Goal: Communication & Community: Share content

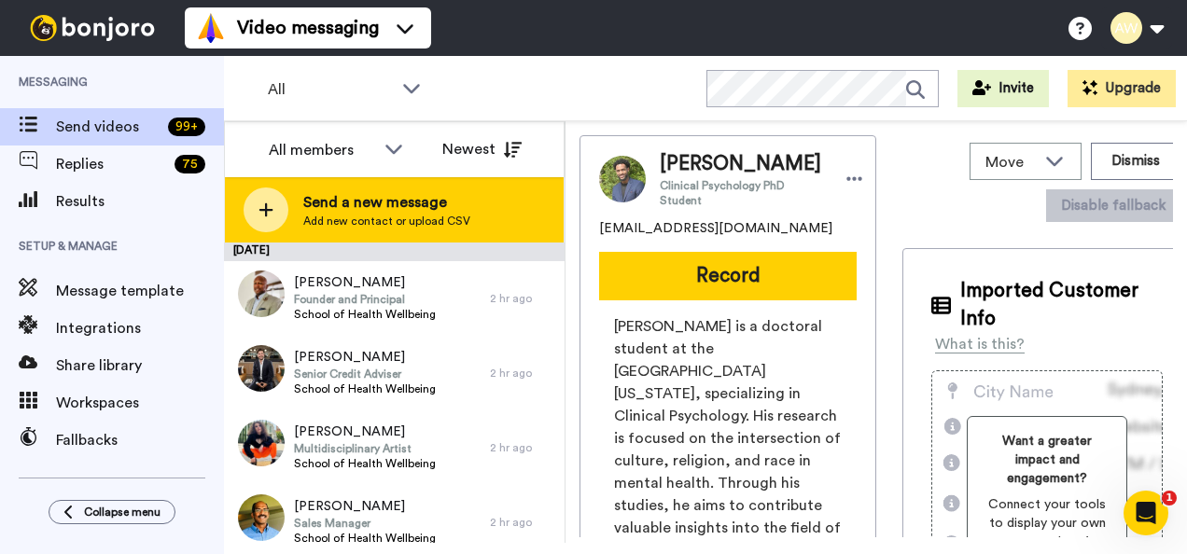
click at [362, 208] on span "Send a new message" at bounding box center [386, 202] width 167 height 22
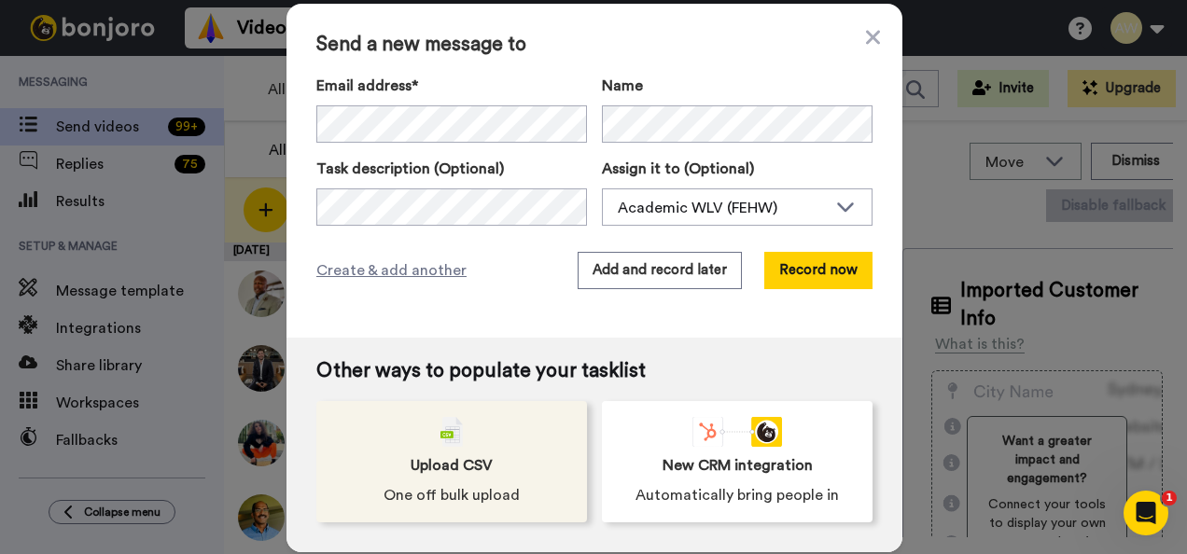
click at [453, 461] on span "Upload CSV" at bounding box center [452, 465] width 82 height 22
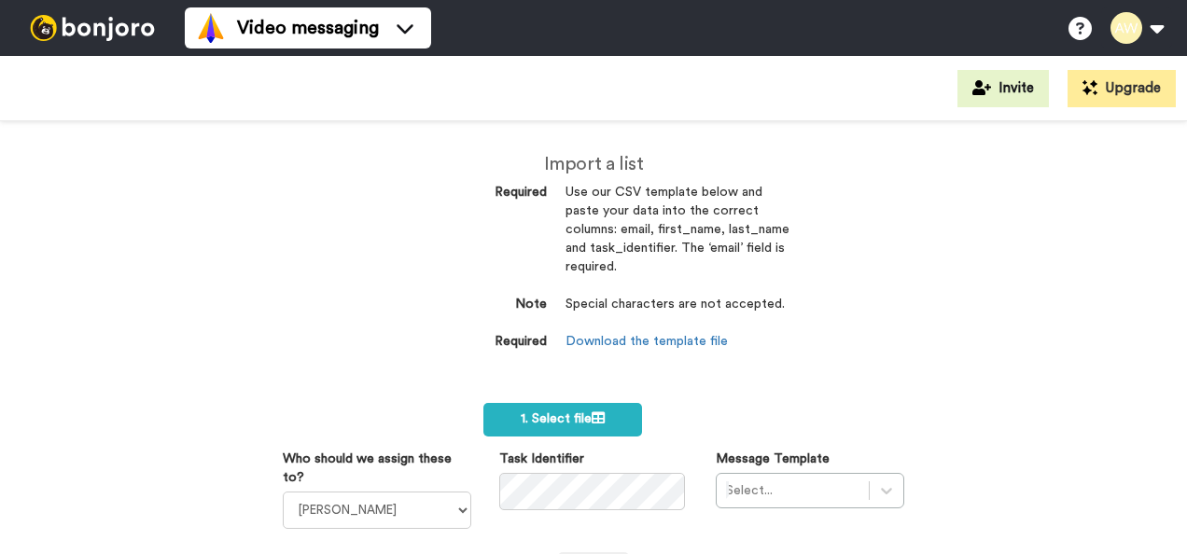
click at [560, 426] on label "1. Select file" at bounding box center [562, 420] width 159 height 34
click at [634, 336] on link "Download the template file" at bounding box center [647, 341] width 162 height 13
click at [827, 362] on div "Import a list Required Use our CSV template below and paste your data into the …" at bounding box center [593, 337] width 1187 height 433
click at [600, 429] on label "1. Select file" at bounding box center [562, 420] width 159 height 34
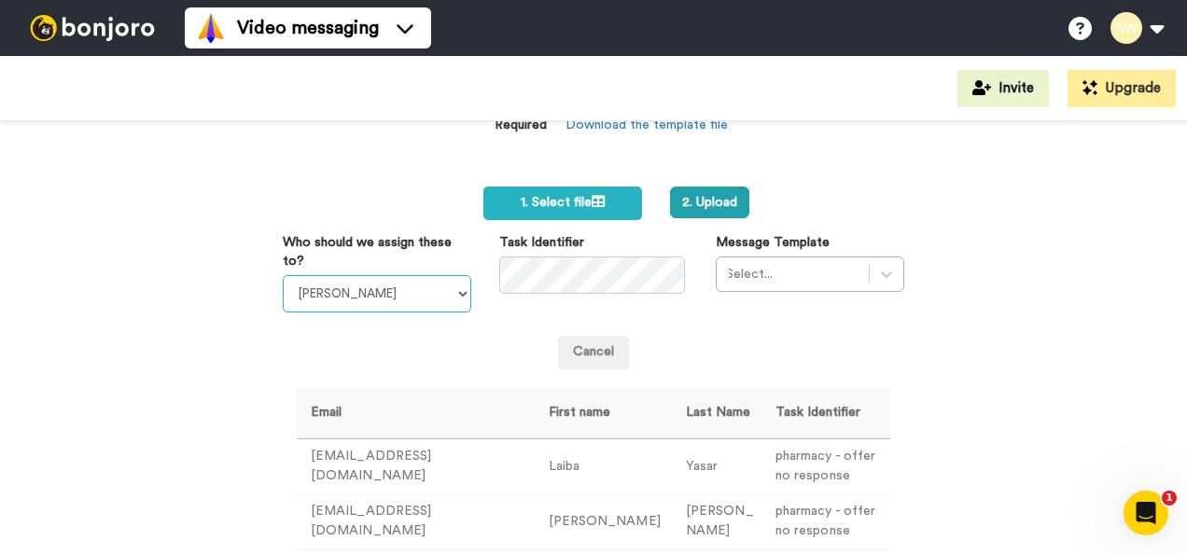
click at [455, 285] on select "Laura Wright Amarjit Duggal WLV Academic (FSE) Divandra Birla Bolutife Ademokoy…" at bounding box center [377, 293] width 189 height 37
select select "893d32a1-1eca-438f-900e-e073b28e2bc9"
click at [283, 275] on select "Laura Wright Amarjit Duggal WLV Academic (FSE) Divandra Birla Bolutife Ademokoy…" at bounding box center [377, 293] width 189 height 37
click at [761, 270] on div "Select..." at bounding box center [810, 274] width 189 height 35
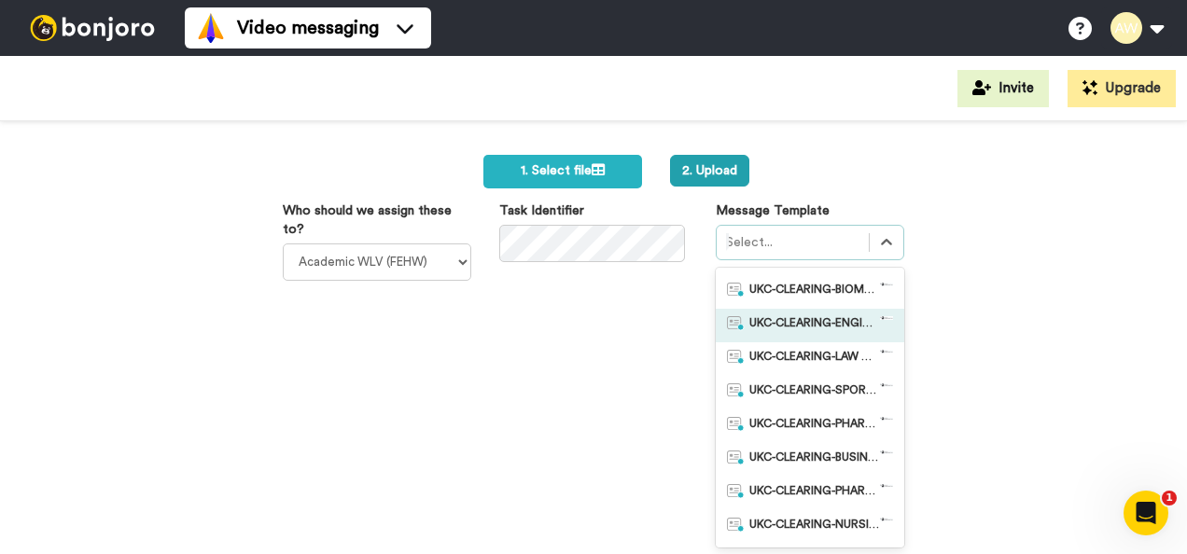
scroll to position [232, 0]
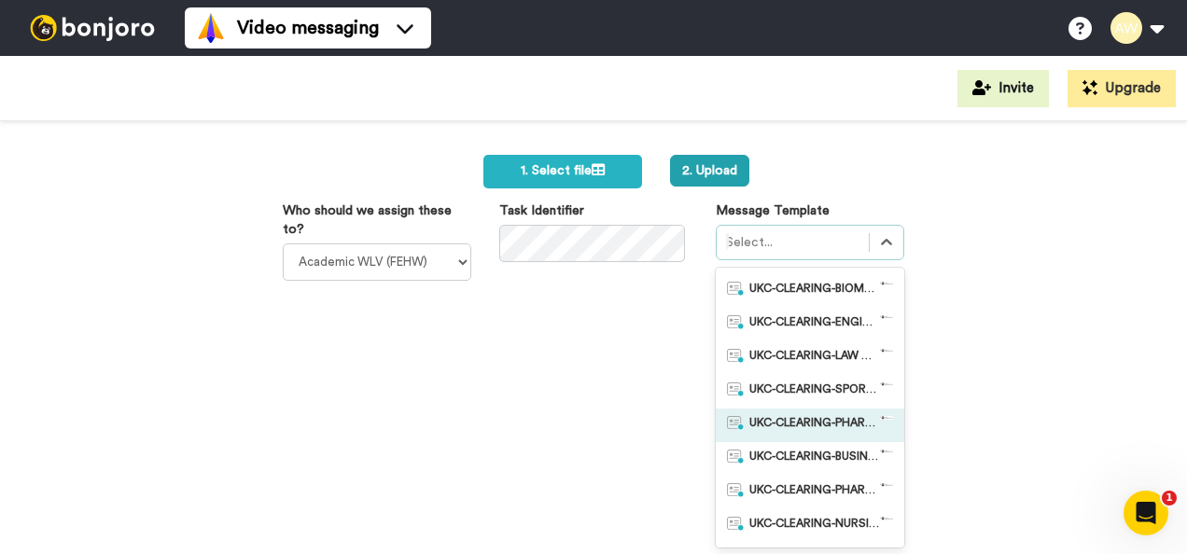
click at [818, 416] on span "UKC-CLEARING-PHARMACY OFFER NO RESPONSE" at bounding box center [814, 425] width 131 height 19
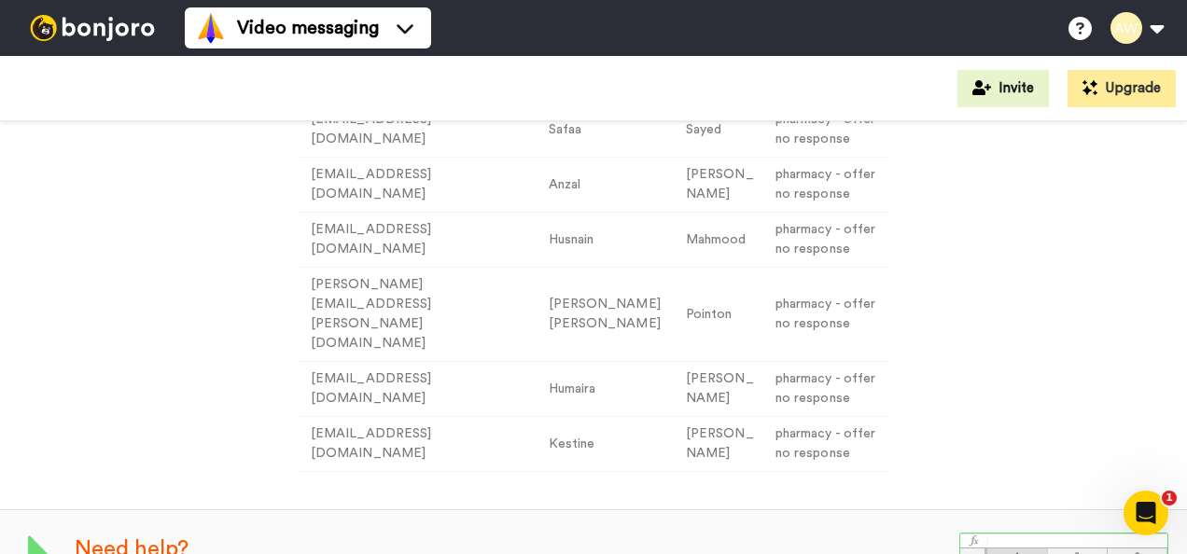
scroll to position [0, 0]
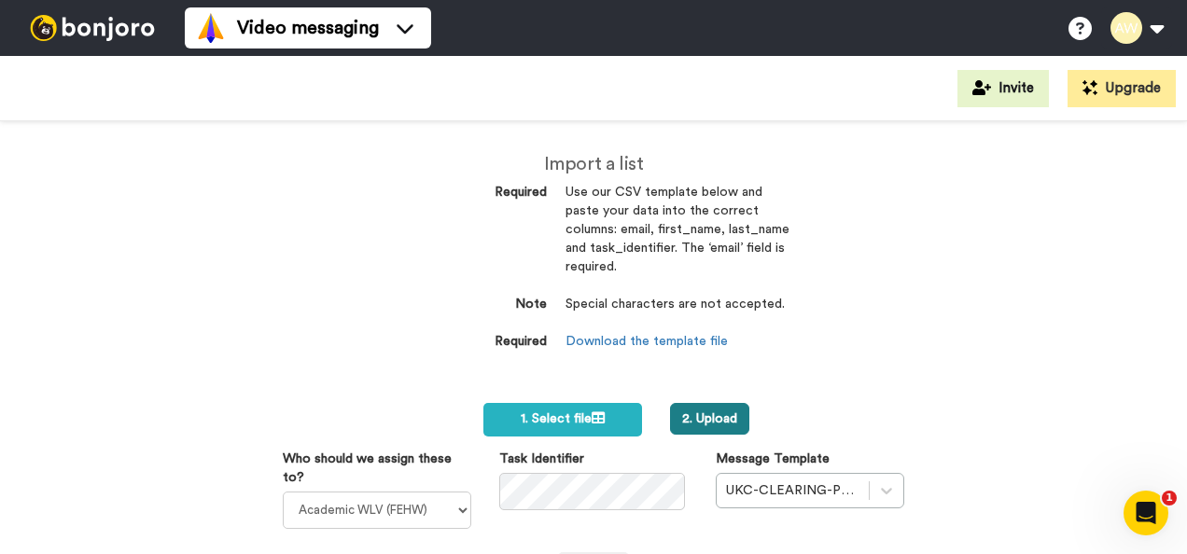
click at [712, 431] on button "2. Upload" at bounding box center [709, 419] width 79 height 32
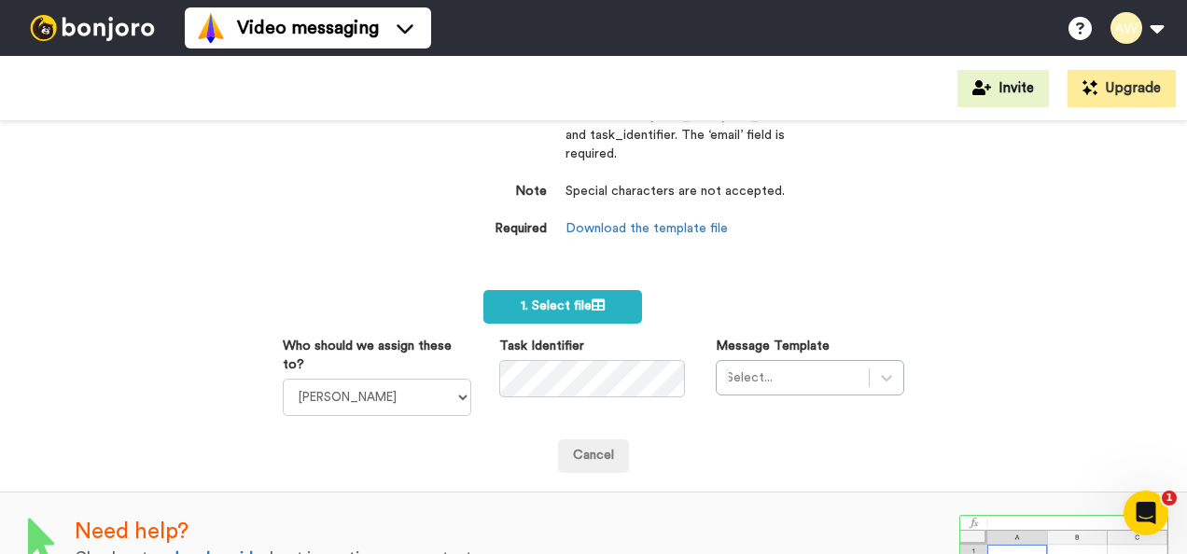
scroll to position [151, 0]
click at [430, 383] on select "[PERSON_NAME] [PERSON_NAME] WLV Academic (FSE) [PERSON_NAME] Ademokoya UK Recru…" at bounding box center [377, 396] width 189 height 37
click at [658, 273] on div "Import a list Required Use our CSV template below and paste your data into the …" at bounding box center [594, 157] width 392 height 235
click at [592, 309] on icon at bounding box center [598, 304] width 13 height 13
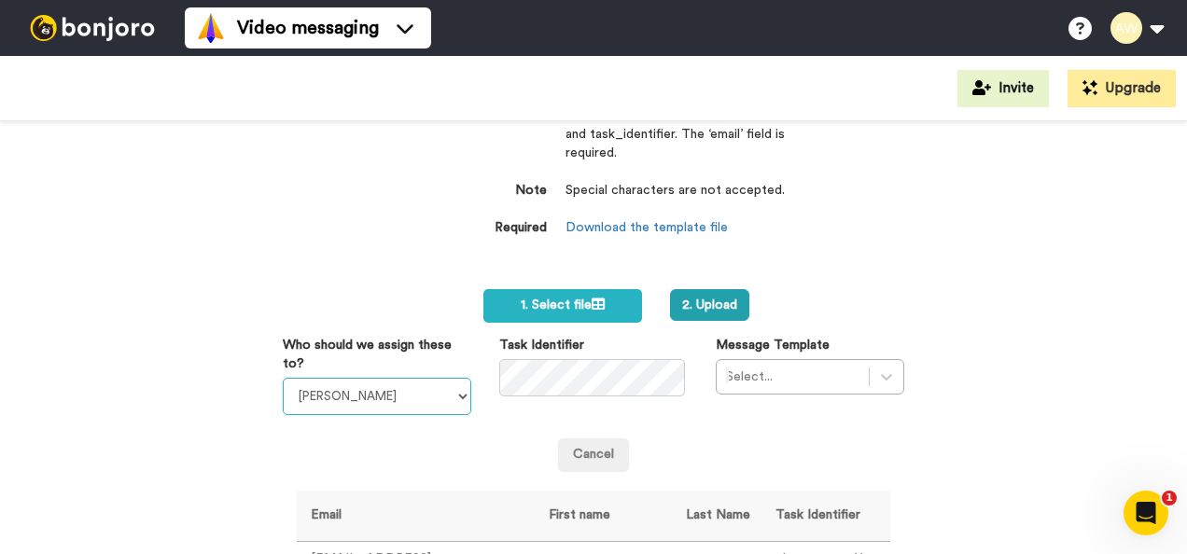
click at [438, 399] on select "Laura Wright Amarjit Duggal WLV Academic (FSE) Divandra Birla Bolutife Ademokoy…" at bounding box center [377, 396] width 189 height 37
select select "893d32a1-1eca-438f-900e-e073b28e2bc9"
click at [283, 378] on select "Laura Wright Amarjit Duggal WLV Academic (FSE) Divandra Birla Bolutife Ademokoy…" at bounding box center [377, 396] width 189 height 37
click at [775, 394] on div "Who should we assign these to? Laura Wright Amarjit Duggal WLV Academic (FSE) D…" at bounding box center [594, 375] width 650 height 79
click at [781, 380] on div "Select..." at bounding box center [810, 376] width 189 height 35
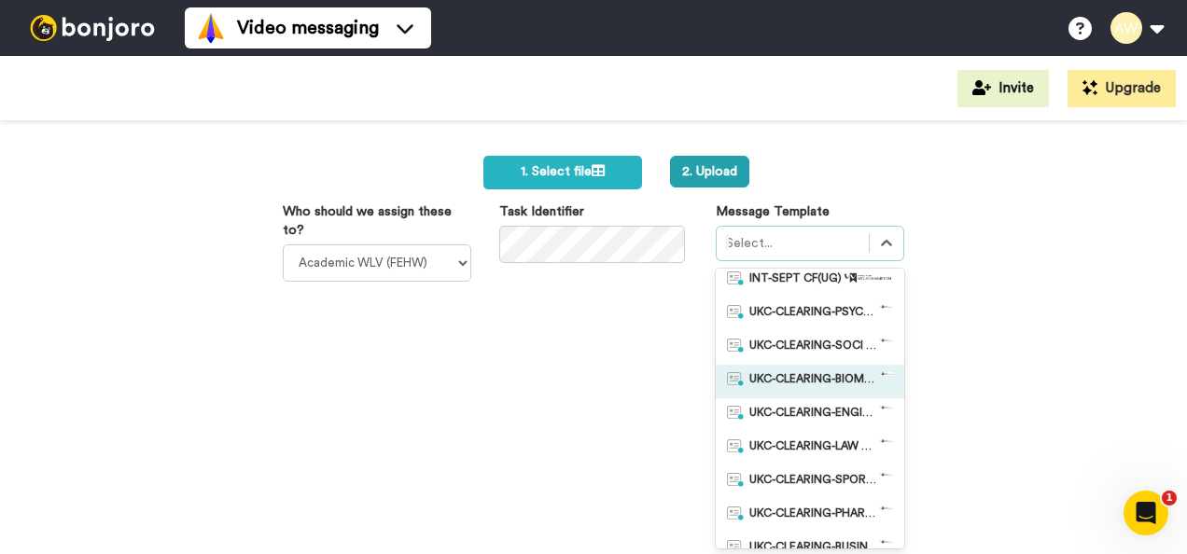
scroll to position [139, 0]
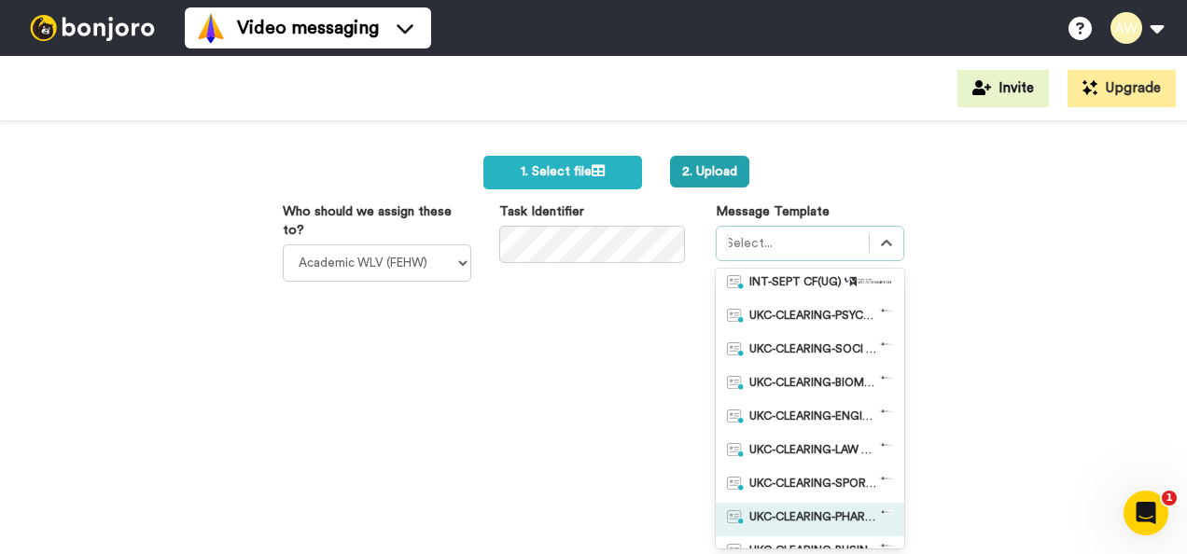
click at [839, 519] on span "UKC-CLEARING-PHARMACY OFFER NO RESPONSE" at bounding box center [814, 519] width 131 height 19
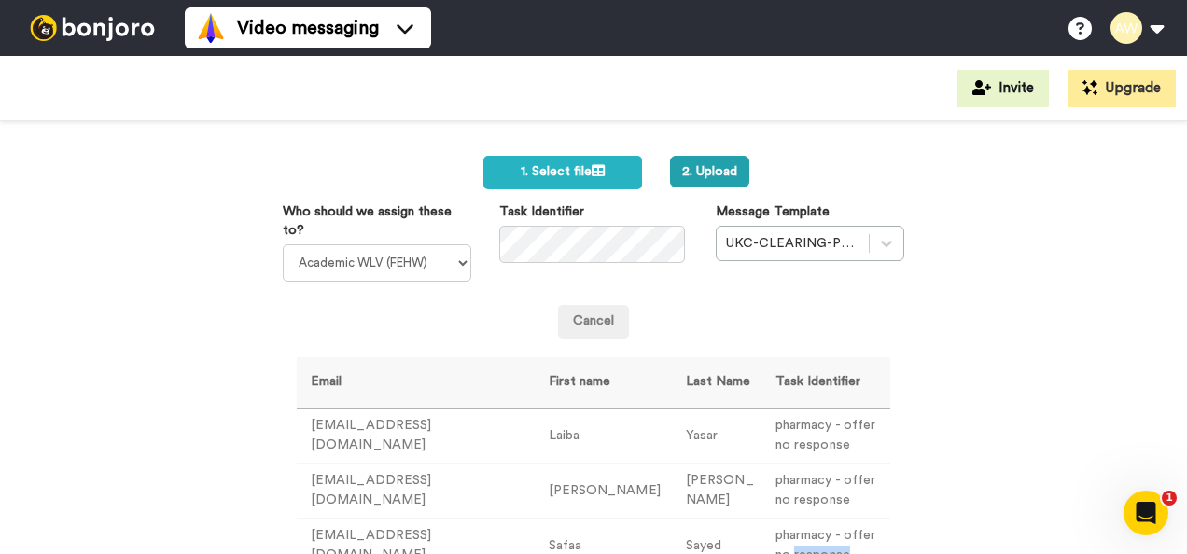
click at [839, 519] on td "pharmacy - offer no response" at bounding box center [826, 546] width 129 height 55
click at [730, 300] on div "Cancel" at bounding box center [594, 310] width 650 height 57
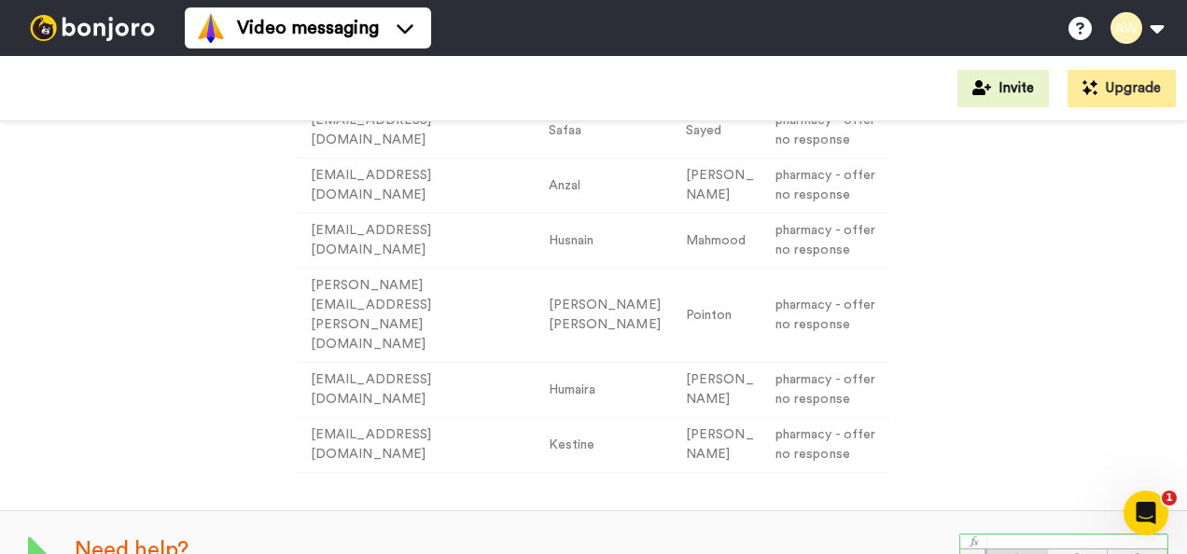
scroll to position [0, 0]
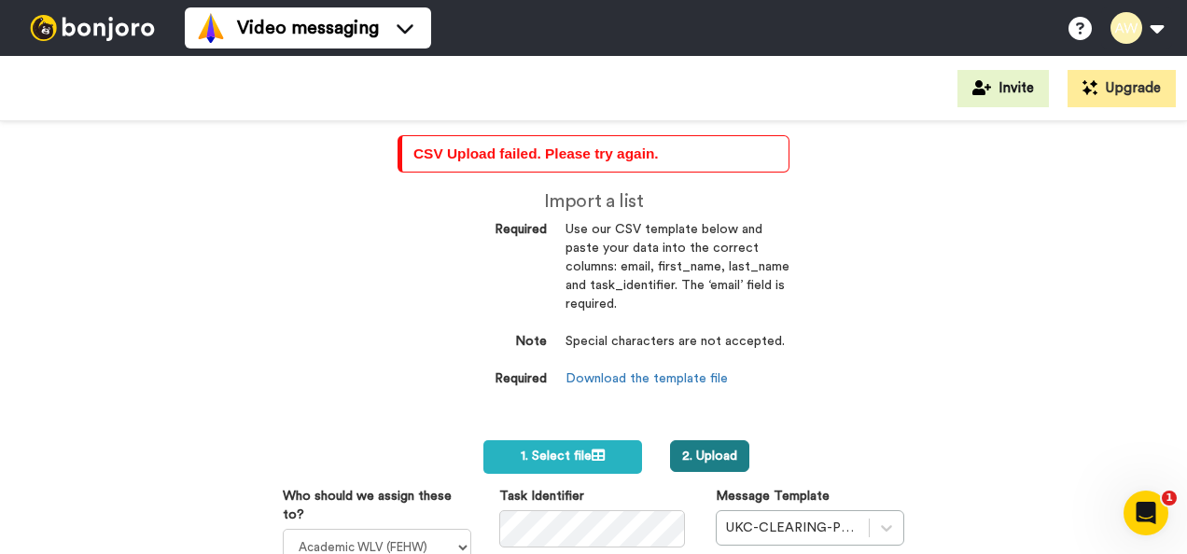
click at [693, 460] on button "2. Upload" at bounding box center [709, 456] width 79 height 32
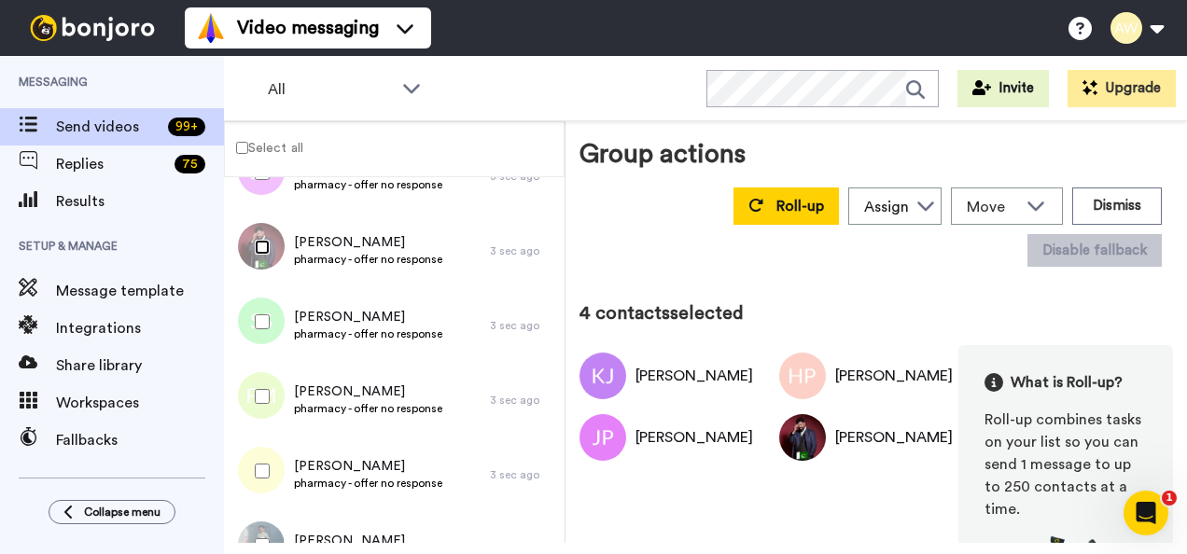
scroll to position [207, 0]
click at [289, 324] on div at bounding box center [258, 320] width 67 height 65
click at [273, 325] on div at bounding box center [258, 320] width 67 height 65
click at [246, 385] on div at bounding box center [258, 395] width 67 height 65
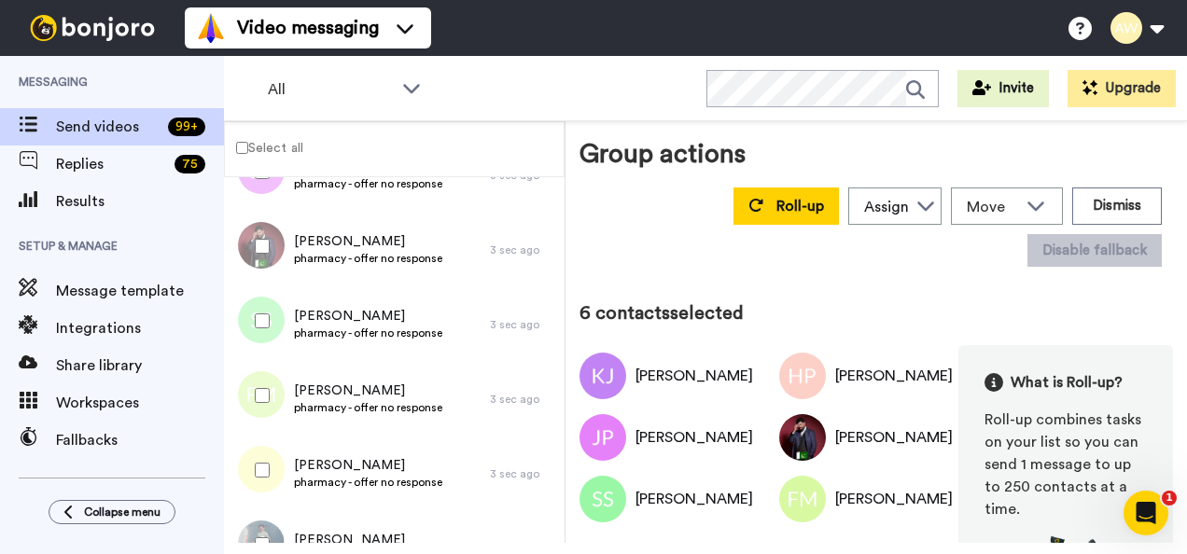
click at [250, 482] on div at bounding box center [258, 470] width 67 height 65
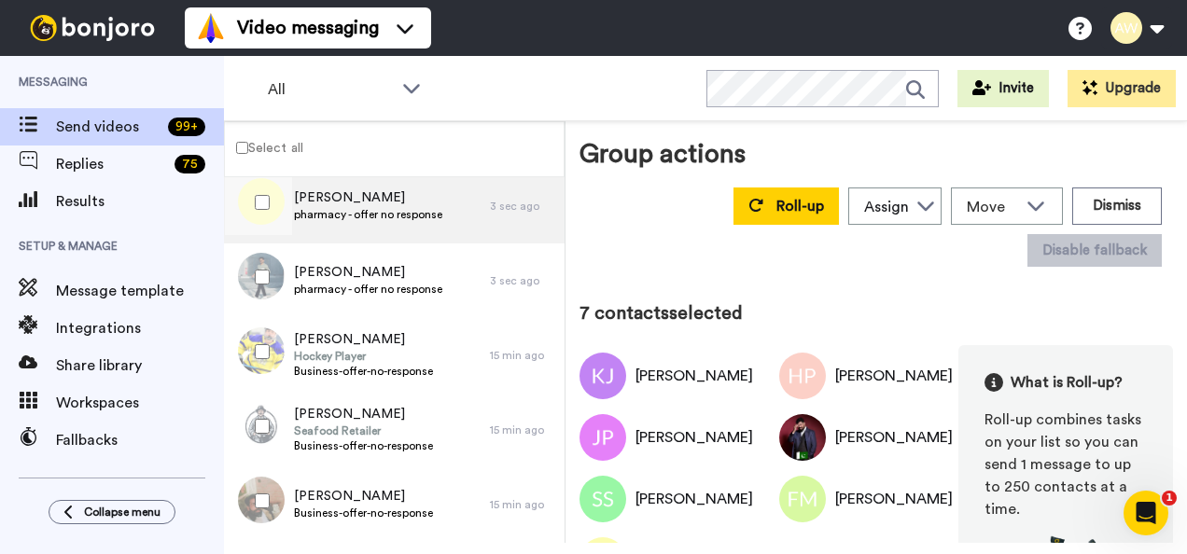
scroll to position [476, 0]
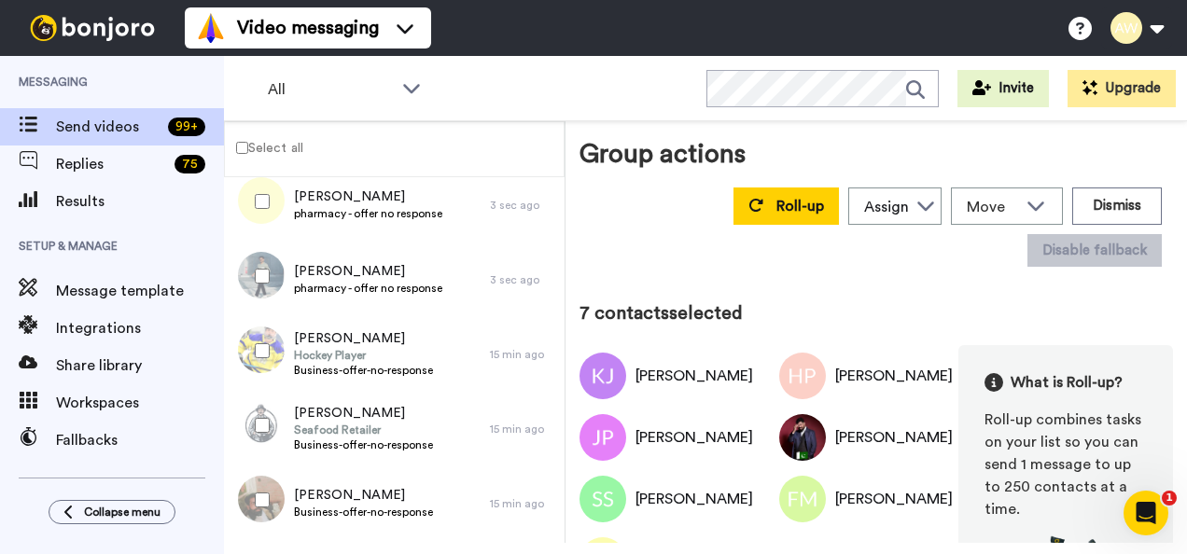
click at [271, 266] on div at bounding box center [258, 276] width 67 height 65
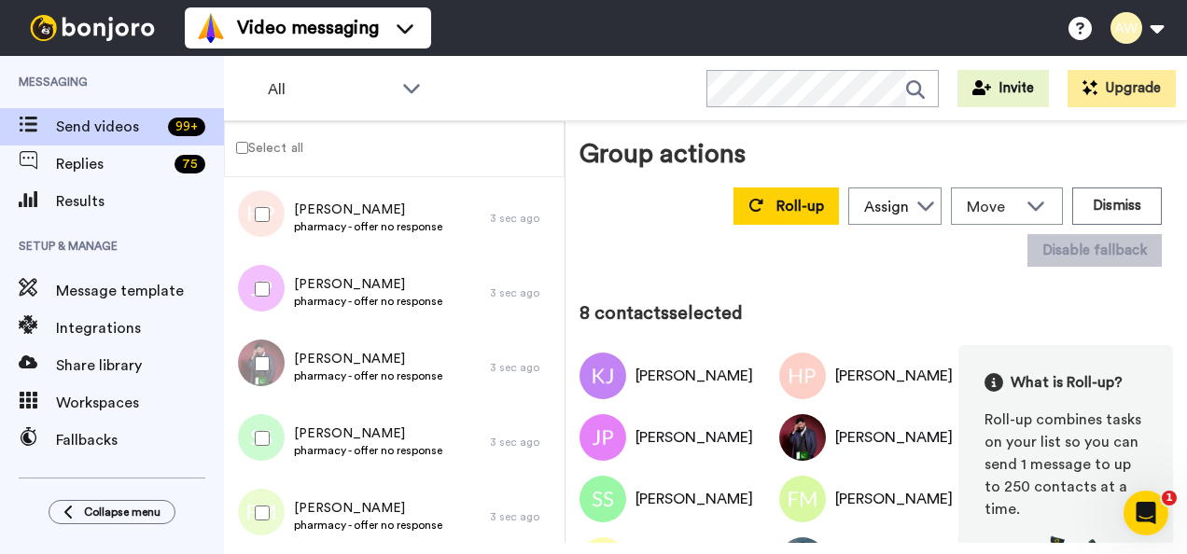
scroll to position [0, 0]
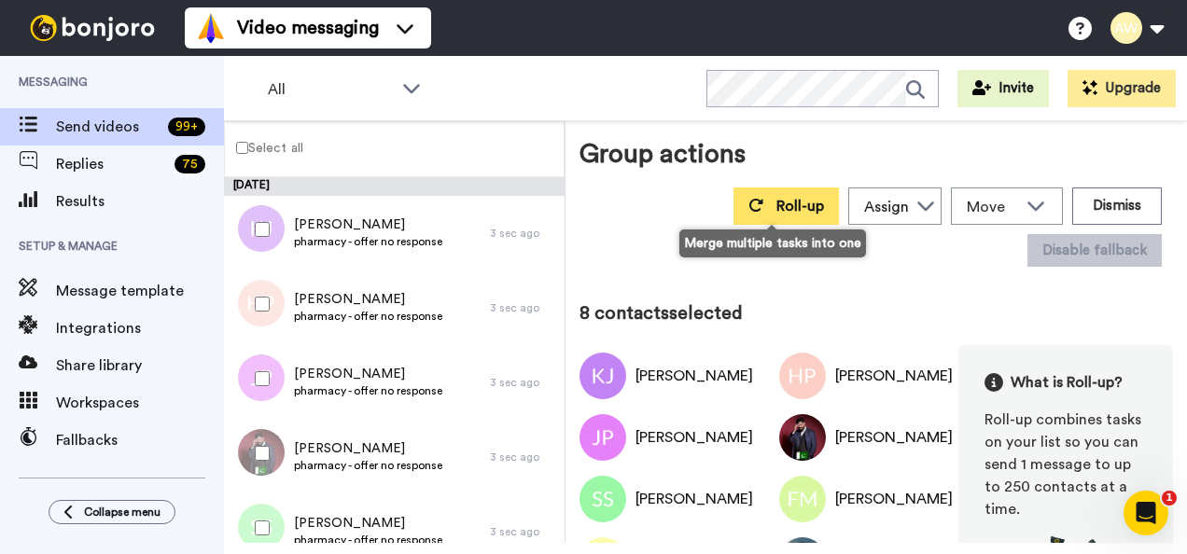
click at [750, 211] on button "Roll-up" at bounding box center [786, 206] width 105 height 37
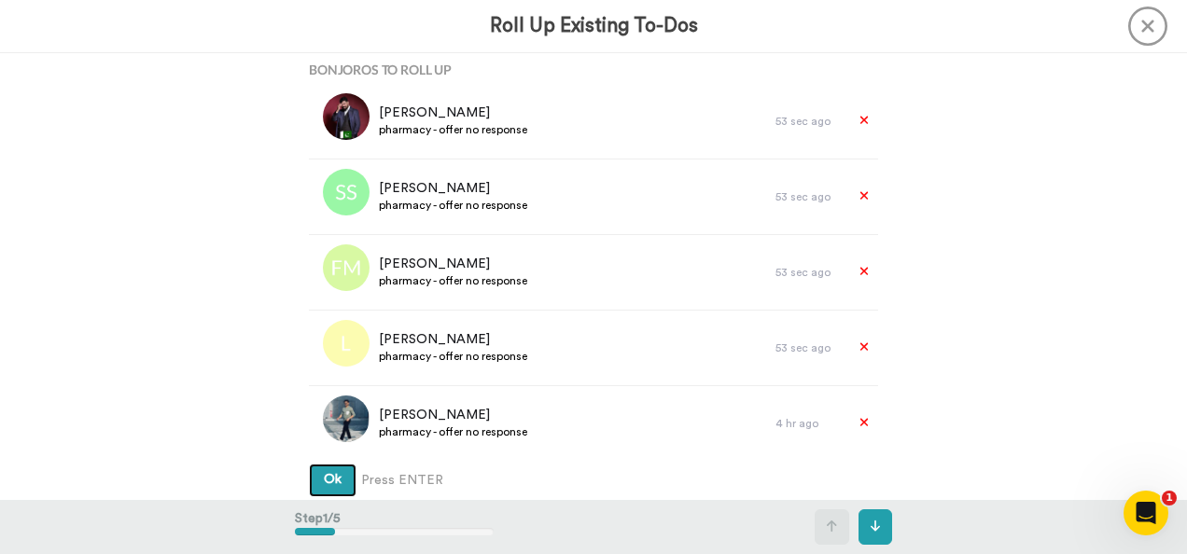
scroll to position [229, 0]
click at [338, 485] on button "Ok" at bounding box center [333, 481] width 48 height 34
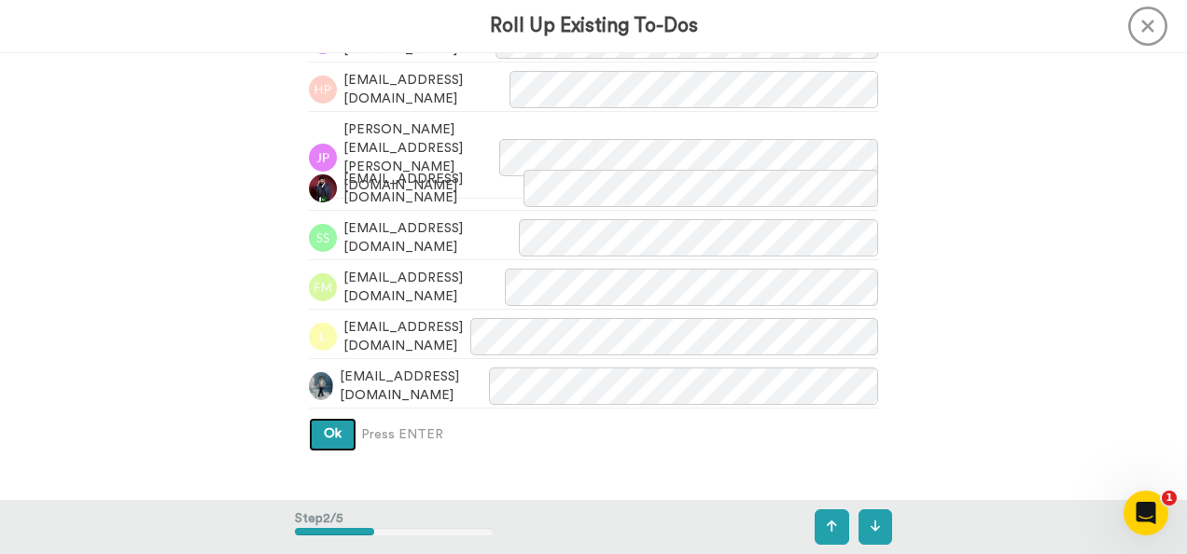
click at [329, 442] on button "Ok" at bounding box center [333, 435] width 48 height 34
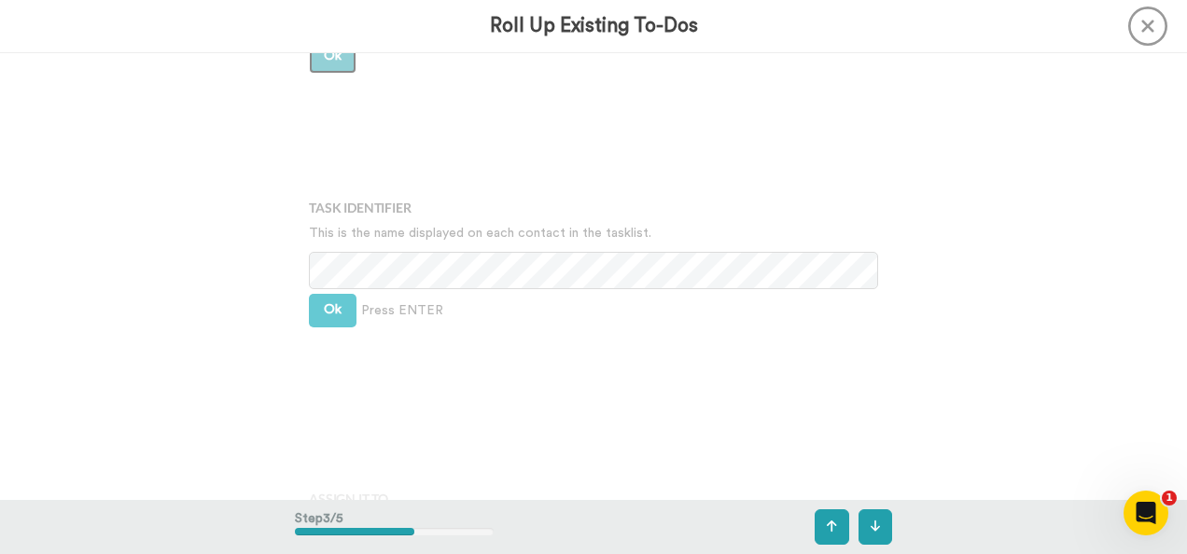
scroll to position [991, 0]
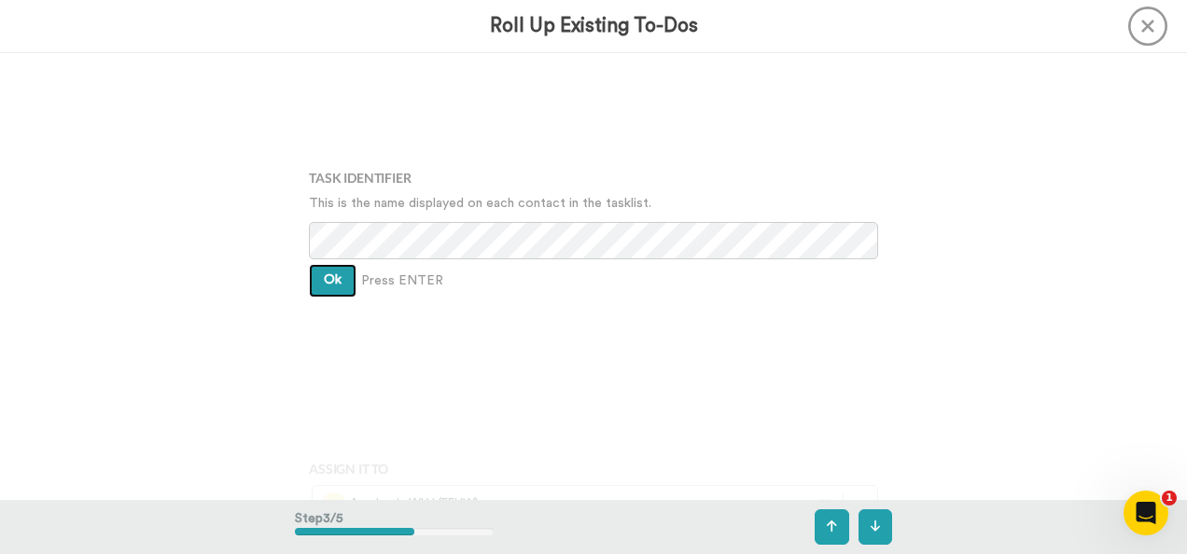
click at [338, 287] on button "Ok" at bounding box center [333, 281] width 48 height 34
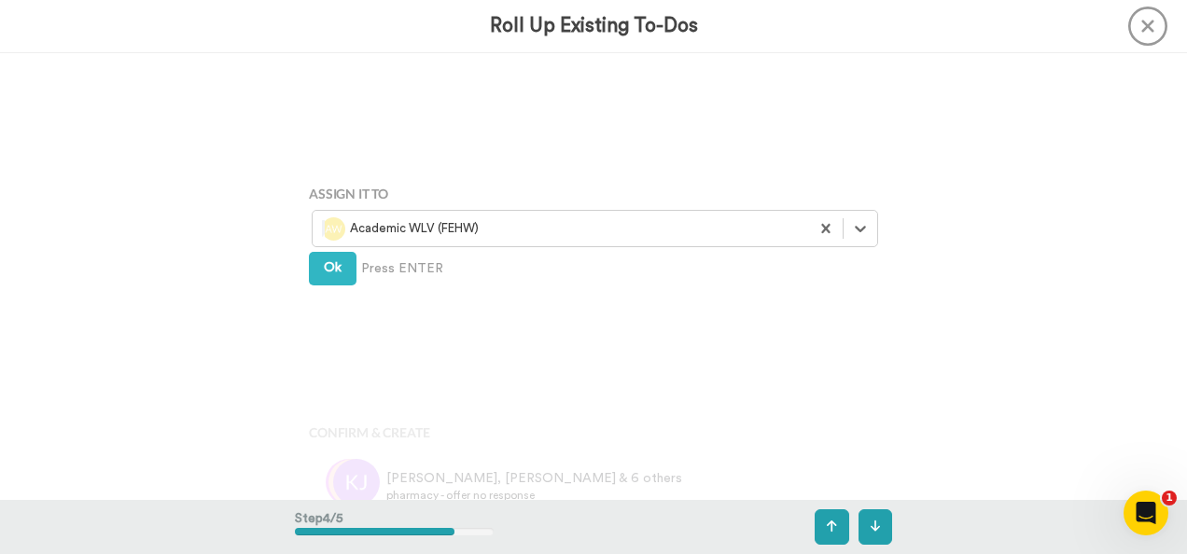
scroll to position [1268, 0]
click at [329, 264] on span "Ok" at bounding box center [333, 265] width 18 height 13
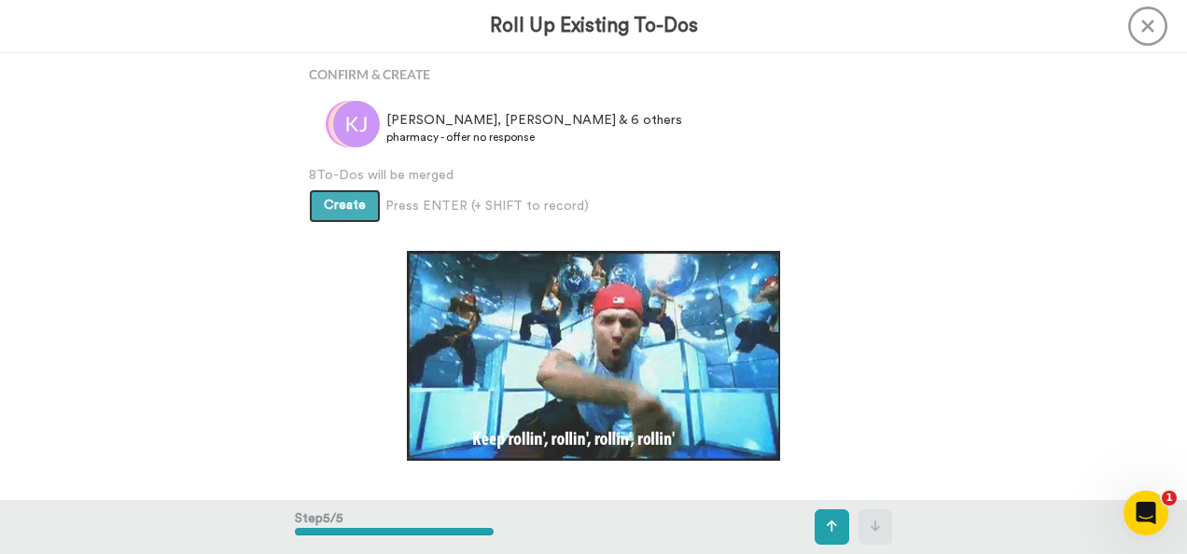
scroll to position [1655, 0]
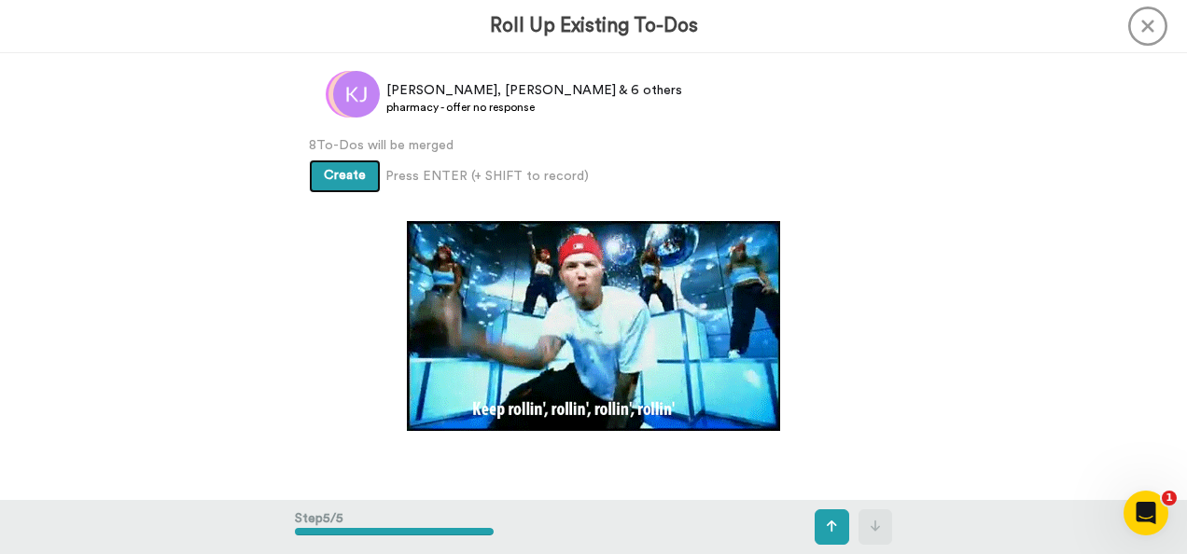
click at [344, 169] on span "Create" at bounding box center [345, 175] width 42 height 13
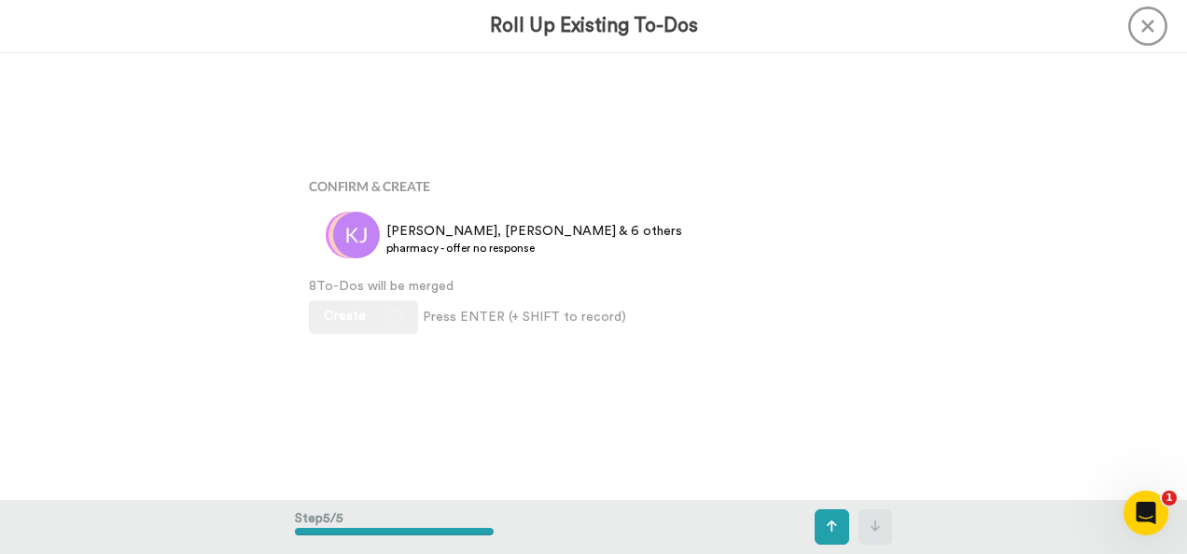
scroll to position [1460, 0]
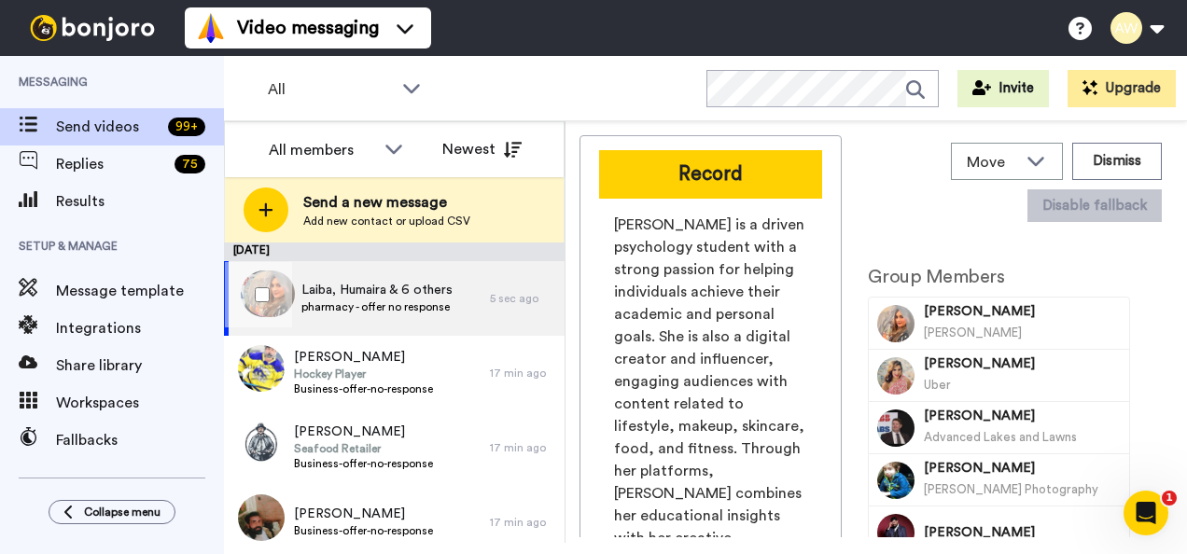
click at [376, 294] on span "Laiba, Humaira & 6 others" at bounding box center [376, 290] width 151 height 19
click at [278, 294] on div at bounding box center [258, 294] width 67 height 65
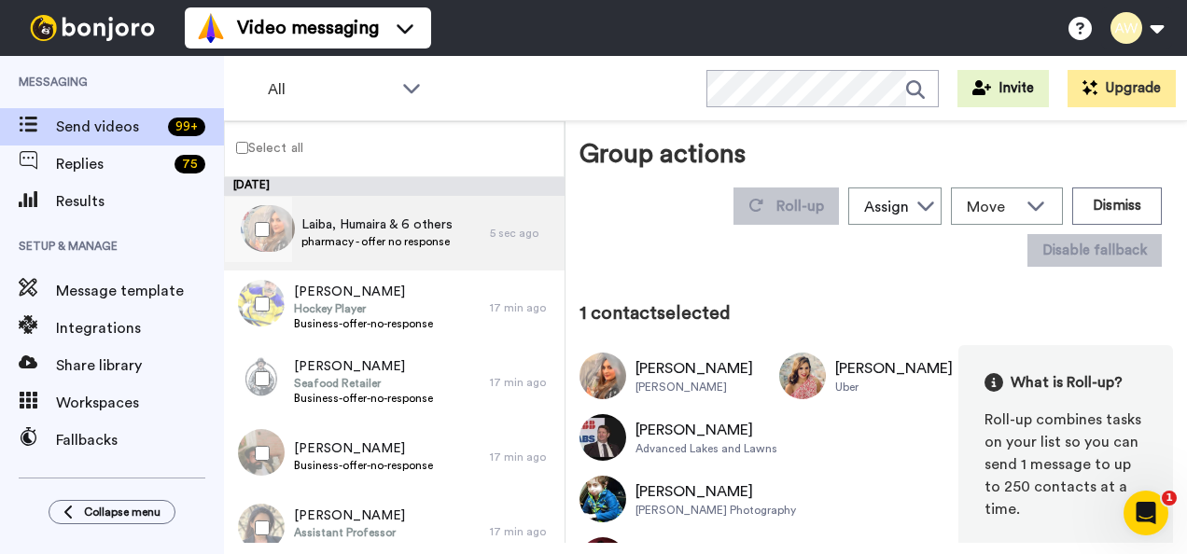
click at [433, 224] on span "Laiba, Humaira & 6 others" at bounding box center [376, 225] width 151 height 19
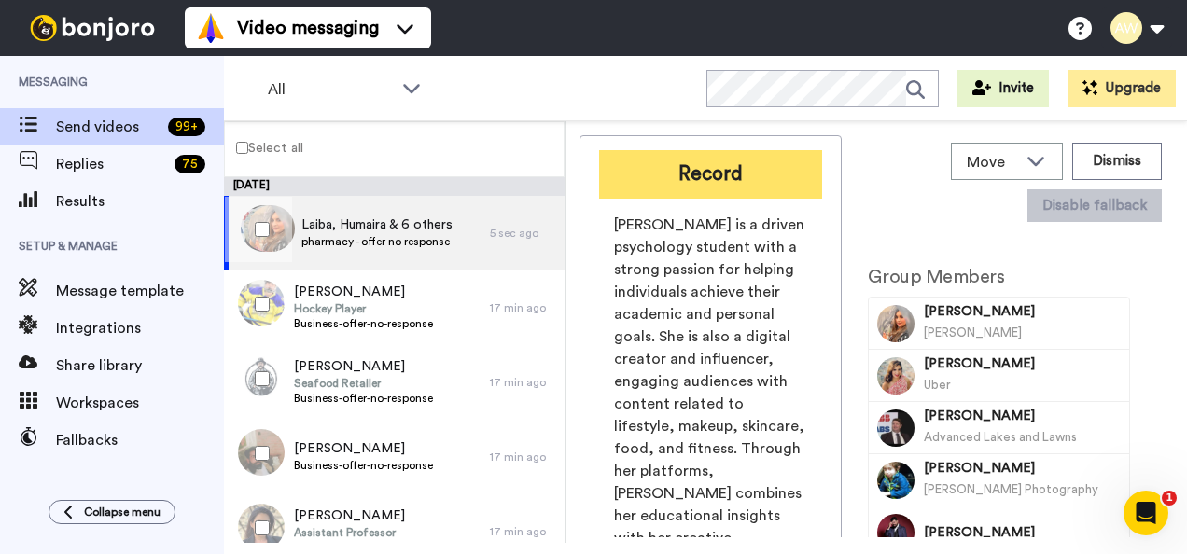
click at [650, 168] on button "Record" at bounding box center [710, 174] width 223 height 49
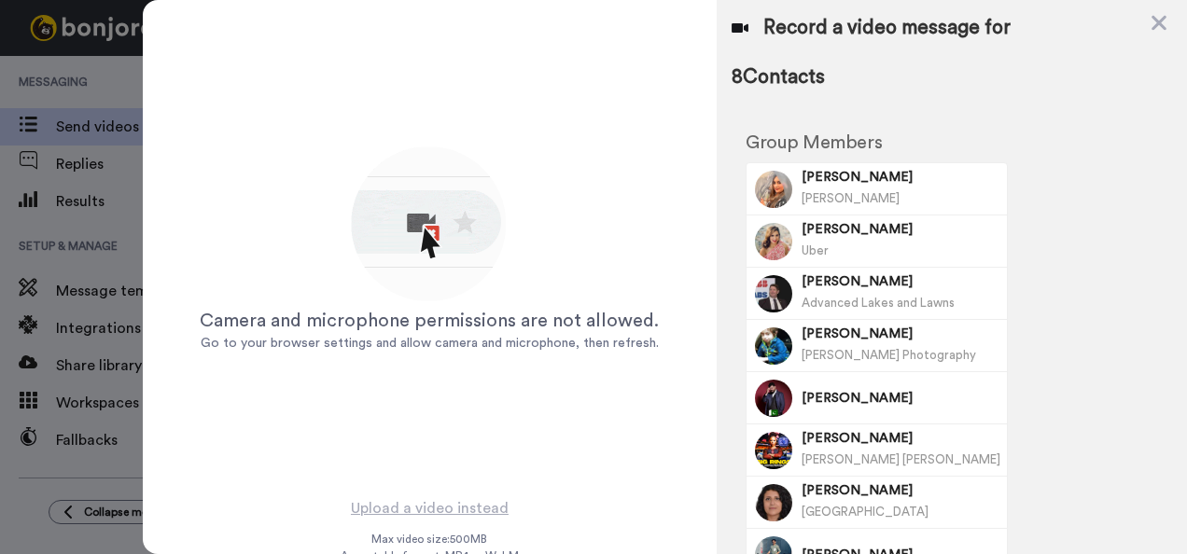
click at [121, 256] on div at bounding box center [593, 277] width 1187 height 554
click at [1153, 16] on icon at bounding box center [1159, 23] width 15 height 15
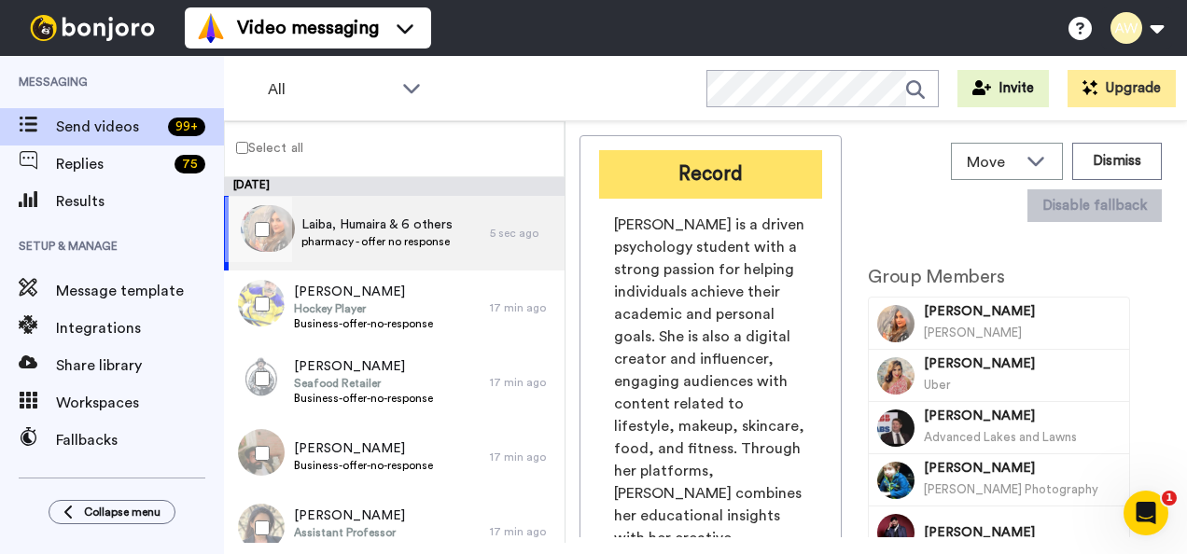
click at [665, 166] on button "Record" at bounding box center [710, 174] width 223 height 49
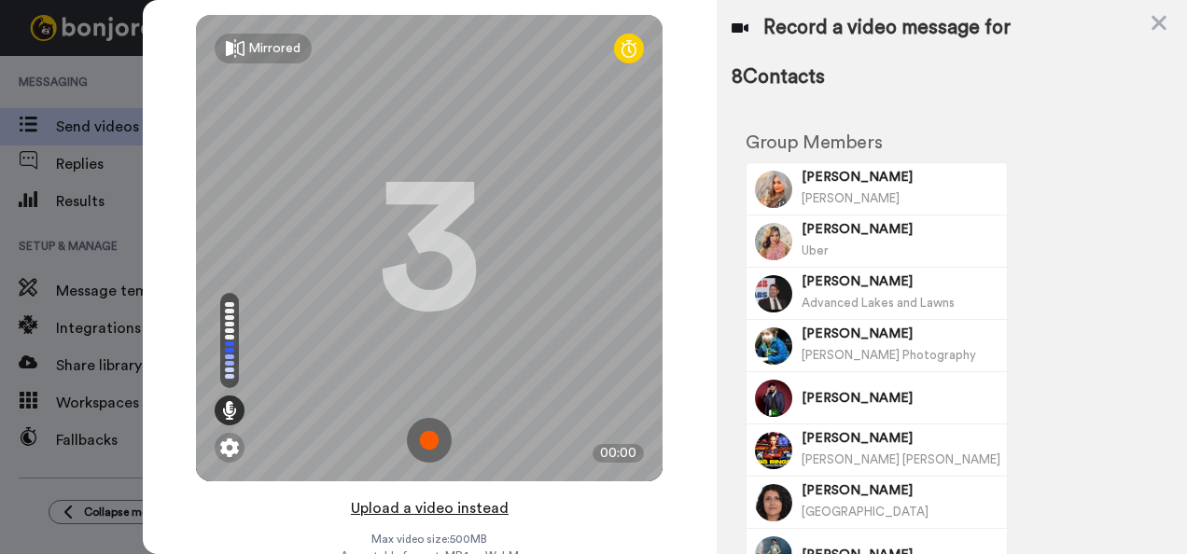
click at [452, 509] on button "Upload a video instead" at bounding box center [429, 508] width 169 height 24
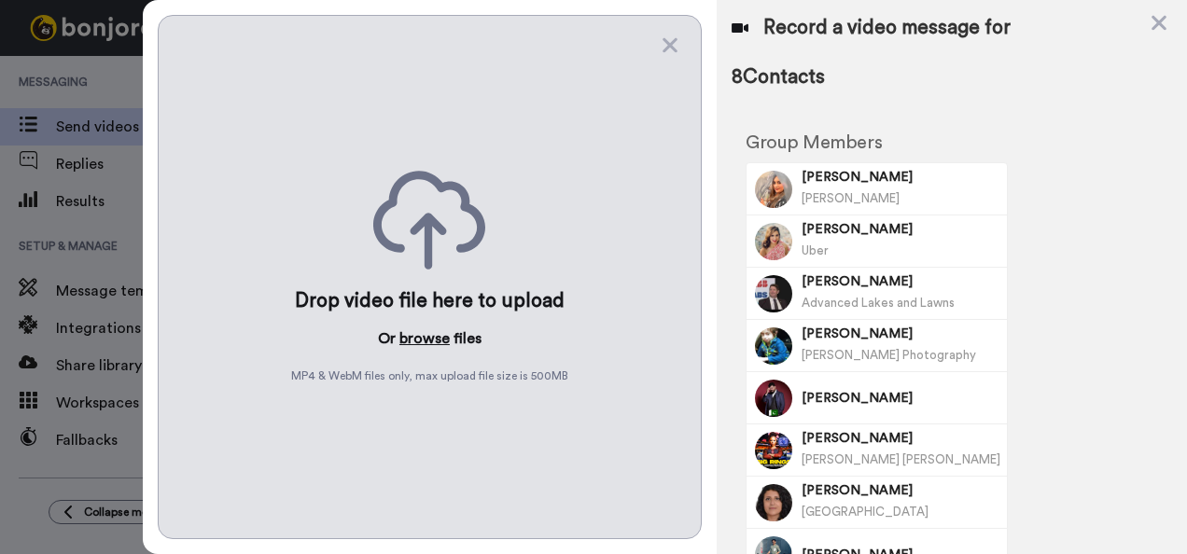
click at [432, 332] on button "browse" at bounding box center [424, 339] width 50 height 22
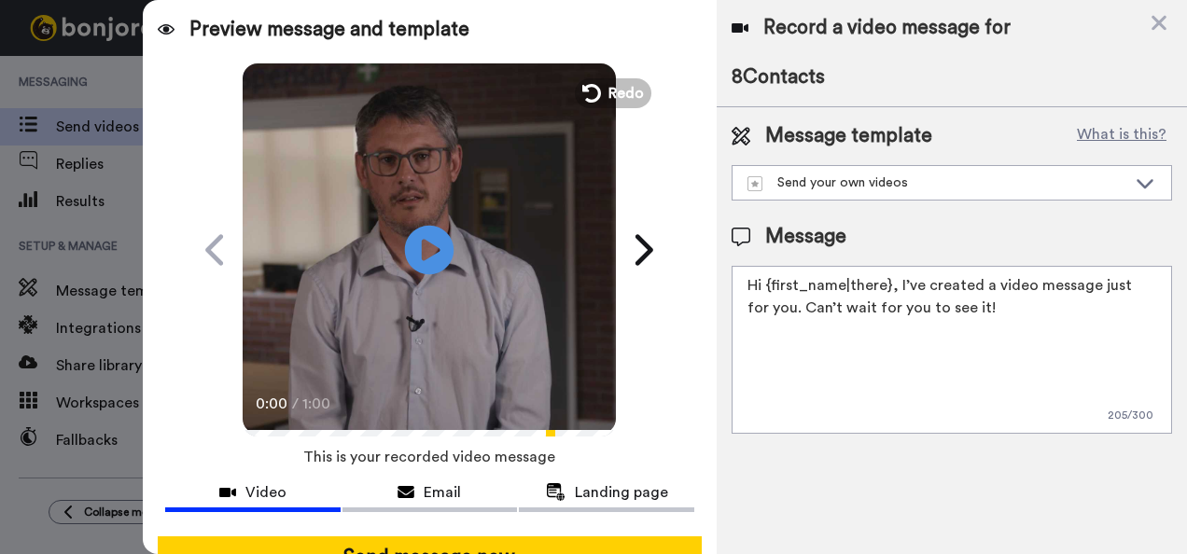
click at [414, 248] on icon "Play/Pause" at bounding box center [429, 249] width 49 height 89
click at [415, 233] on icon at bounding box center [429, 249] width 49 height 49
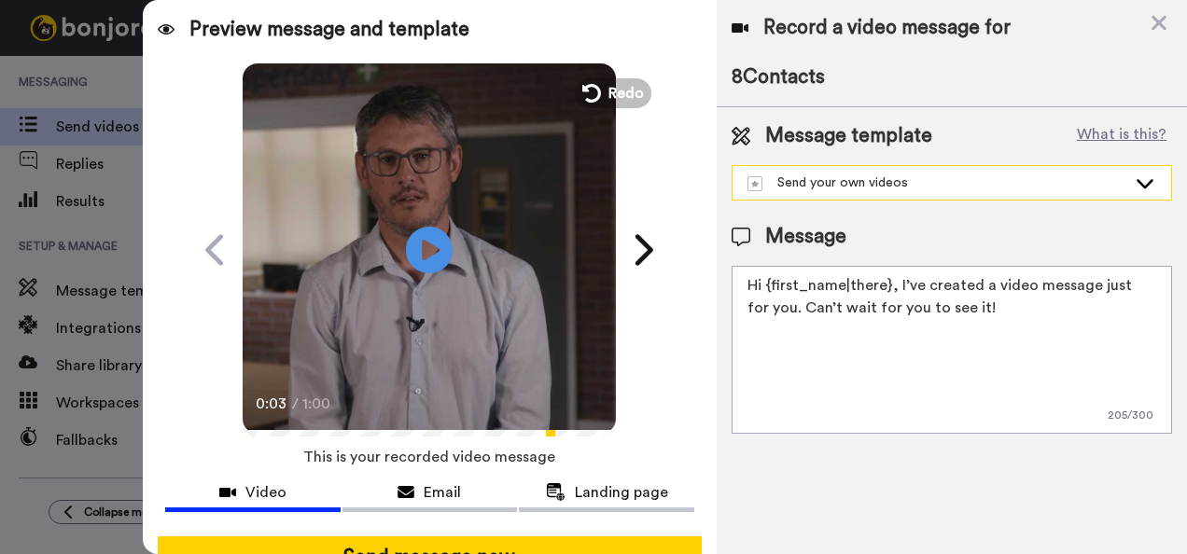
click at [1123, 190] on div "Send your own videos" at bounding box center [937, 183] width 379 height 19
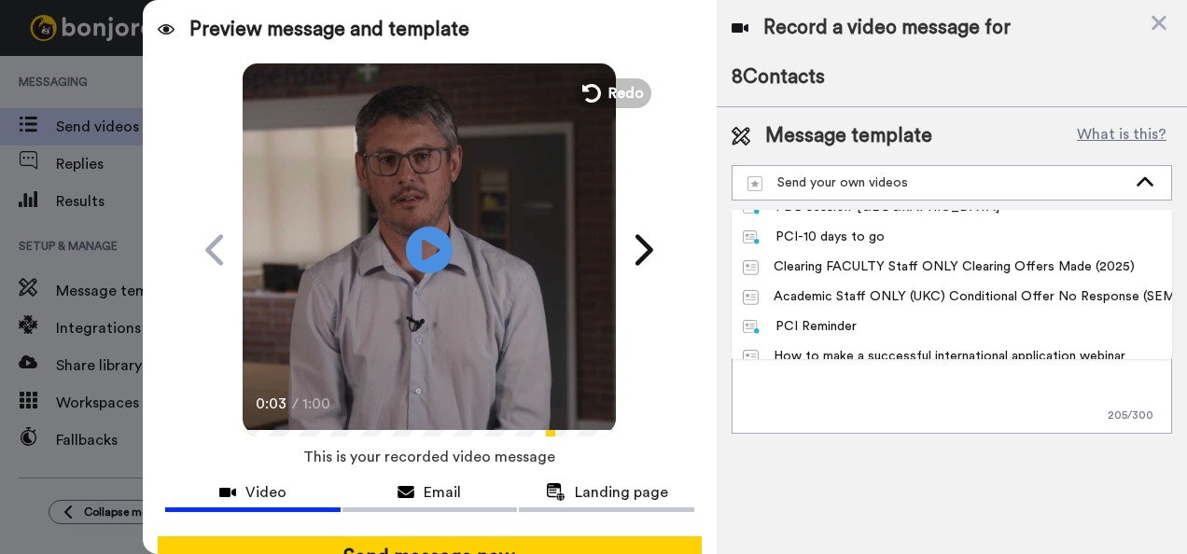
scroll to position [706, 0]
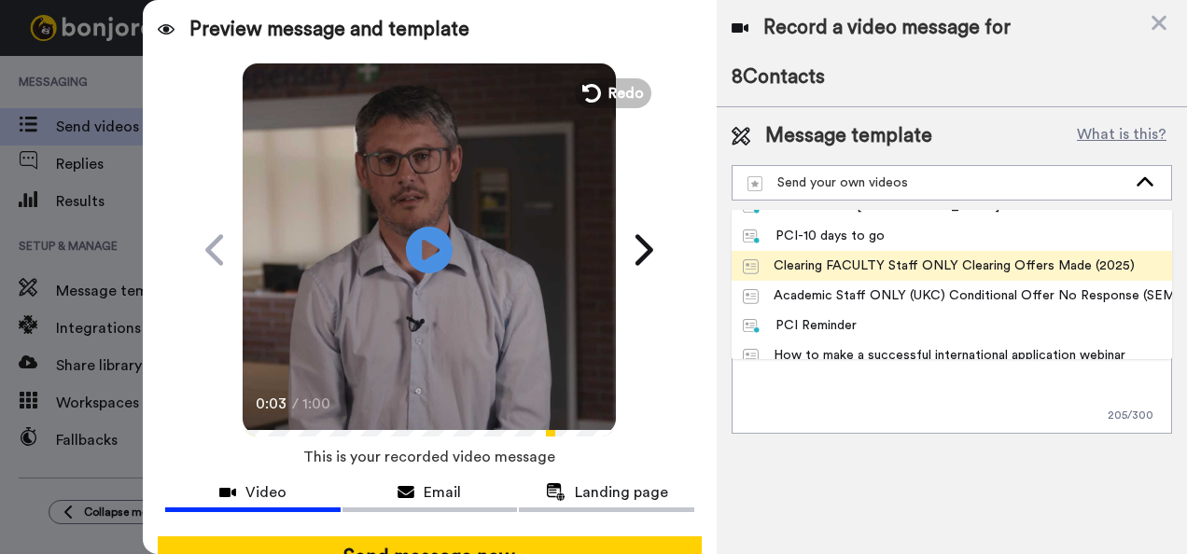
click at [999, 266] on div "Clearing FACULTY Staff ONLY Clearing Offers Made (2025)" at bounding box center [939, 266] width 392 height 19
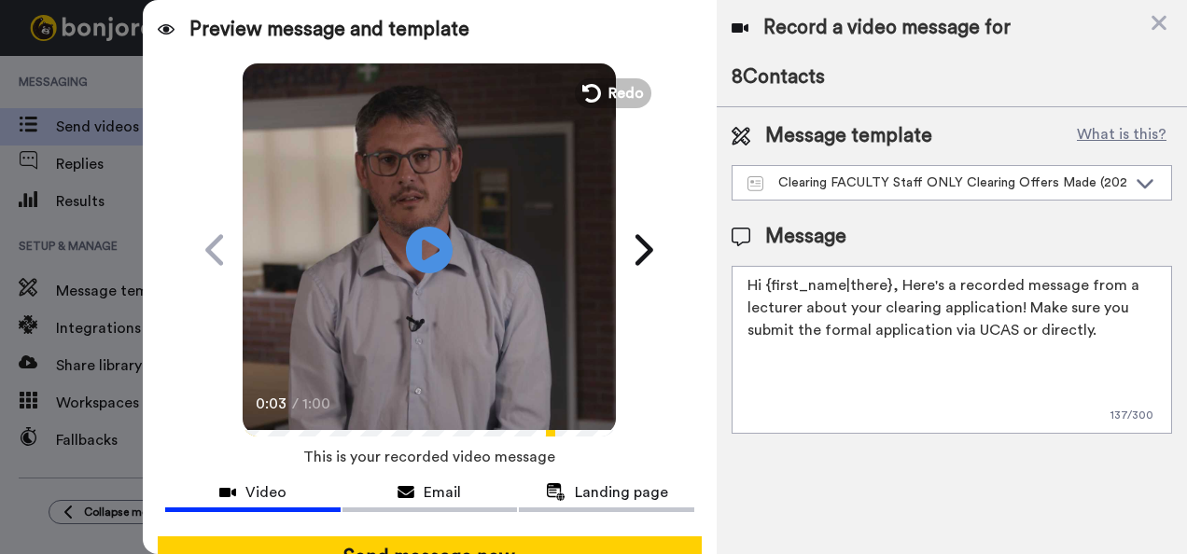
click at [885, 281] on textarea "Hi {first_name|there}, Here's a recorded message from a lecturer about your cle…" at bounding box center [952, 350] width 440 height 168
click at [887, 283] on textarea "Hi {first_name|there}, Here's a recorded message from a lecturer about your cle…" at bounding box center [952, 350] width 440 height 168
click at [951, 373] on textarea "Hi , Here's a recorded message from a lecturer about your clearing application!…" at bounding box center [952, 350] width 440 height 168
click at [997, 338] on textarea "Hi , Here's a recorded message from a lecturer about your clearing application!…" at bounding box center [952, 350] width 440 height 168
paste textarea "Hi {first_name|there}, Here's a recorded message from a lecturer about the Univ…"
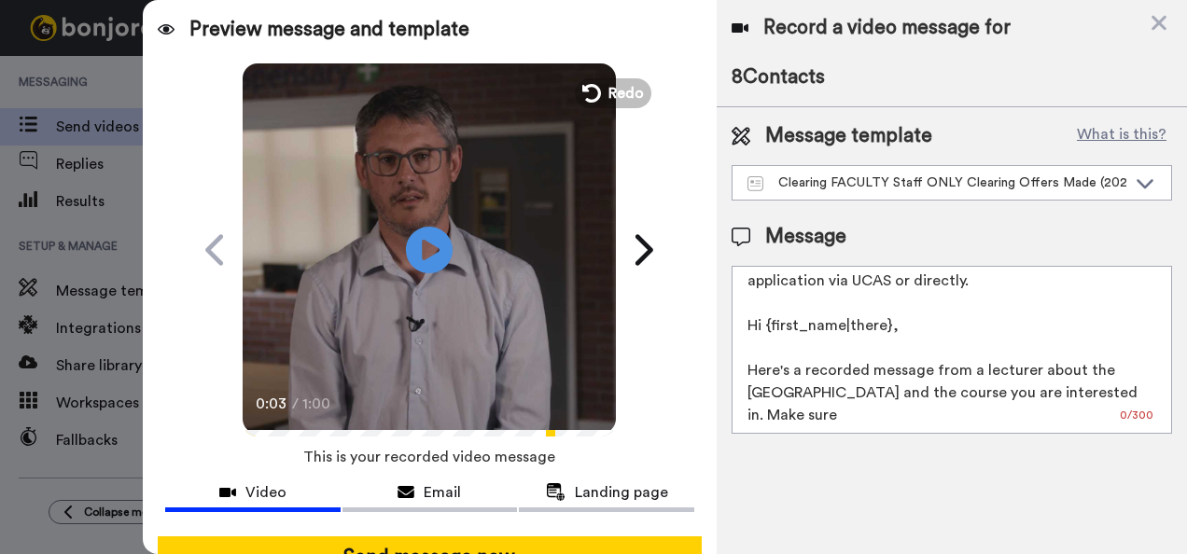
scroll to position [0, 0]
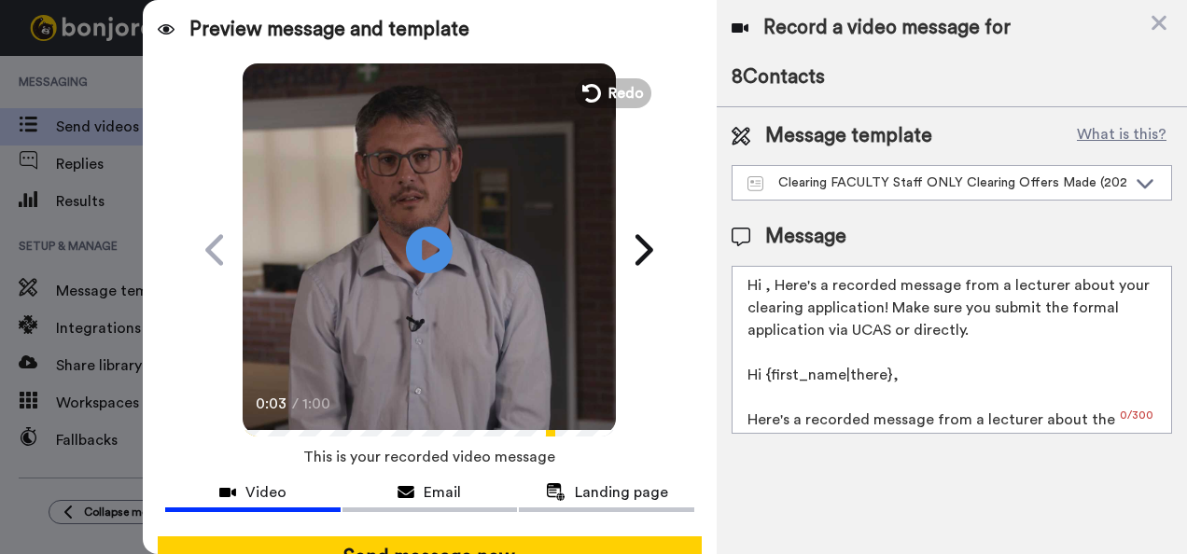
drag, startPoint x: 998, startPoint y: 327, endPoint x: 706, endPoint y: 253, distance: 301.3
click at [706, 253] on div "Preview message and template Play/Pause 0:03 / 1:00 Surprise! I’ve got a messag…" at bounding box center [665, 277] width 1044 height 554
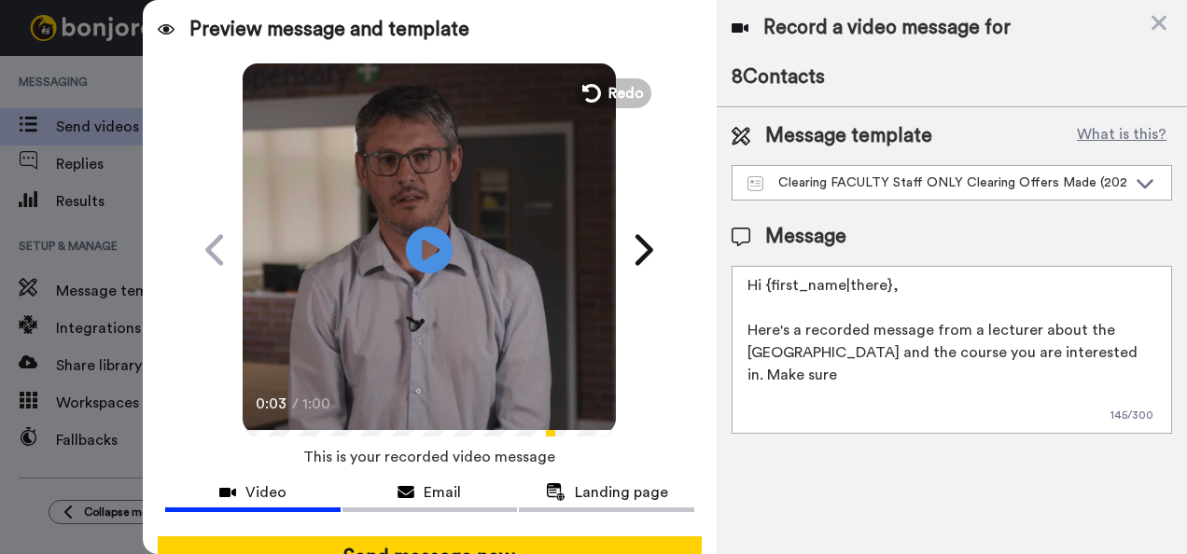
click at [743, 328] on textarea "Hi {first_name|there}, Here's a recorded message from a lecturer about the Univ…" at bounding box center [952, 350] width 440 height 168
click at [935, 376] on textarea "Hi {first_name|there}, Here's a recorded message from a lecturer about the Univ…" at bounding box center [952, 350] width 440 height 168
type textarea "Hi {first_name|there}, Here's a recorded message from a lecturer about the Univ…"
drag, startPoint x: 916, startPoint y: 373, endPoint x: 685, endPoint y: 234, distance: 269.2
click at [685, 234] on div "Preview message and template Play/Pause 0:03 / 1:00 Surprise! I’ve got a messag…" at bounding box center [665, 277] width 1044 height 554
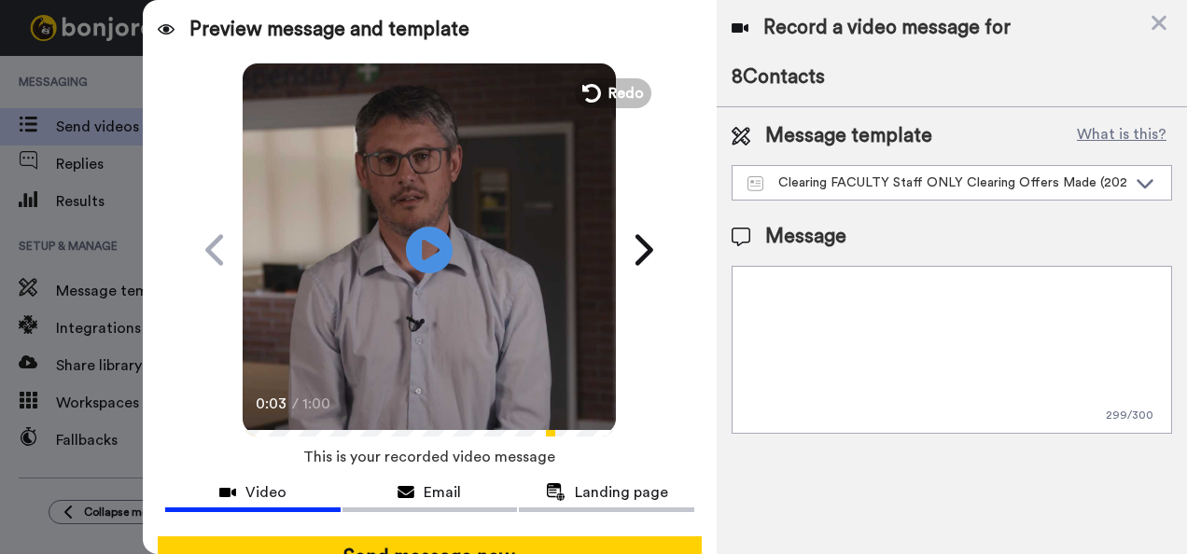
paste textarea "Hi {first_name|there}, Here's a recorded message from a lecturer about the [GEO…"
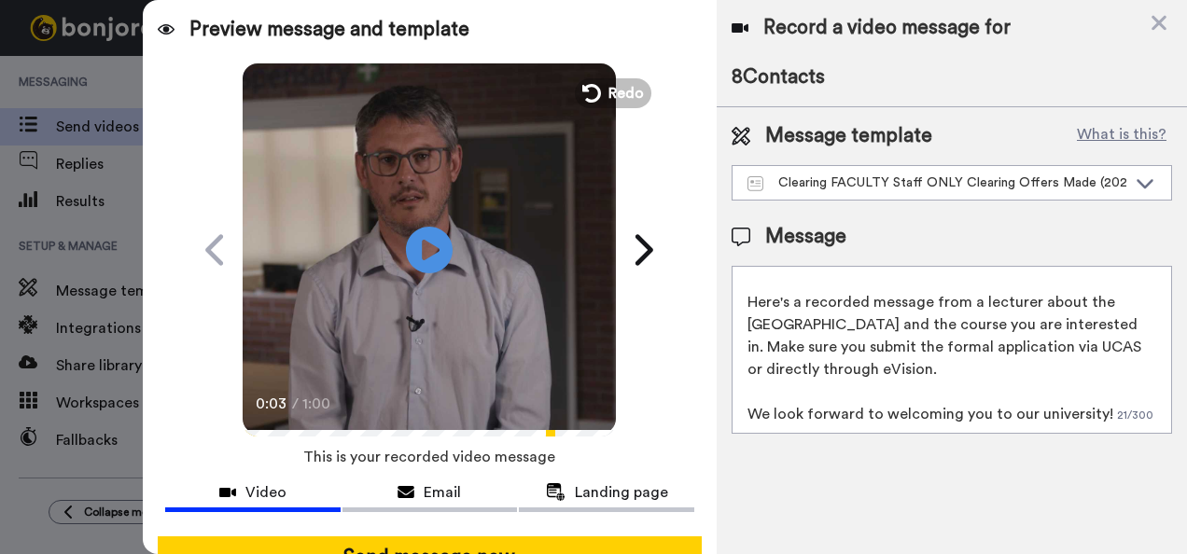
scroll to position [49, 0]
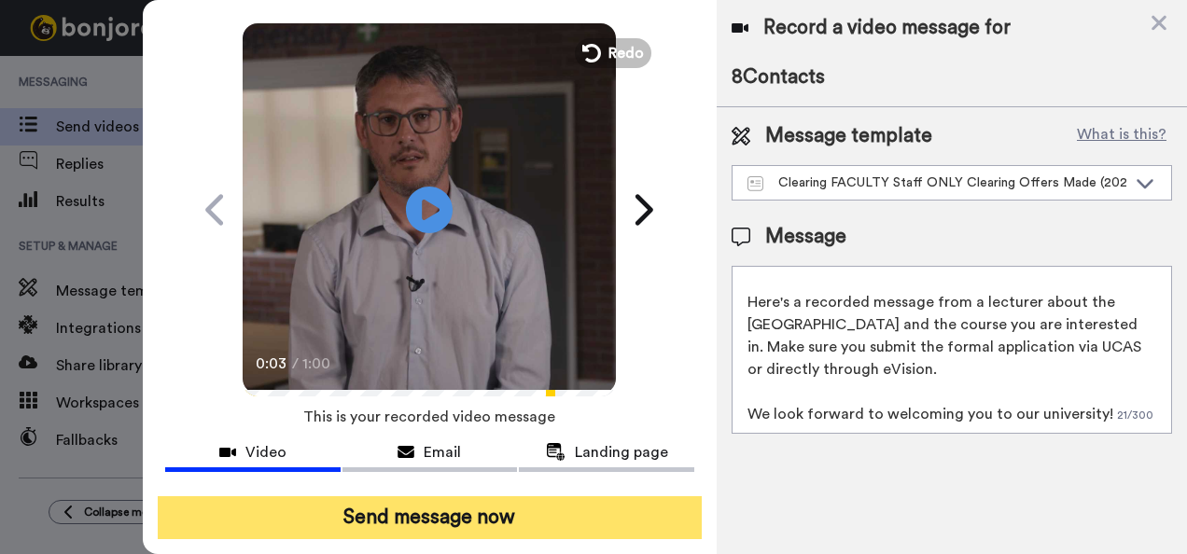
type textarea "Hi {first_name|there}, Here's a recorded message from a lecturer about the Univ…"
click at [519, 511] on button "Send message now" at bounding box center [430, 517] width 545 height 43
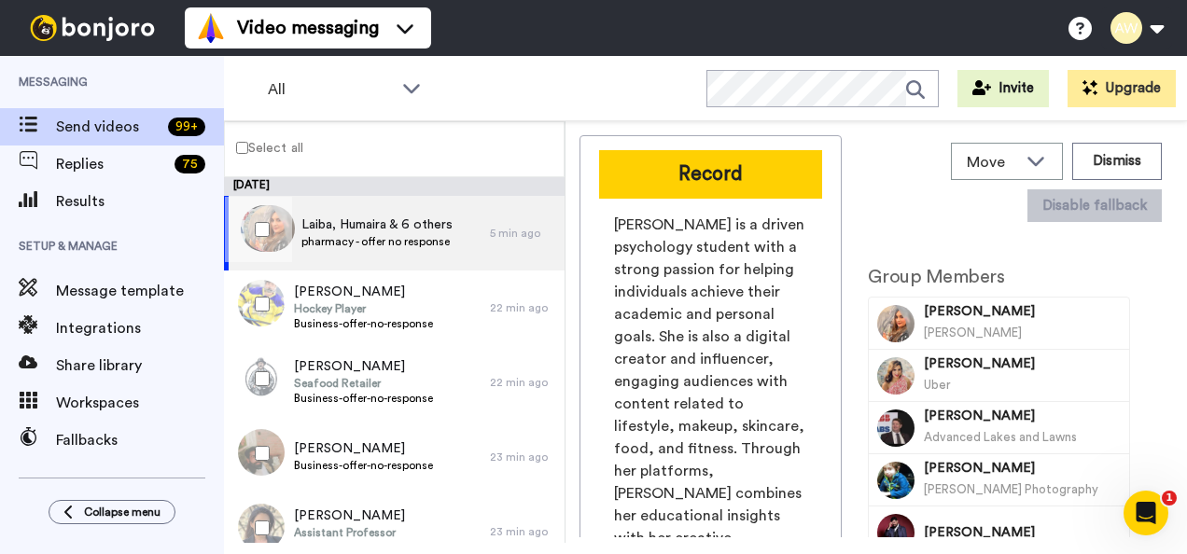
scroll to position [0, 0]
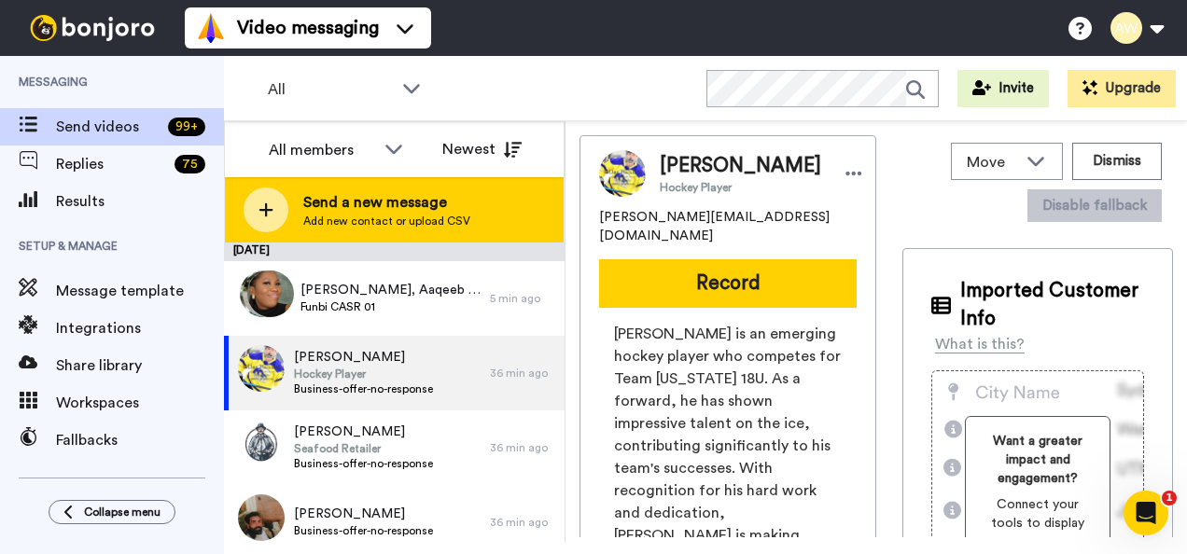
click at [465, 207] on div "Send a new message Add new contact or upload CSV" at bounding box center [394, 209] width 339 height 65
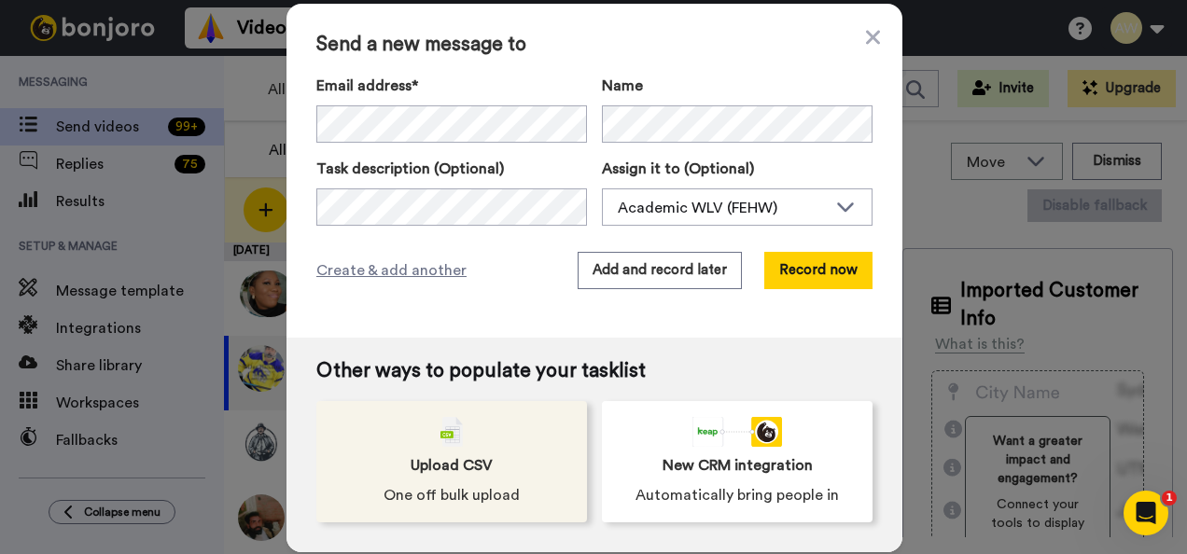
click at [459, 447] on div "Upload CSV One off bulk upload" at bounding box center [451, 461] width 271 height 121
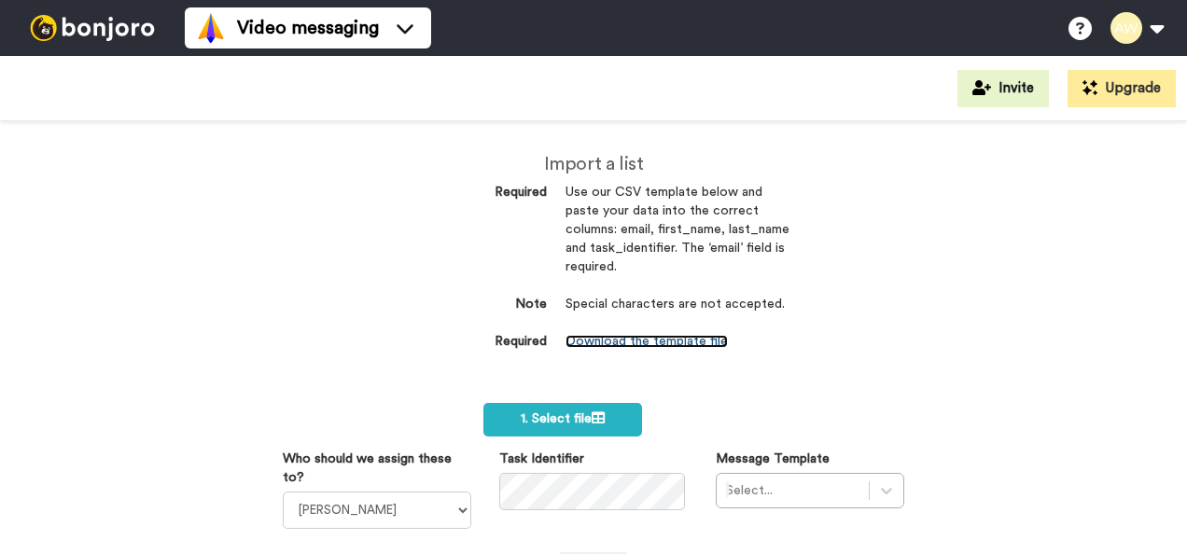
click at [598, 336] on link "Download the template file" at bounding box center [647, 341] width 162 height 13
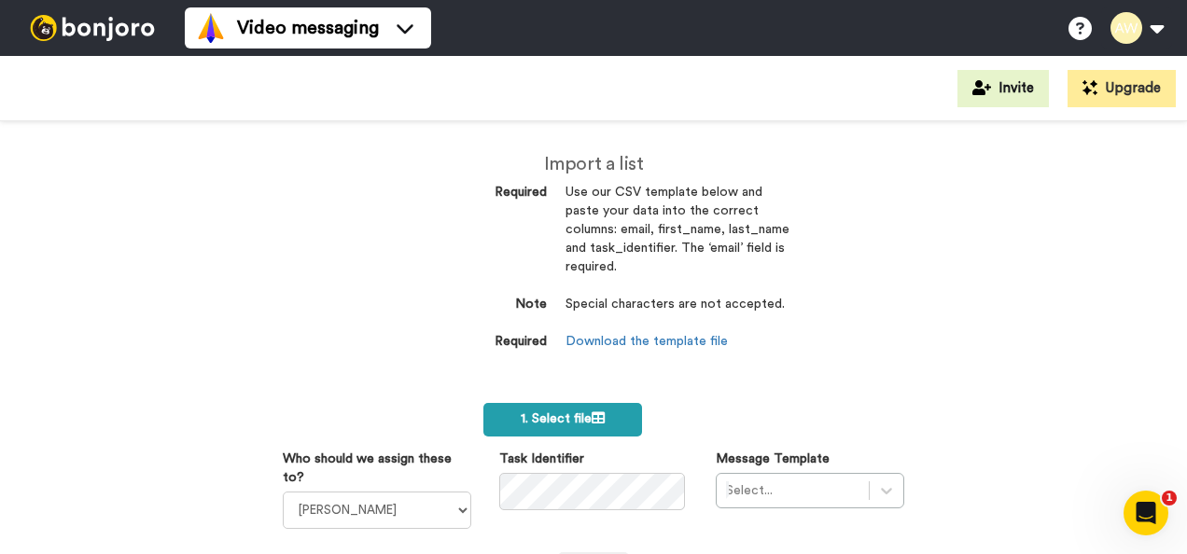
click at [560, 404] on label "1. Select file" at bounding box center [562, 420] width 159 height 34
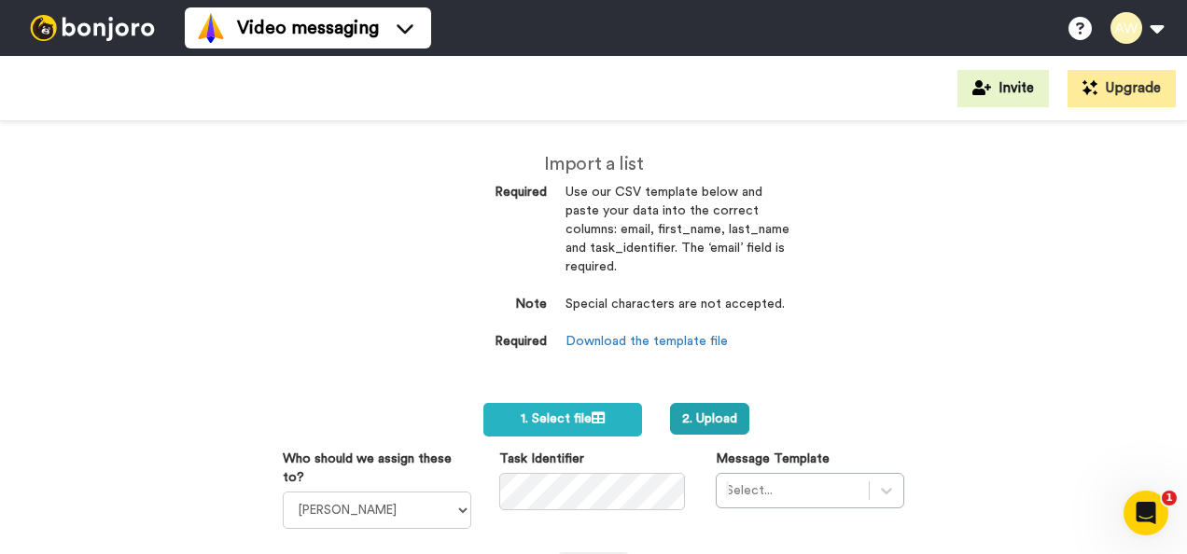
scroll to position [77, 0]
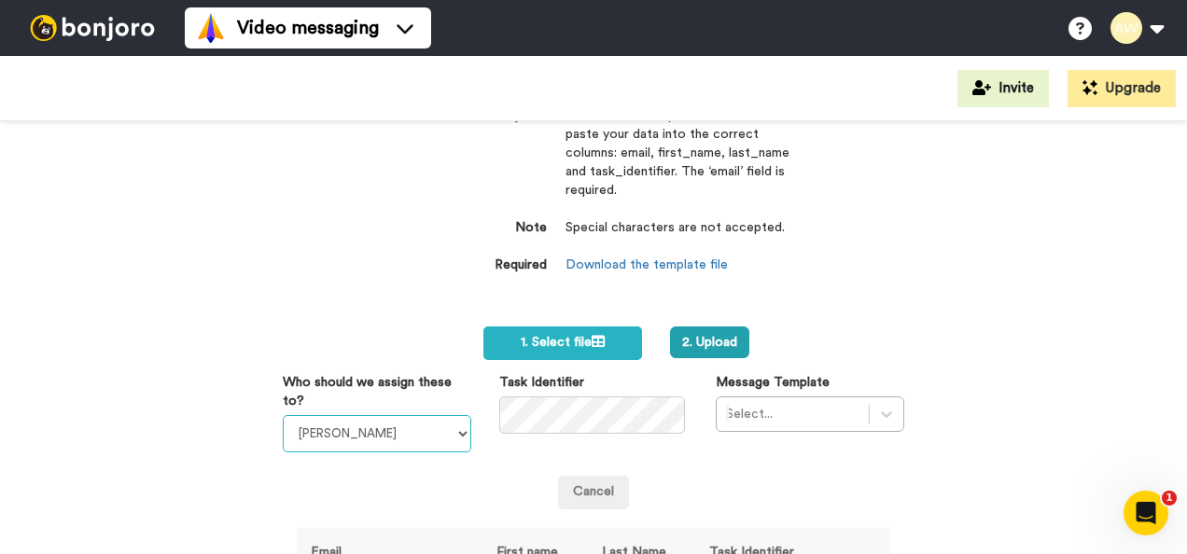
click at [446, 419] on select "[PERSON_NAME] [PERSON_NAME] WLV Academic (FSE) [PERSON_NAME] Ademokoya UK Recru…" at bounding box center [377, 433] width 189 height 37
select select "893d32a1-1eca-438f-900e-e073b28e2bc9"
click at [283, 415] on select "[PERSON_NAME] [PERSON_NAME] WLV Academic (FSE) [PERSON_NAME] Ademokoya UK Recru…" at bounding box center [377, 433] width 189 height 37
click at [801, 416] on div "Select..." at bounding box center [810, 414] width 189 height 35
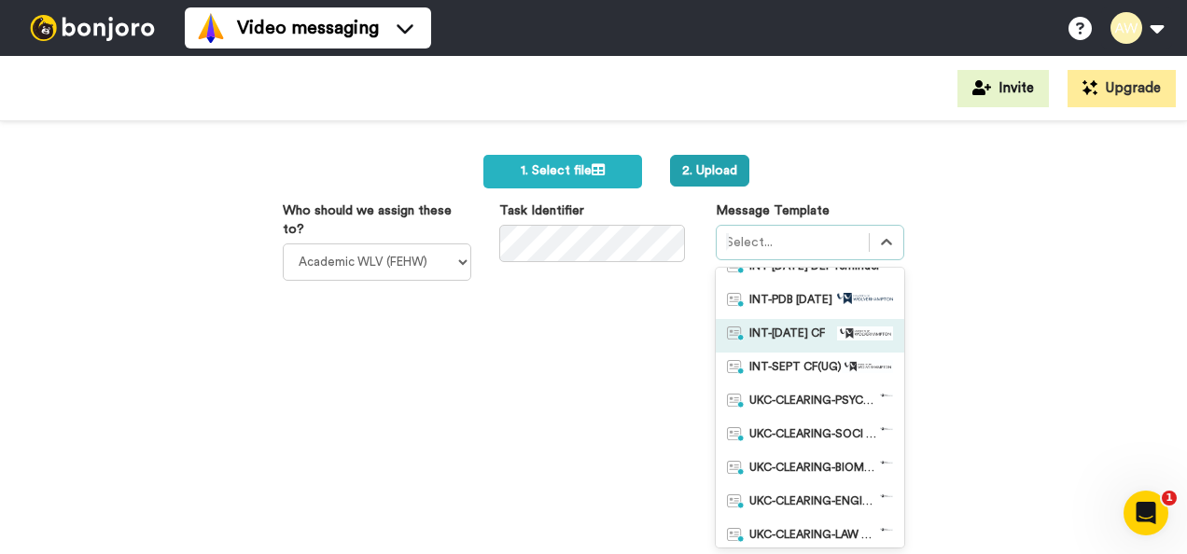
scroll to position [77, 0]
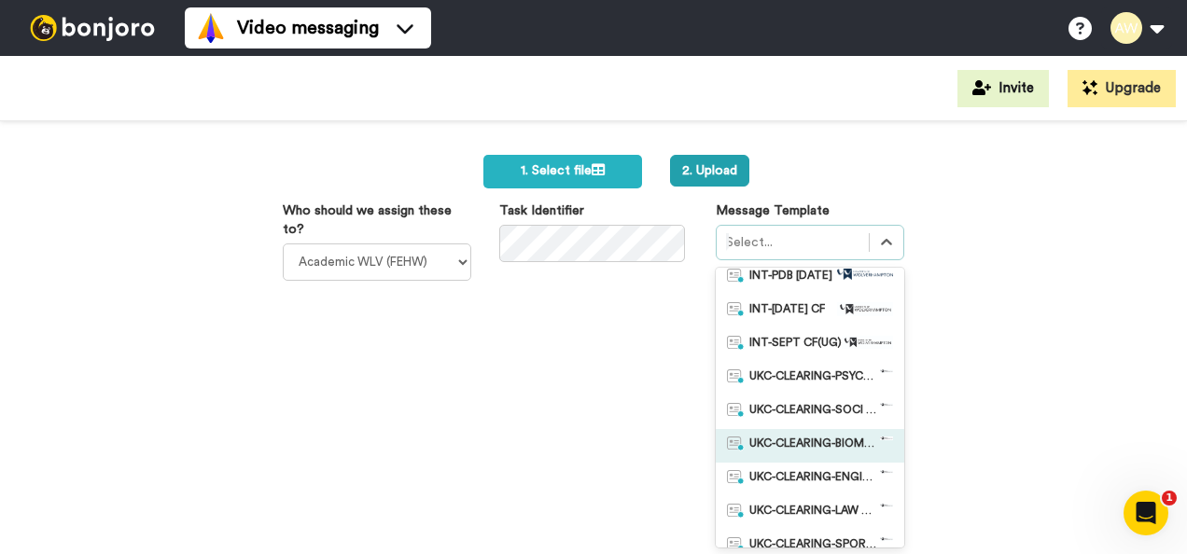
click at [840, 439] on span "UKC-CLEARING-BIOMED OFFER NO RESPONSE" at bounding box center [814, 446] width 131 height 19
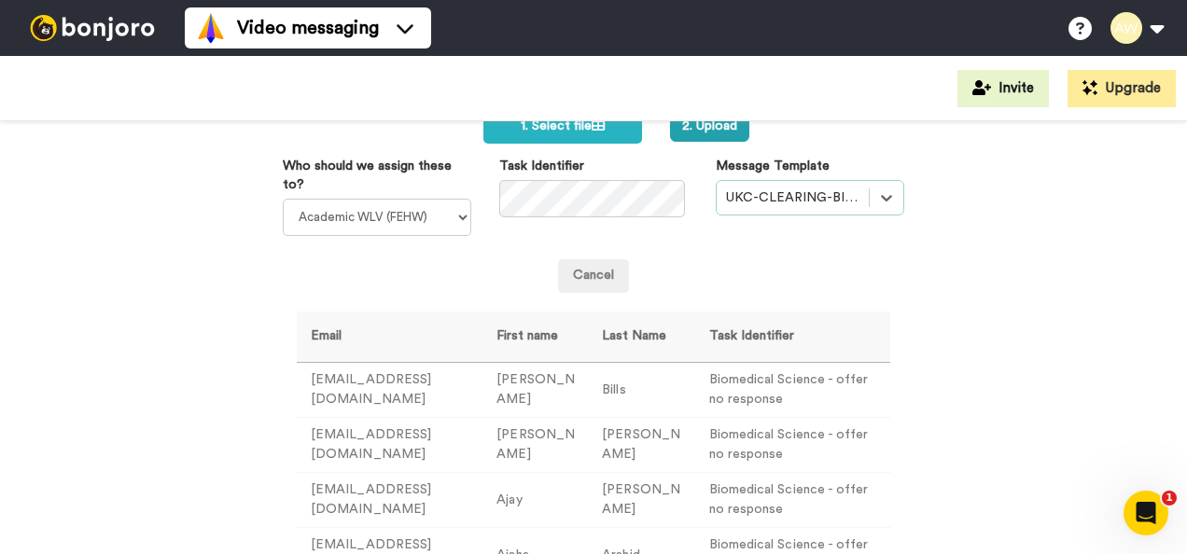
scroll to position [228, 0]
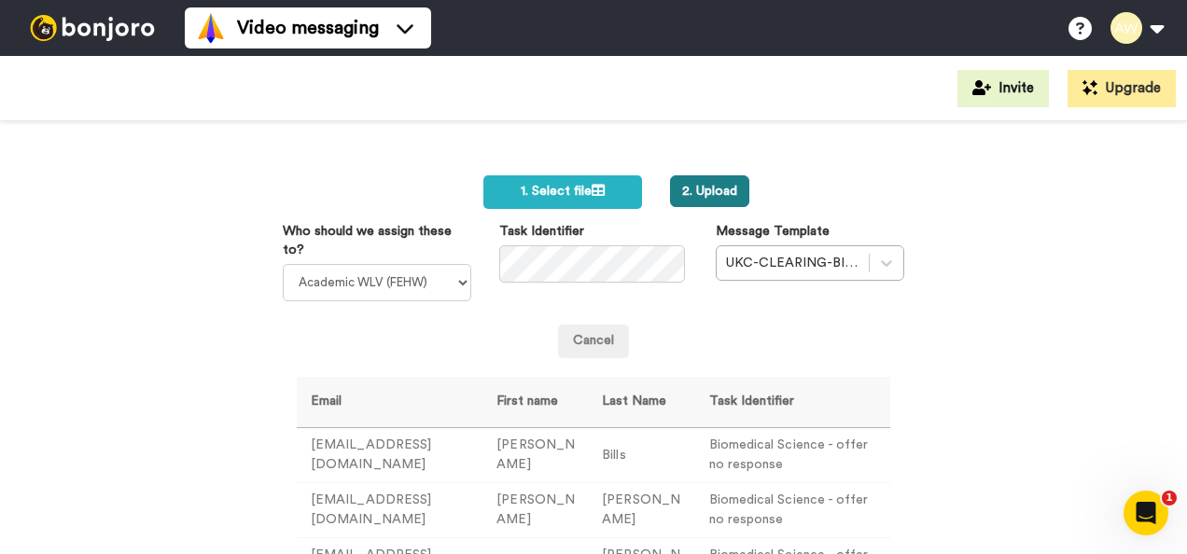
click at [719, 189] on button "2. Upload" at bounding box center [709, 191] width 79 height 32
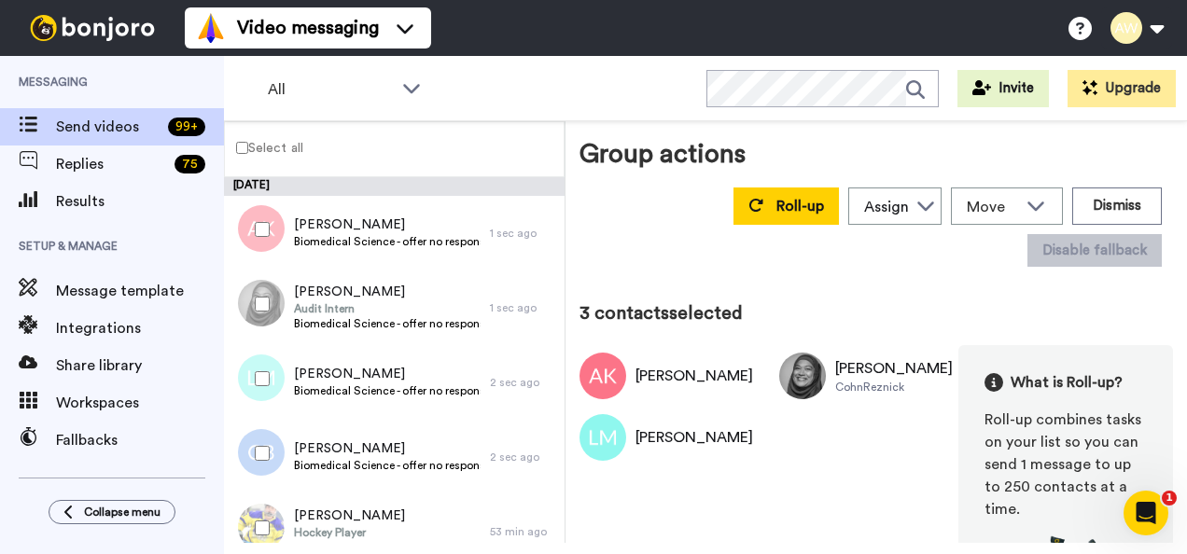
click at [265, 465] on div at bounding box center [258, 453] width 67 height 65
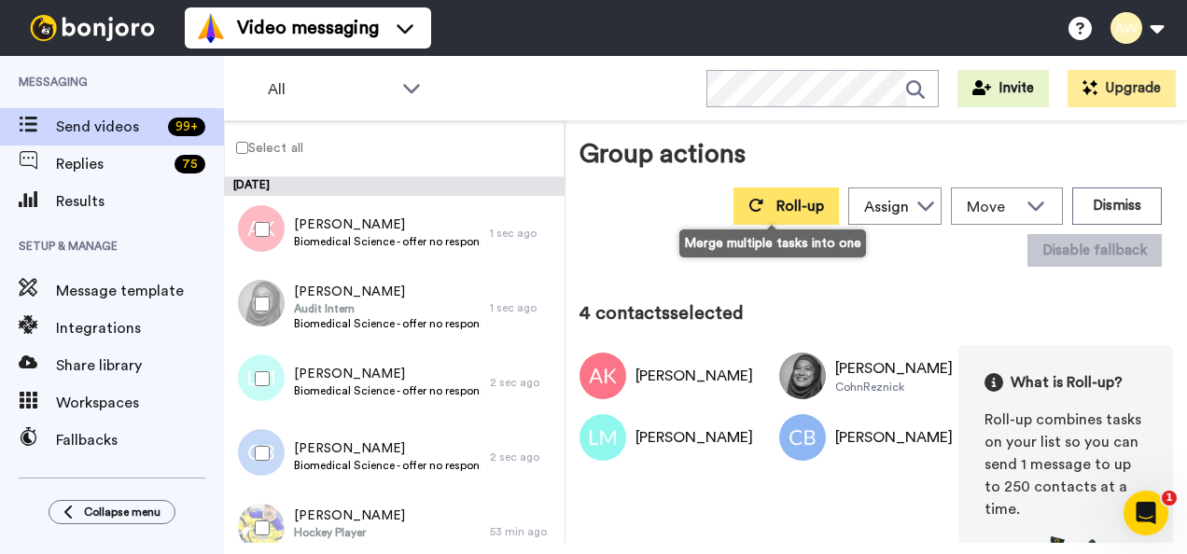
click at [762, 209] on button "Roll-up" at bounding box center [786, 206] width 105 height 37
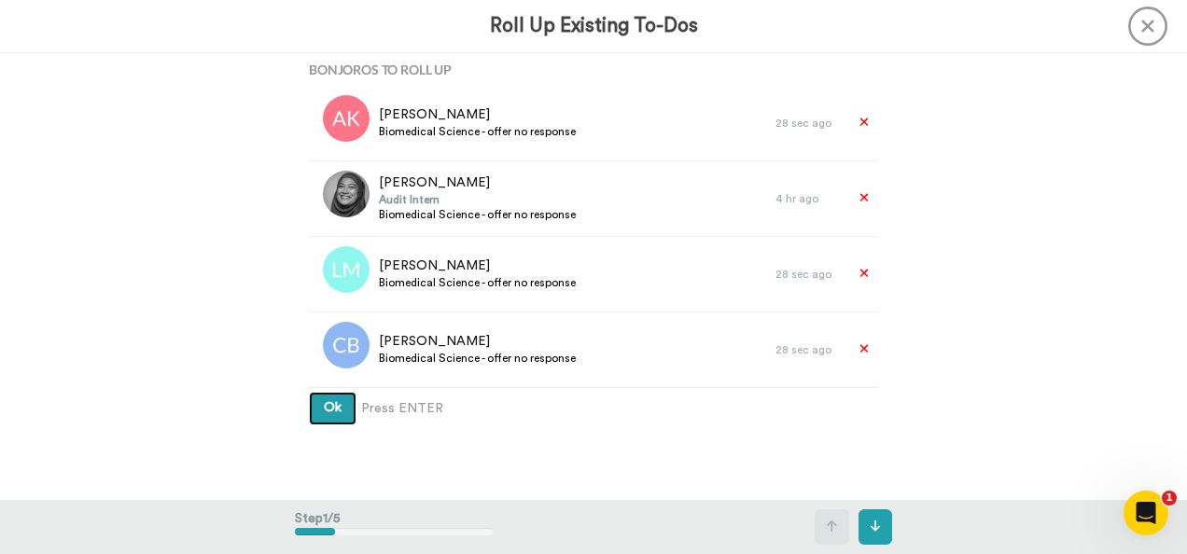
click at [309, 392] on button "Ok" at bounding box center [333, 409] width 48 height 34
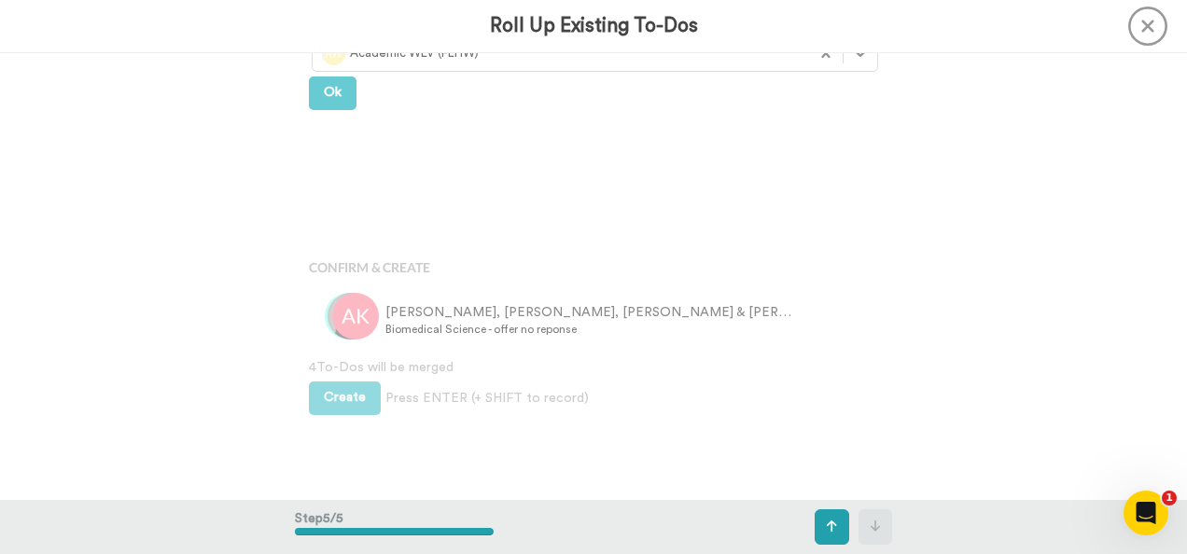
scroll to position [1212, 0]
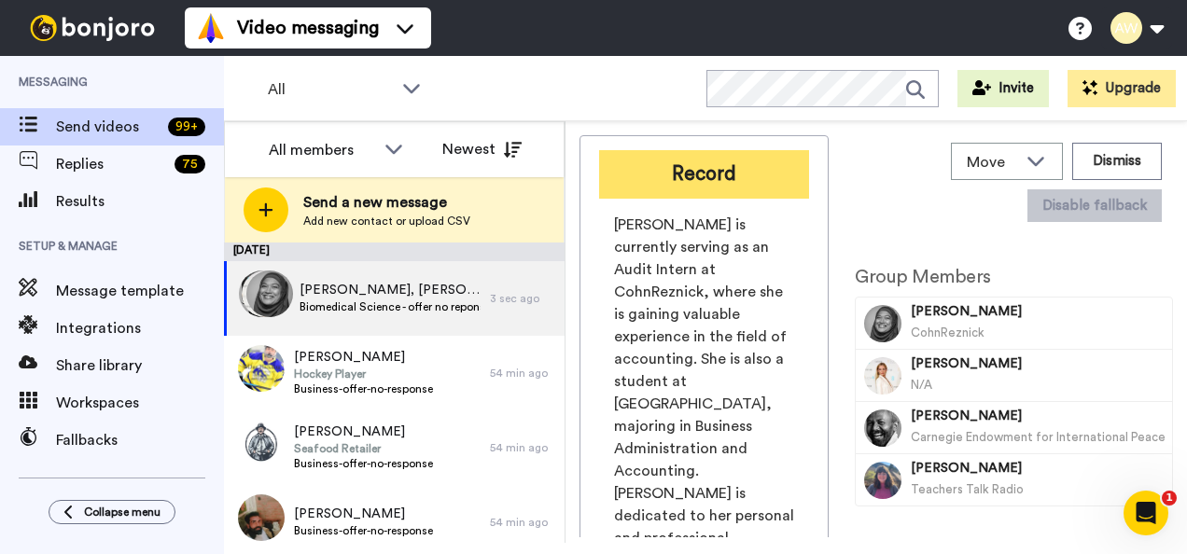
click at [681, 179] on button "Record" at bounding box center [704, 174] width 210 height 49
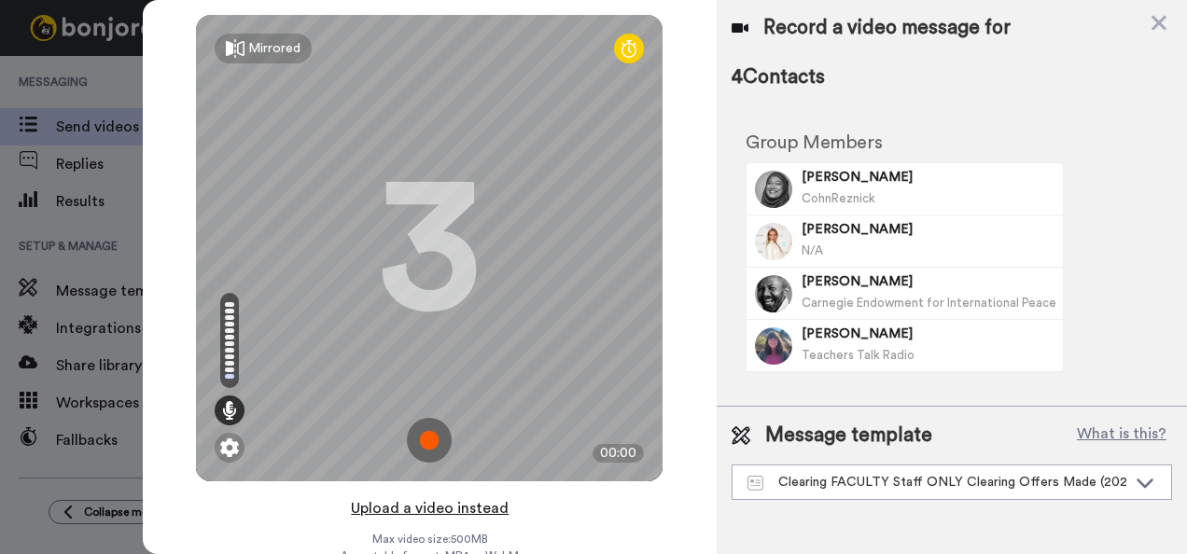
click at [454, 496] on button "Upload a video instead" at bounding box center [429, 508] width 169 height 24
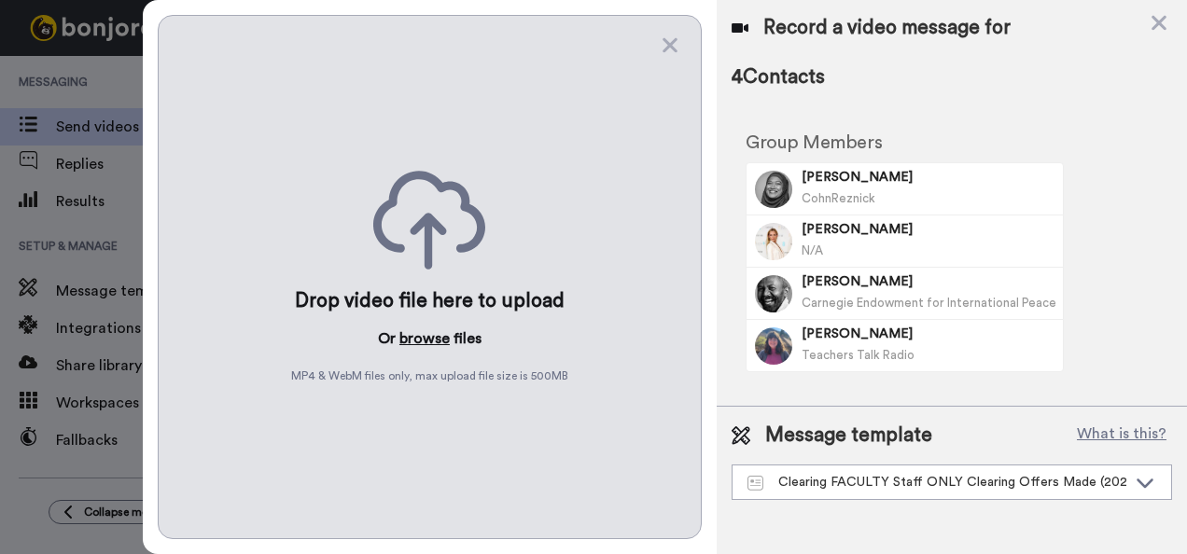
click at [440, 341] on button "browse" at bounding box center [424, 339] width 50 height 22
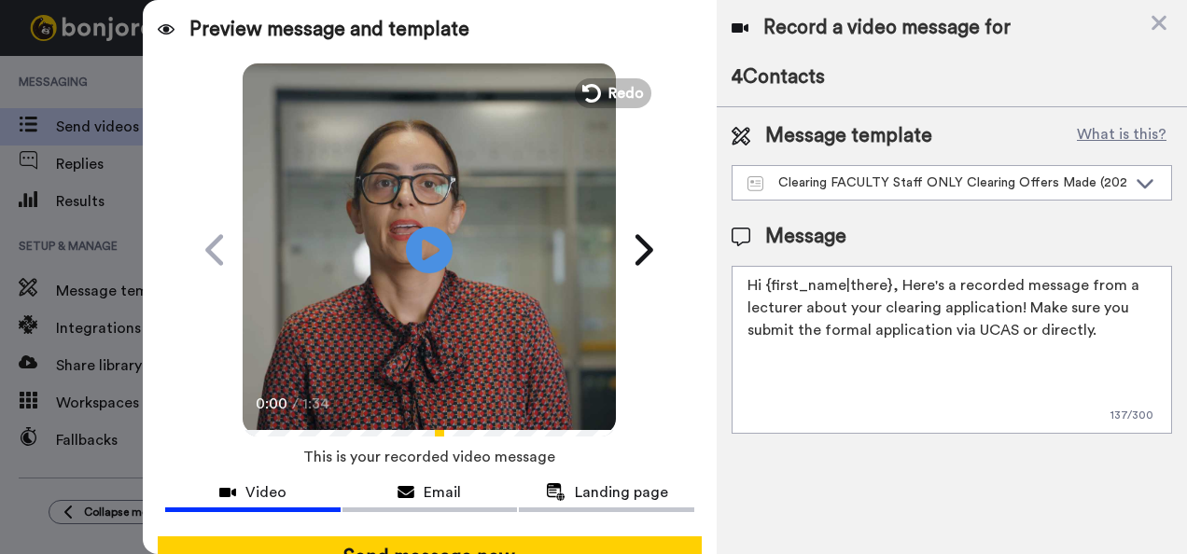
scroll to position [49, 0]
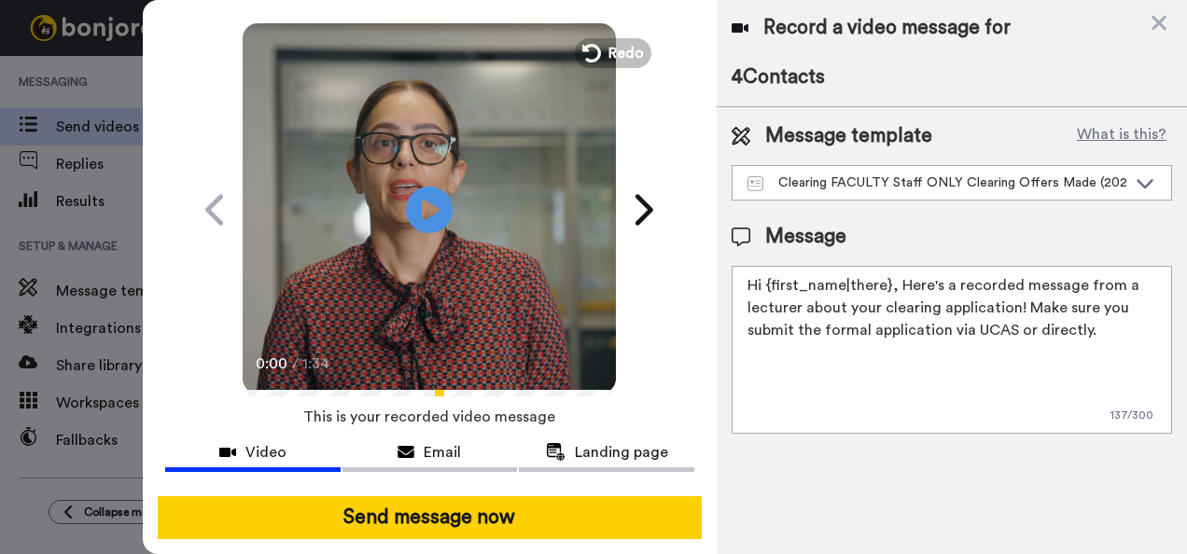
drag, startPoint x: 1136, startPoint y: 339, endPoint x: 745, endPoint y: 277, distance: 395.9
click at [745, 277] on textarea "Hi {first_name|there}, Here's a recorded message from a lecturer about your cle…" at bounding box center [952, 350] width 440 height 168
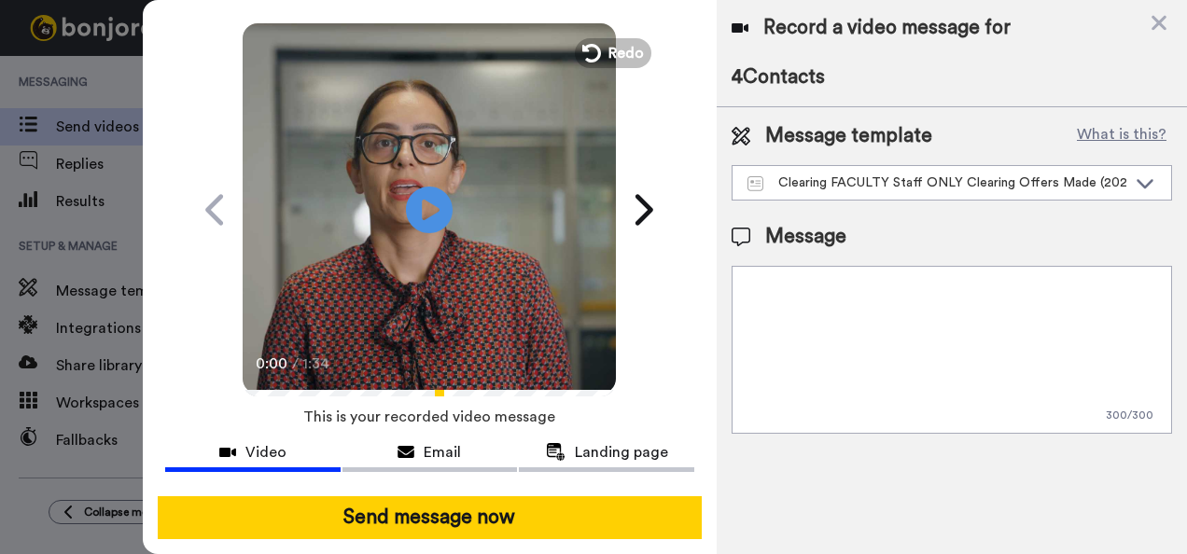
paste textarea "Hi {first_name|there}, Here's a recorded message from a lecturer about the [GEO…"
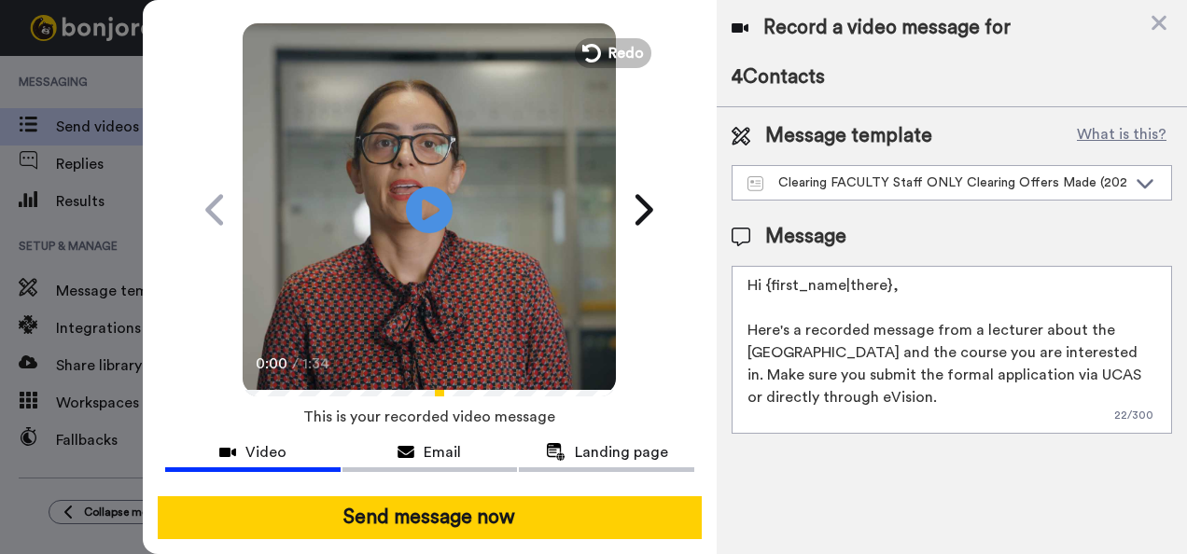
scroll to position [27, 0]
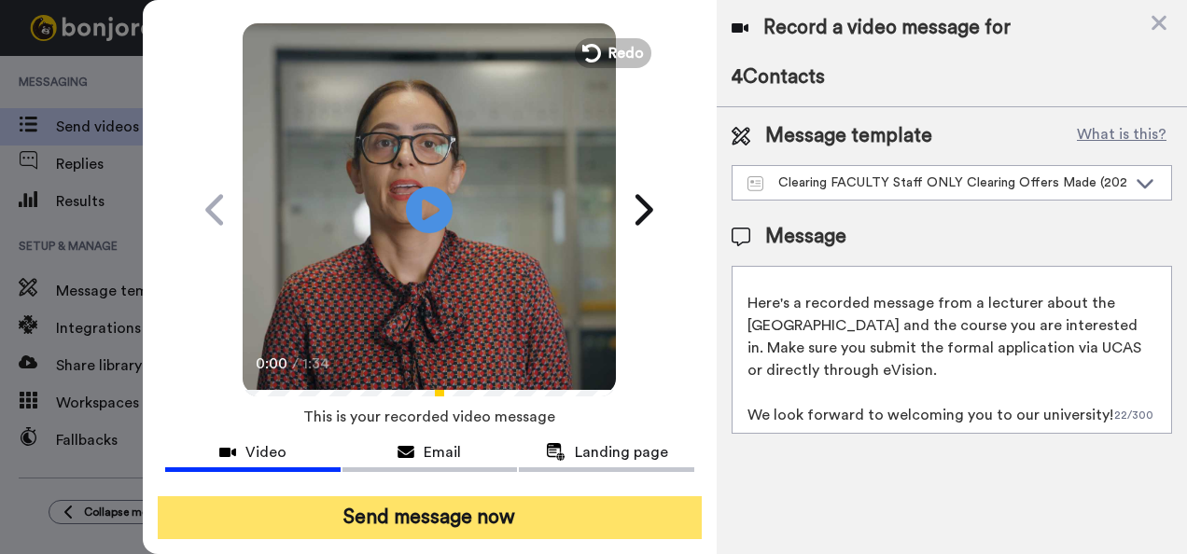
type textarea "Hi {first_name|there}, Here's a recorded message from a lecturer about the [GEO…"
click at [605, 496] on button "Send message now" at bounding box center [430, 517] width 545 height 43
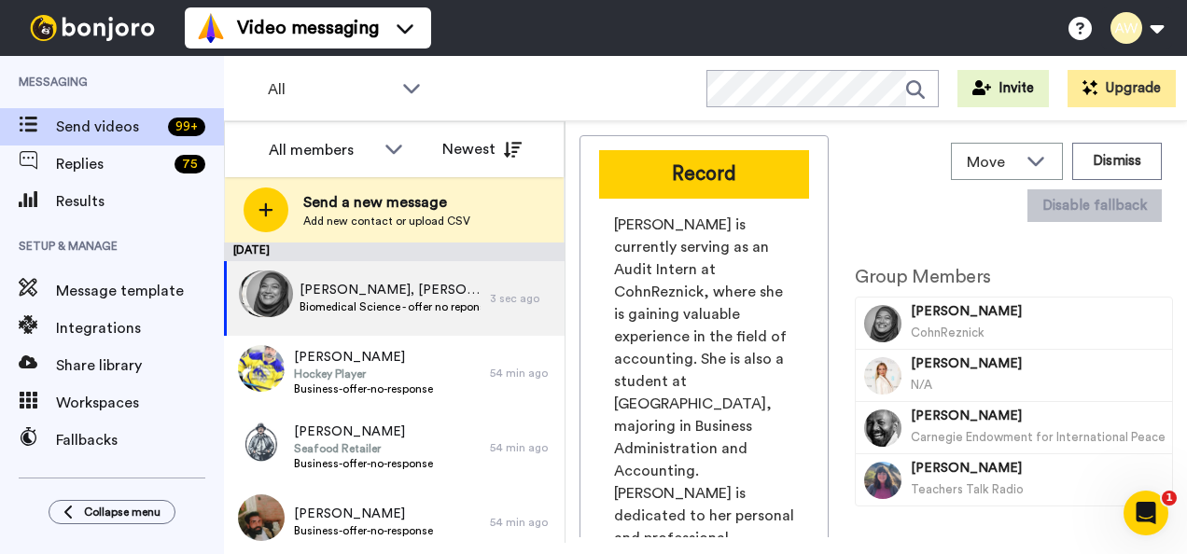
scroll to position [0, 0]
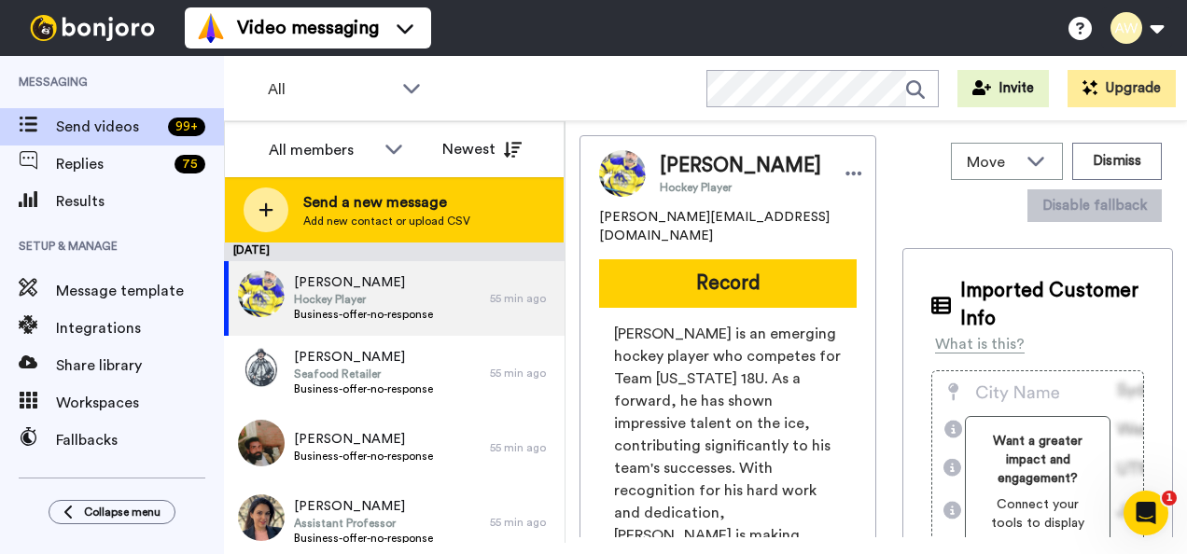
click at [432, 200] on span "Send a new message" at bounding box center [386, 202] width 167 height 22
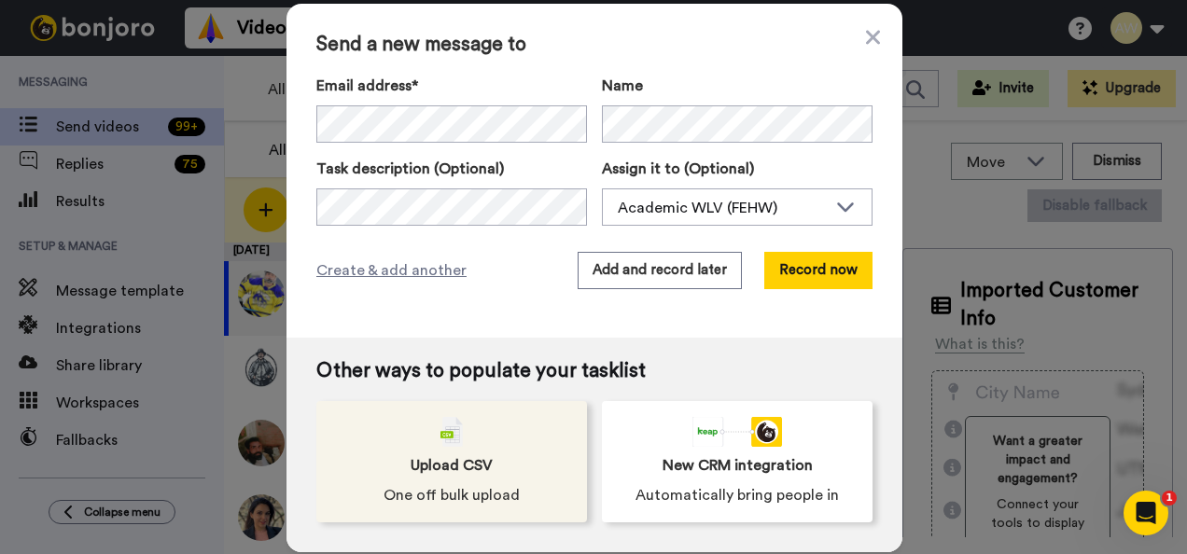
click at [451, 435] on img at bounding box center [451, 432] width 22 height 30
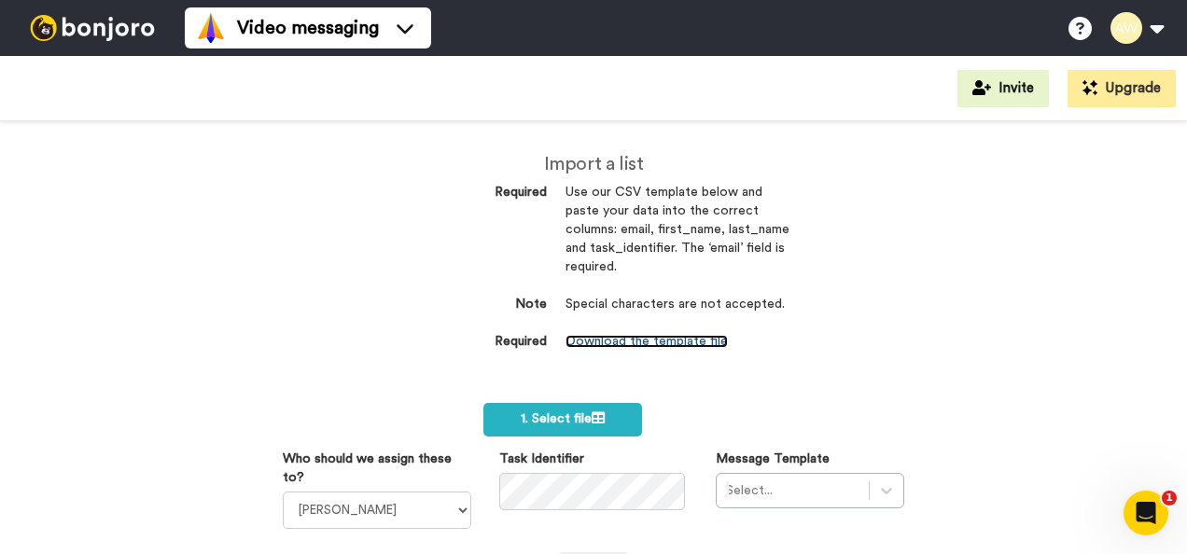
click at [594, 340] on link "Download the template file" at bounding box center [647, 341] width 162 height 13
click at [396, 391] on div "Import a list Required Use our CSV template below and paste your data into the …" at bounding box center [594, 262] width 420 height 282
click at [574, 401] on div "Import a list Required Use our CSV template below and paste your data into the …" at bounding box center [594, 262] width 420 height 282
click at [592, 422] on icon at bounding box center [598, 418] width 13 height 13
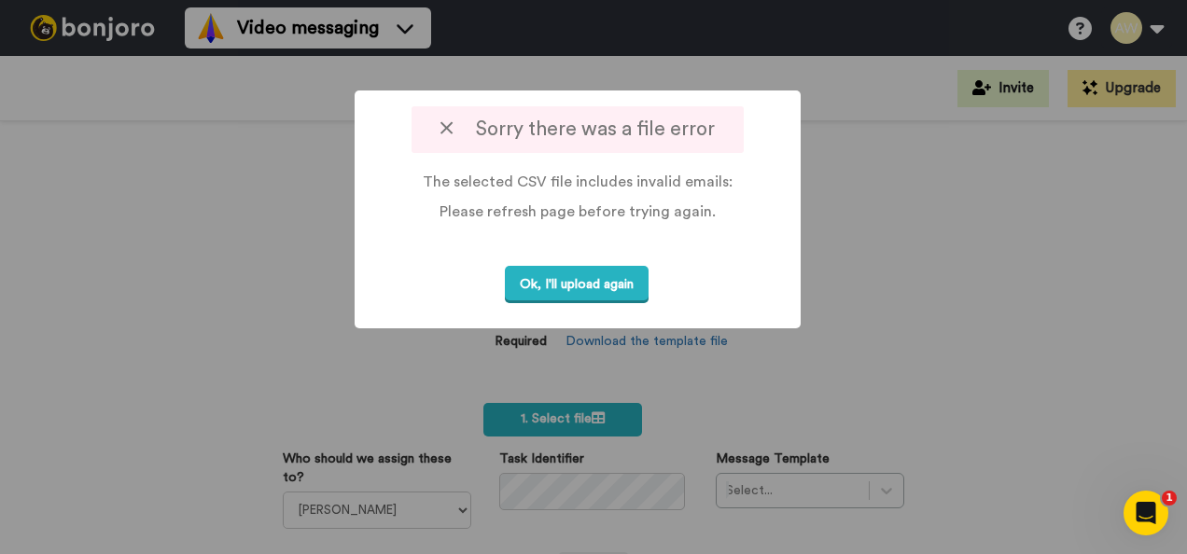
click at [287, 252] on div at bounding box center [593, 277] width 1187 height 554
click at [581, 295] on button "Ok, I'll upload again" at bounding box center [577, 285] width 144 height 38
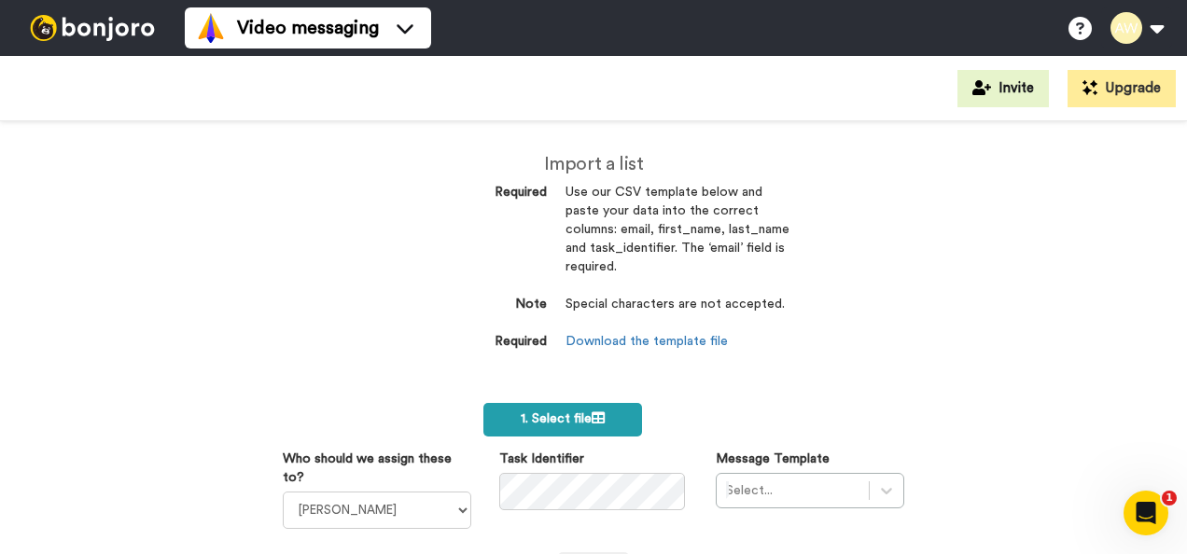
click at [595, 420] on icon at bounding box center [598, 418] width 13 height 13
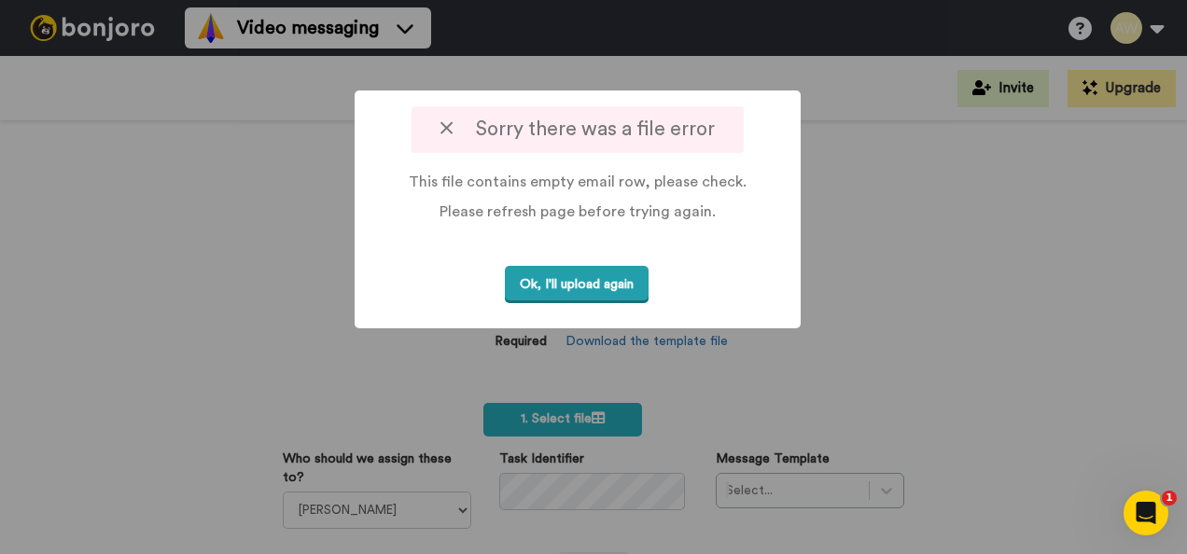
click at [558, 291] on button "Ok, I'll upload again" at bounding box center [577, 285] width 144 height 38
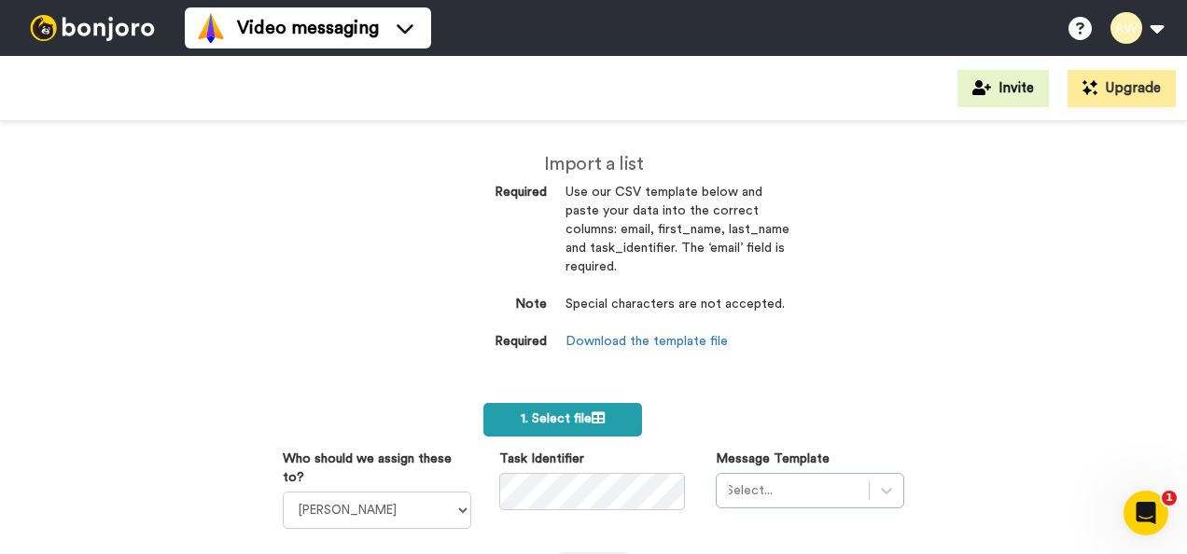
click at [590, 426] on label "1. Select file" at bounding box center [562, 420] width 159 height 34
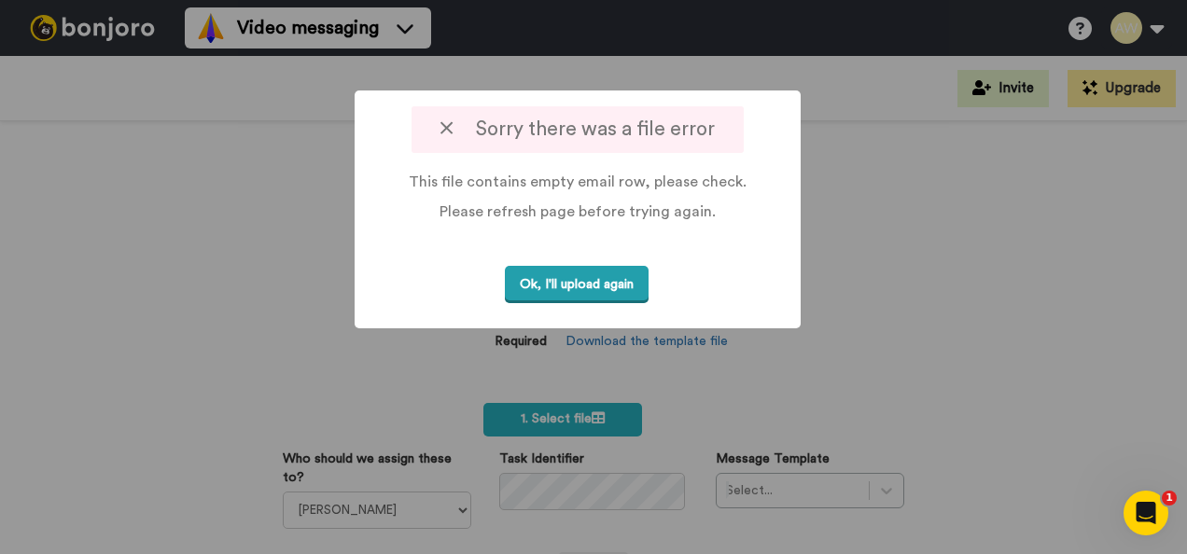
click at [567, 278] on button "Ok, I'll upload again" at bounding box center [577, 285] width 144 height 38
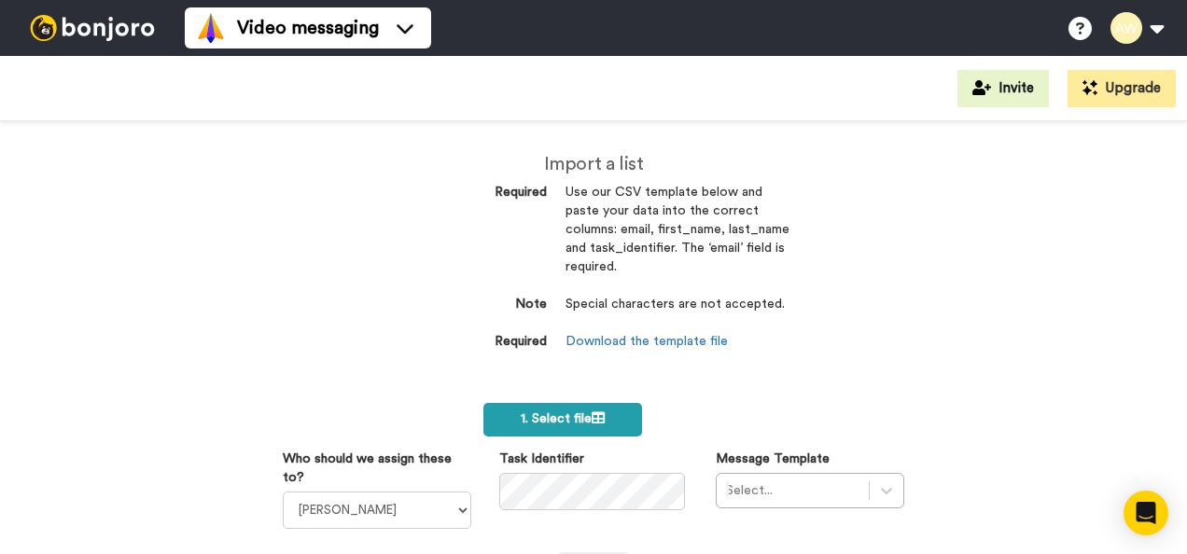
click at [565, 431] on label "1. Select file" at bounding box center [562, 420] width 159 height 34
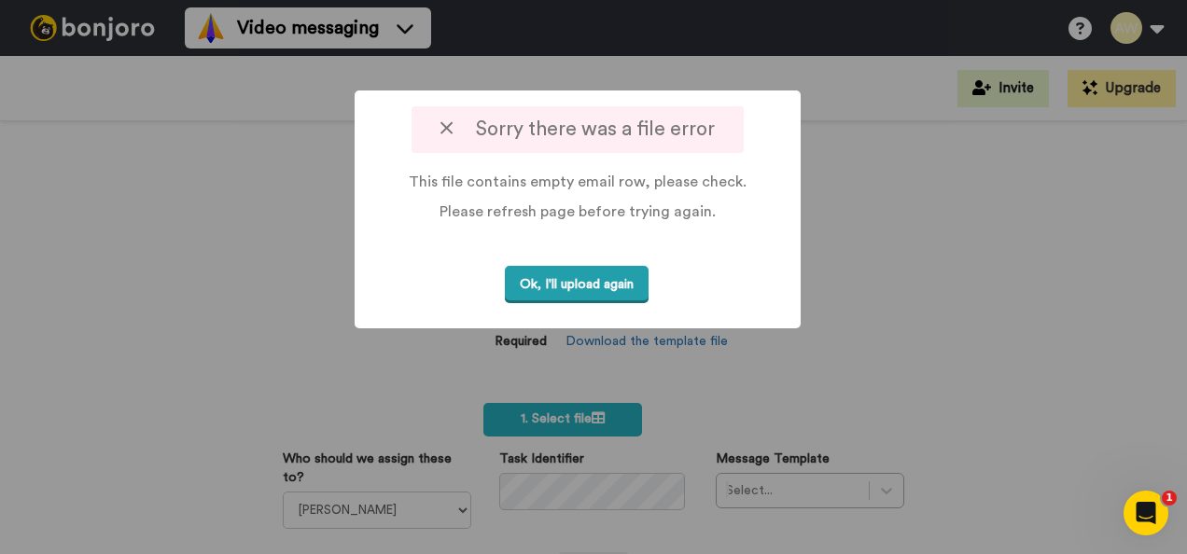
click at [588, 284] on button "Ok, I'll upload again" at bounding box center [577, 285] width 144 height 38
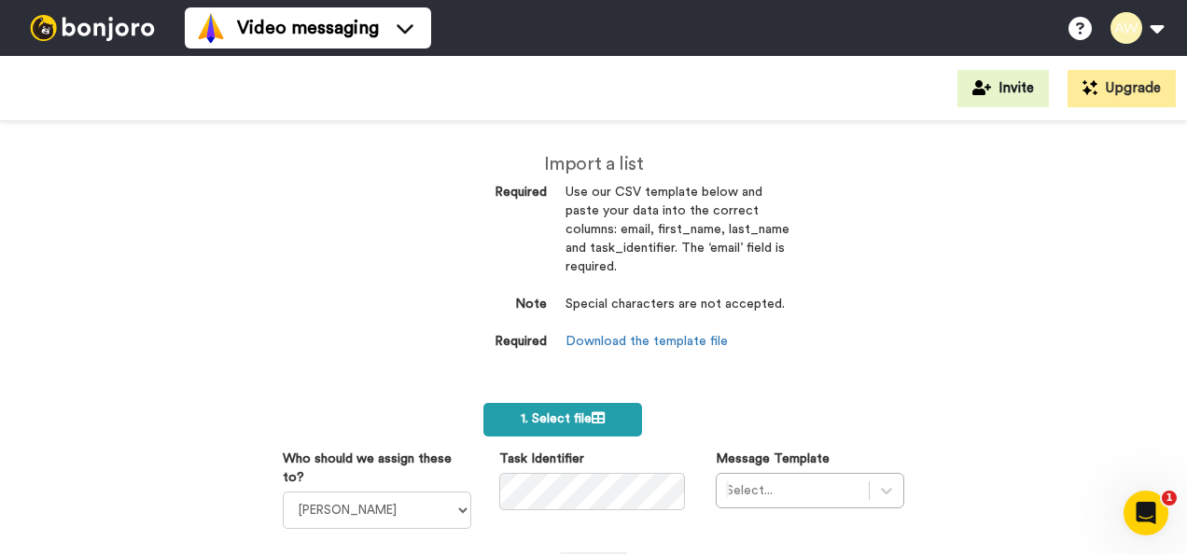
click at [580, 414] on span "1. Select file" at bounding box center [563, 418] width 84 height 13
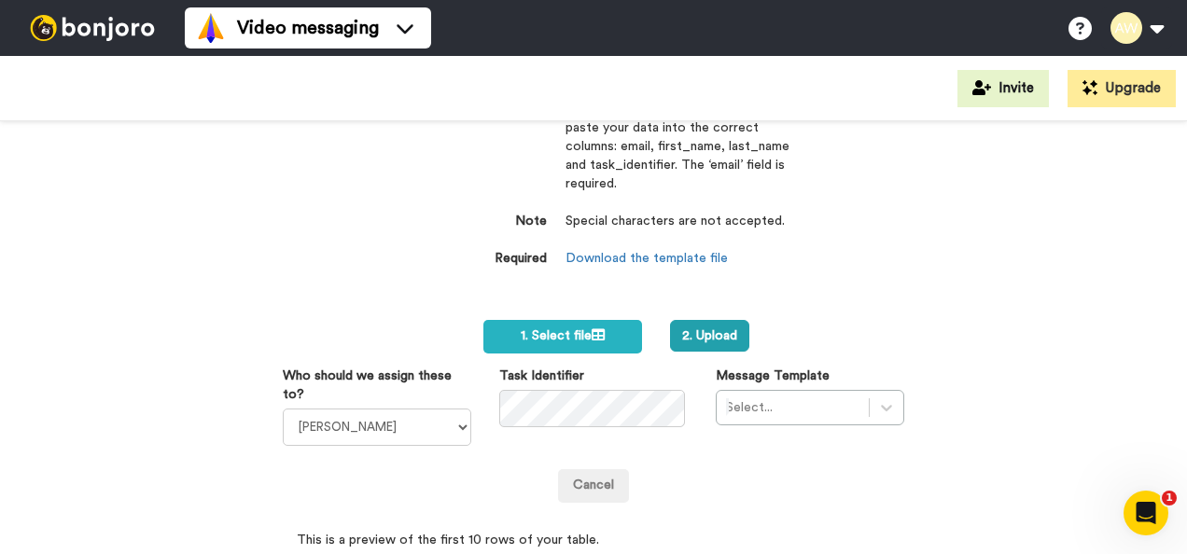
scroll to position [84, 0]
click at [429, 426] on select "[PERSON_NAME] [PERSON_NAME] WLV Academic (FSE) [PERSON_NAME] Ademokoya UK Recru…" at bounding box center [377, 426] width 189 height 37
select select "893d32a1-1eca-438f-900e-e073b28e2bc9"
click at [283, 408] on select "[PERSON_NAME] [PERSON_NAME] WLV Academic (FSE) [PERSON_NAME] Ademokoya UK Recru…" at bounding box center [377, 426] width 189 height 37
click at [875, 410] on div "Select..." at bounding box center [810, 406] width 189 height 35
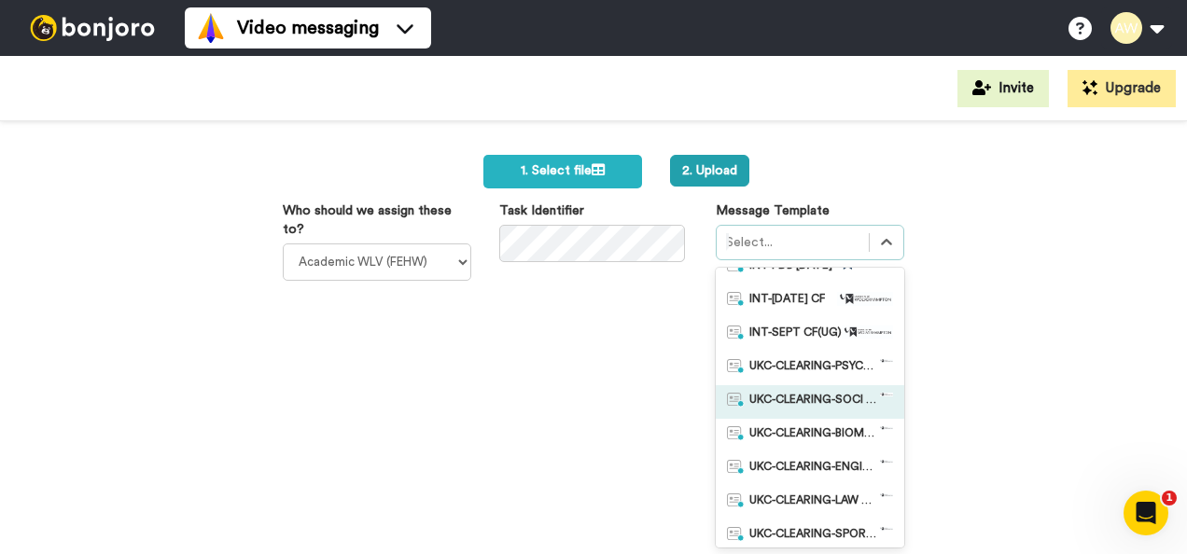
scroll to position [130, 0]
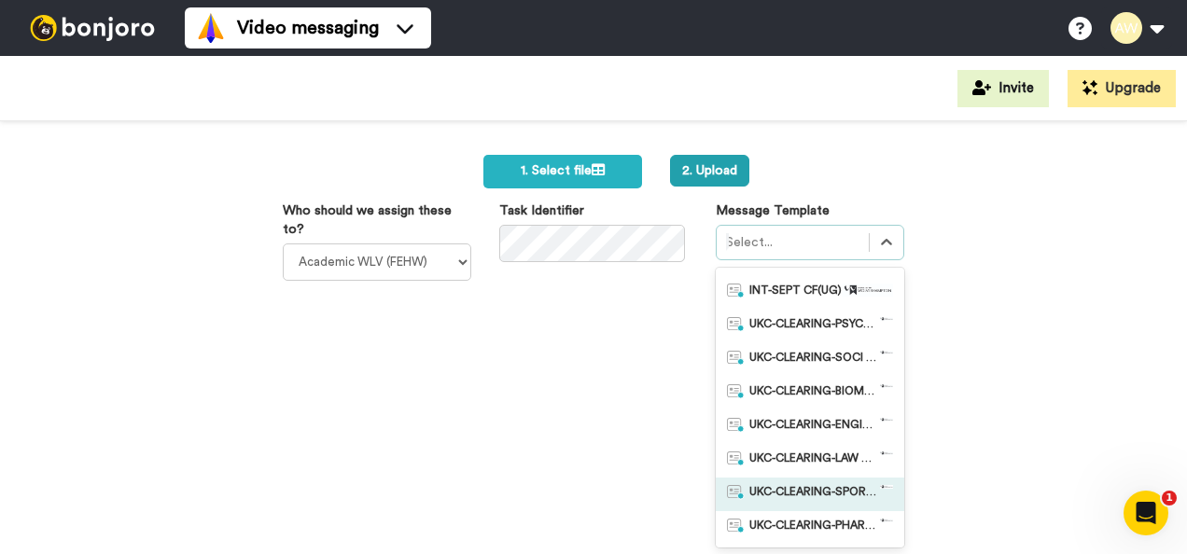
click at [832, 487] on span "UKC-CLEARING-SPORT OFFER NO RESPONSE" at bounding box center [814, 494] width 131 height 19
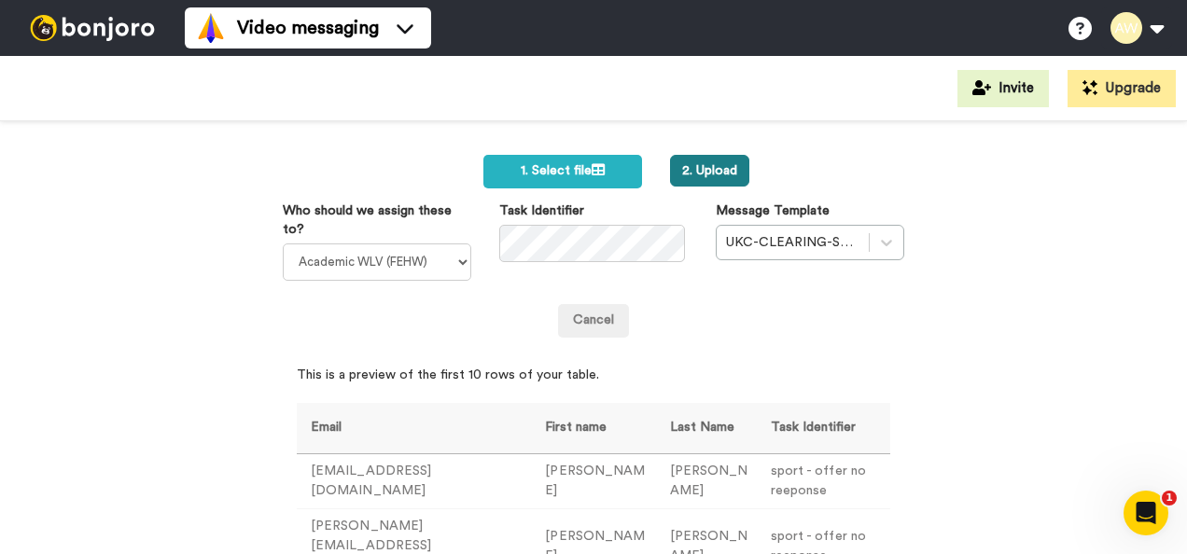
click at [683, 172] on button "2. Upload" at bounding box center [709, 171] width 79 height 32
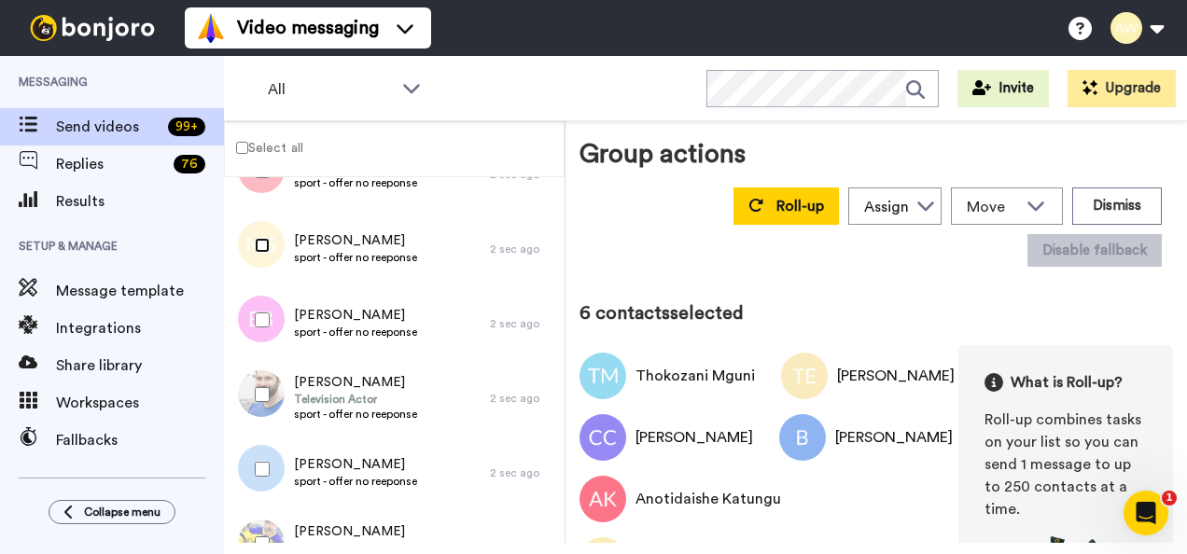
scroll to position [358, 0]
click at [256, 311] on div at bounding box center [258, 319] width 67 height 65
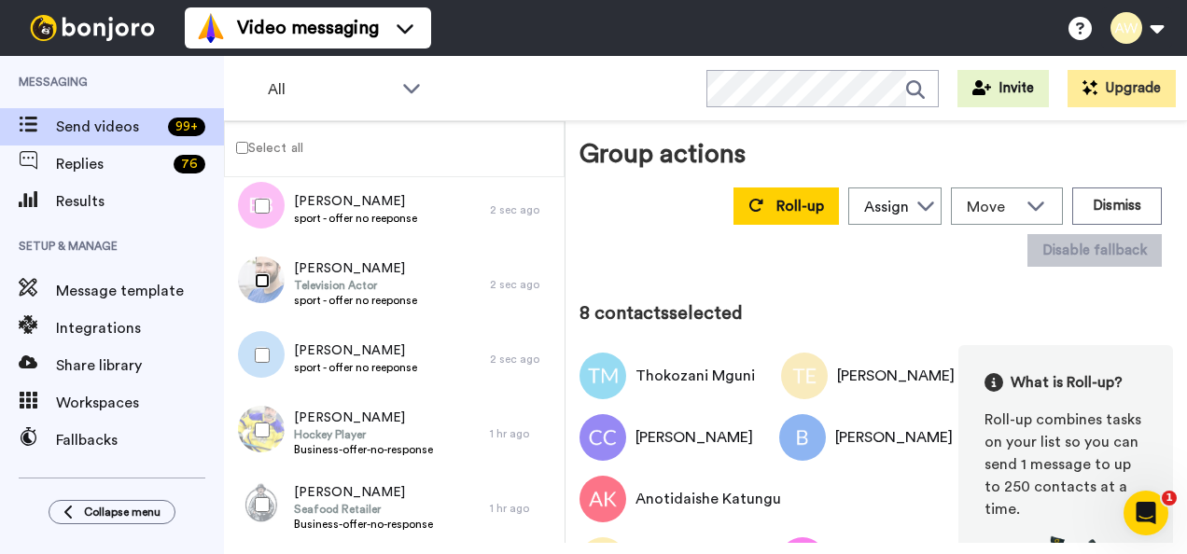
scroll to position [474, 0]
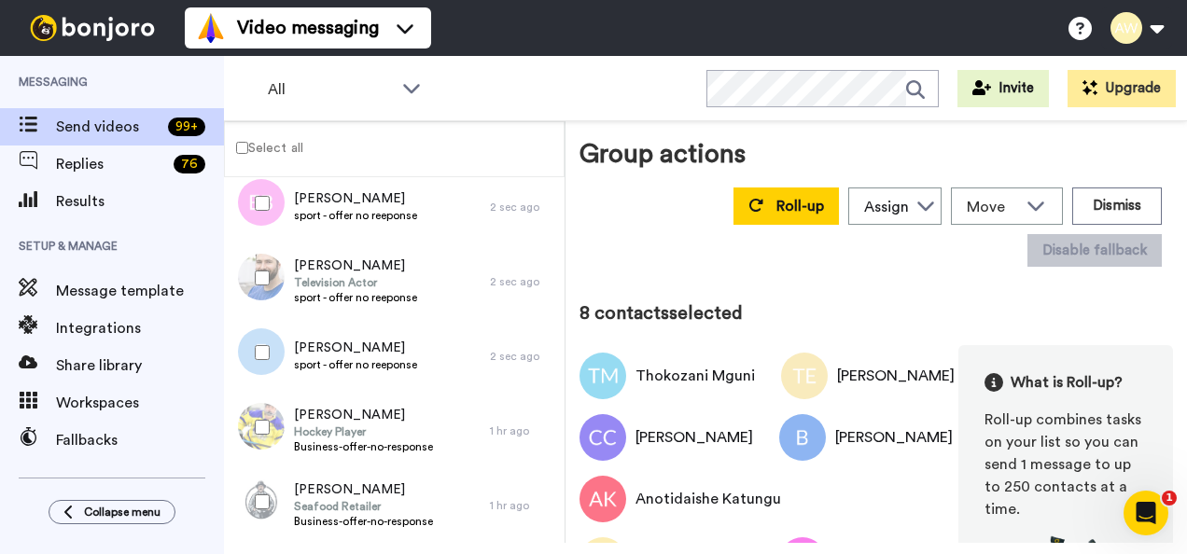
click at [259, 343] on div at bounding box center [258, 352] width 67 height 65
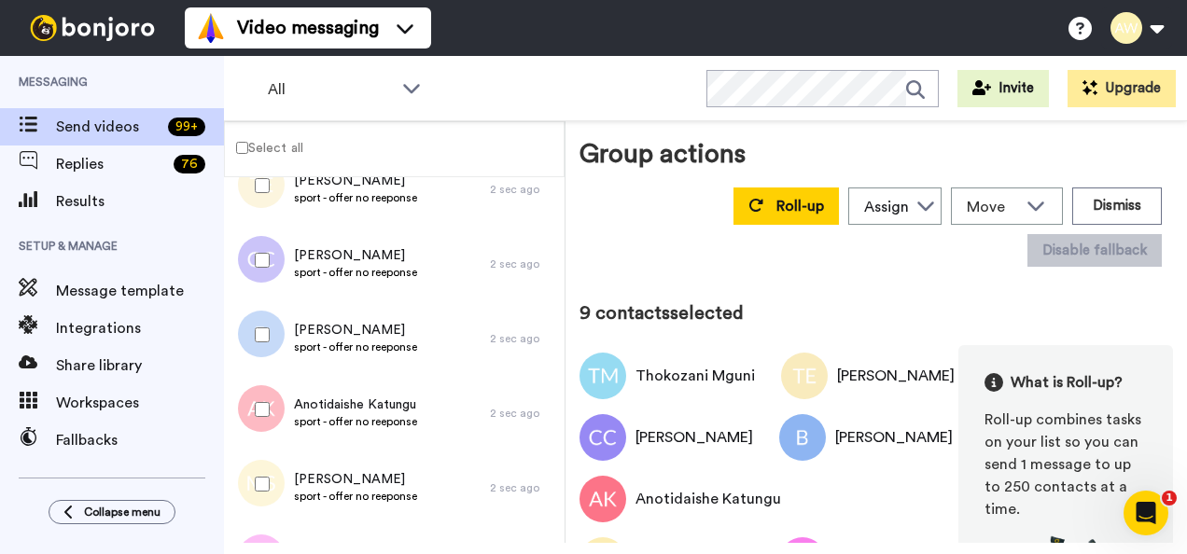
scroll to position [0, 0]
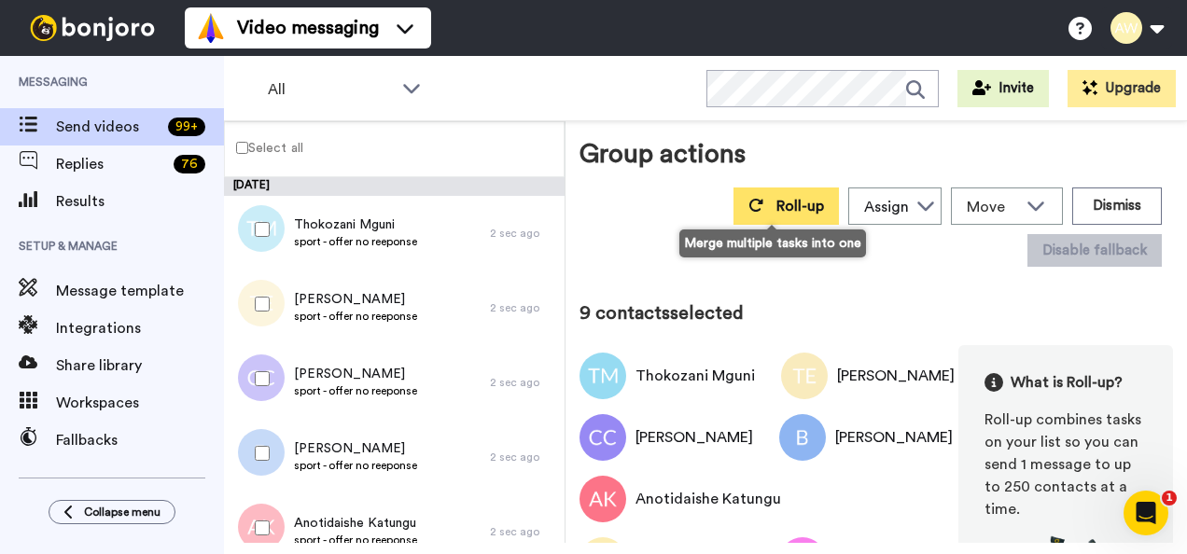
click at [750, 207] on button "Roll-up" at bounding box center [786, 206] width 105 height 37
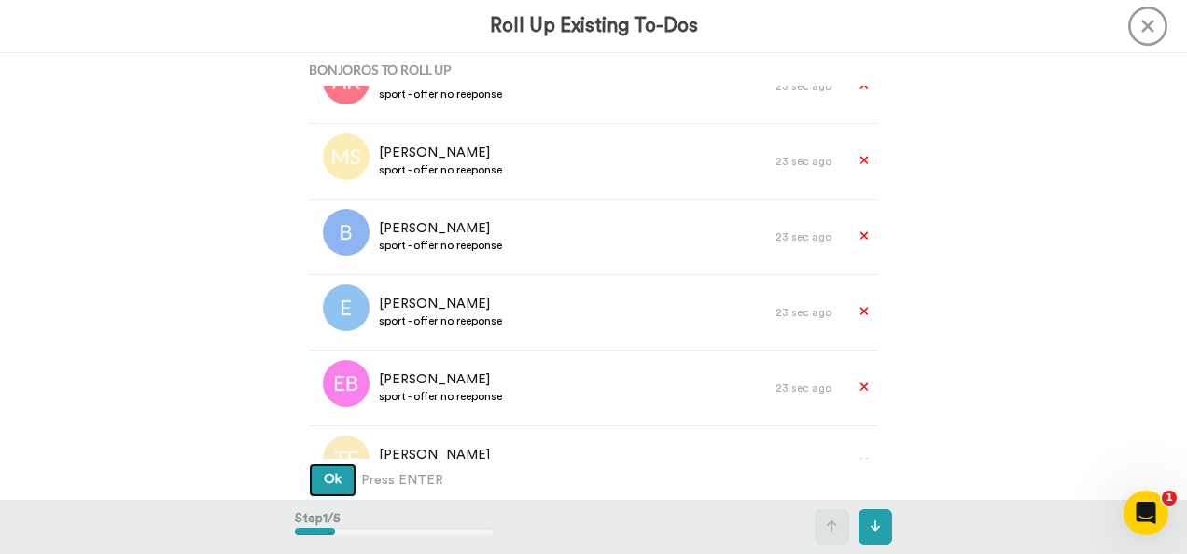
scroll to position [304, 0]
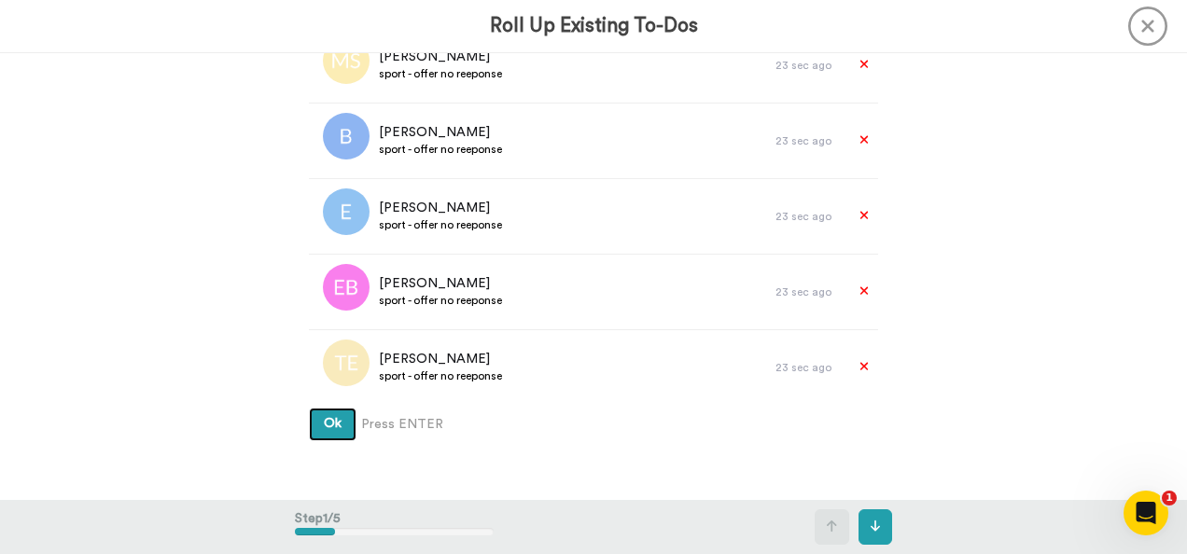
click at [309, 408] on button "Ok" at bounding box center [333, 425] width 48 height 34
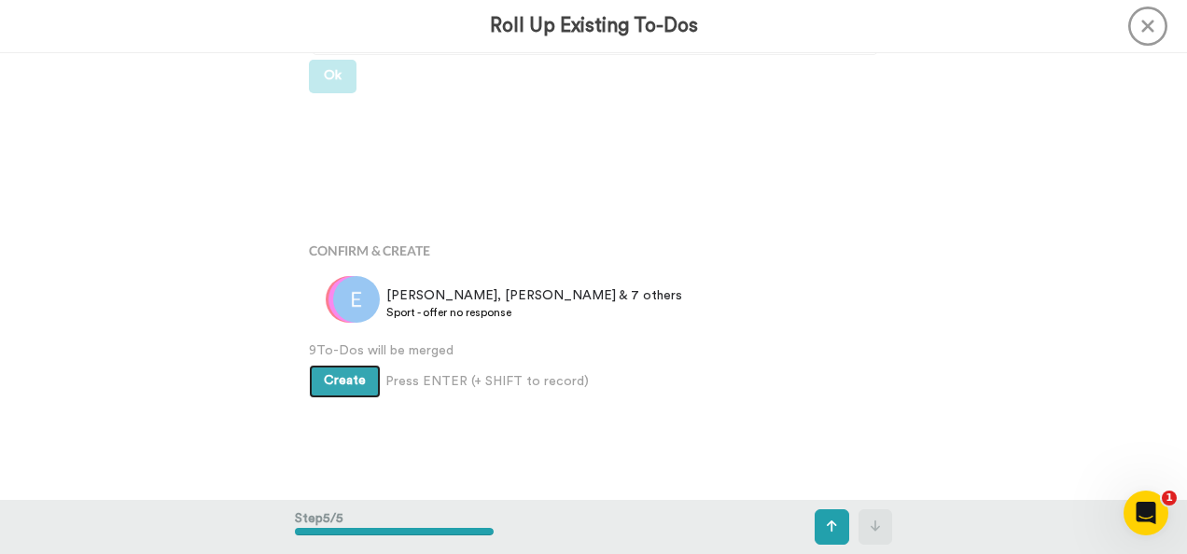
scroll to position [1460, 0]
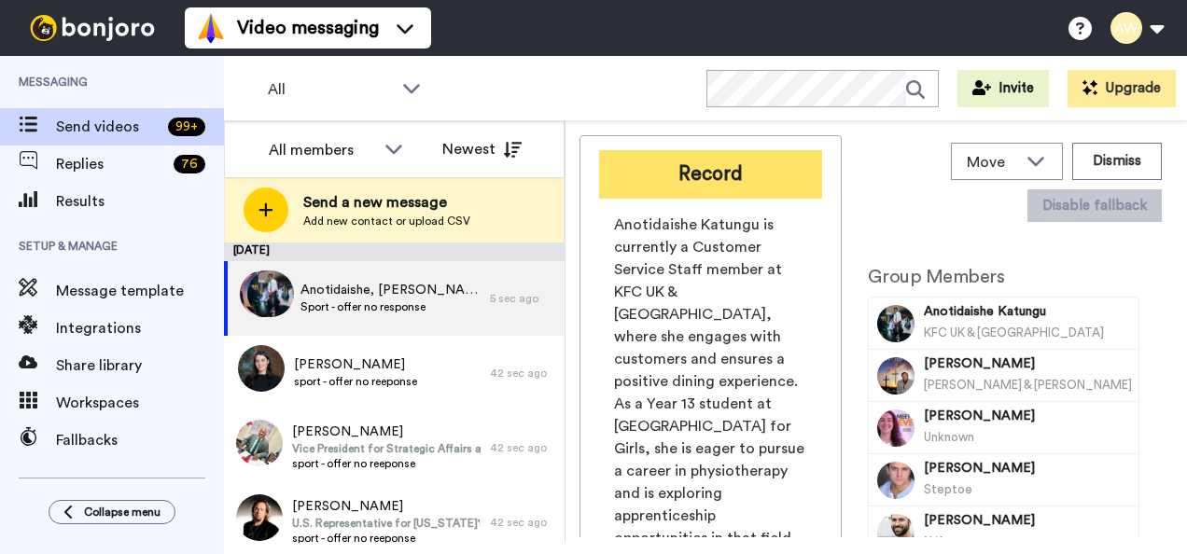
click at [668, 176] on button "Record" at bounding box center [710, 174] width 223 height 49
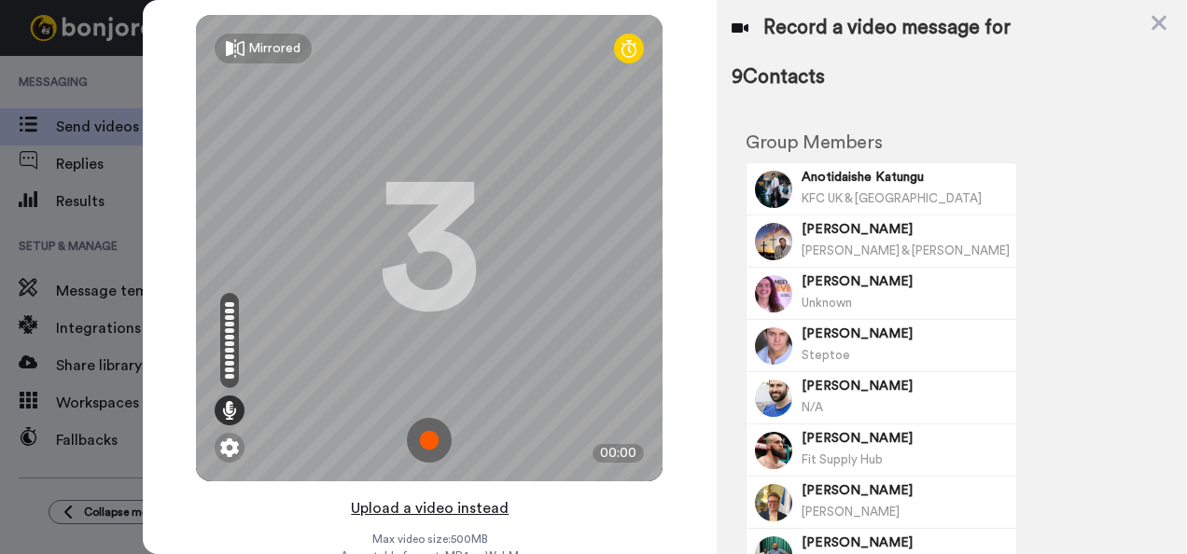
click at [463, 511] on button "Upload a video instead" at bounding box center [429, 508] width 169 height 24
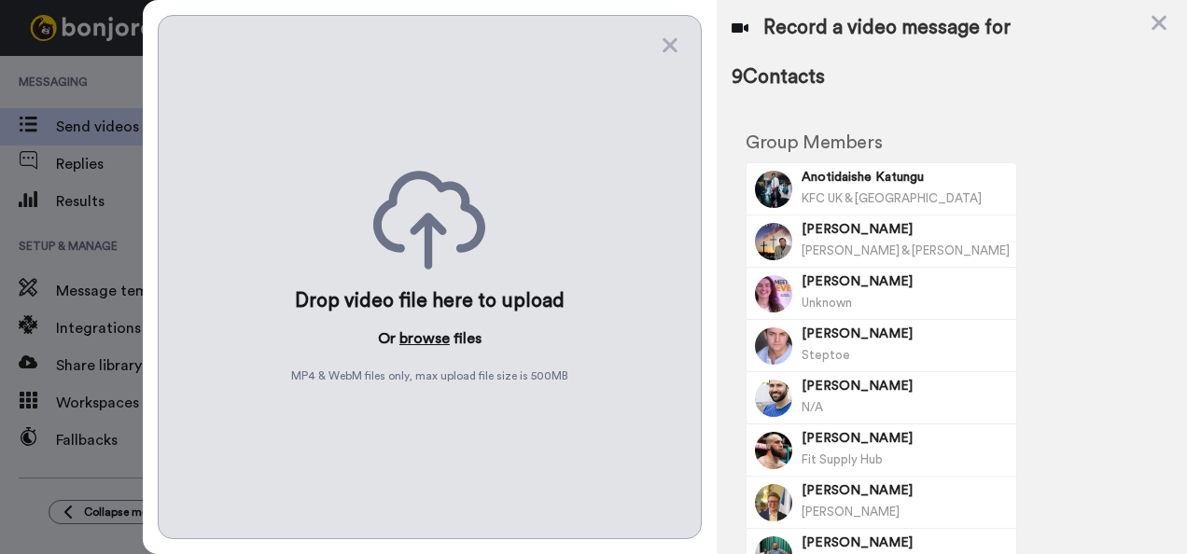
click at [407, 328] on button "browse" at bounding box center [424, 339] width 50 height 22
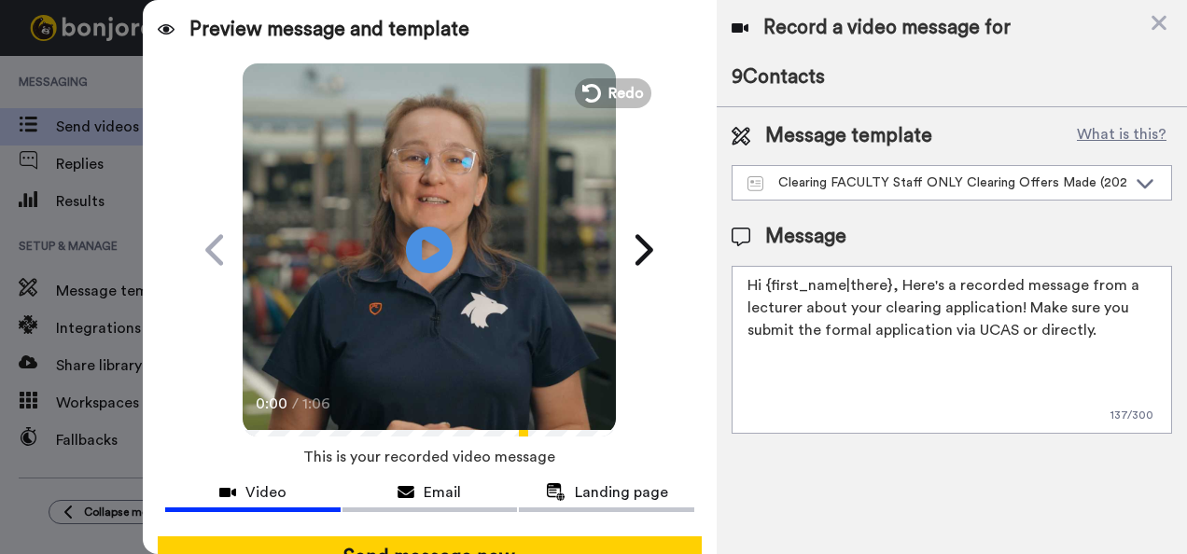
drag, startPoint x: 1089, startPoint y: 326, endPoint x: 698, endPoint y: 263, distance: 396.0
click at [698, 263] on div "Preview message and template Play/Pause 0:00 / 1:06 Surprise! I’ve got a messag…" at bounding box center [665, 277] width 1044 height 554
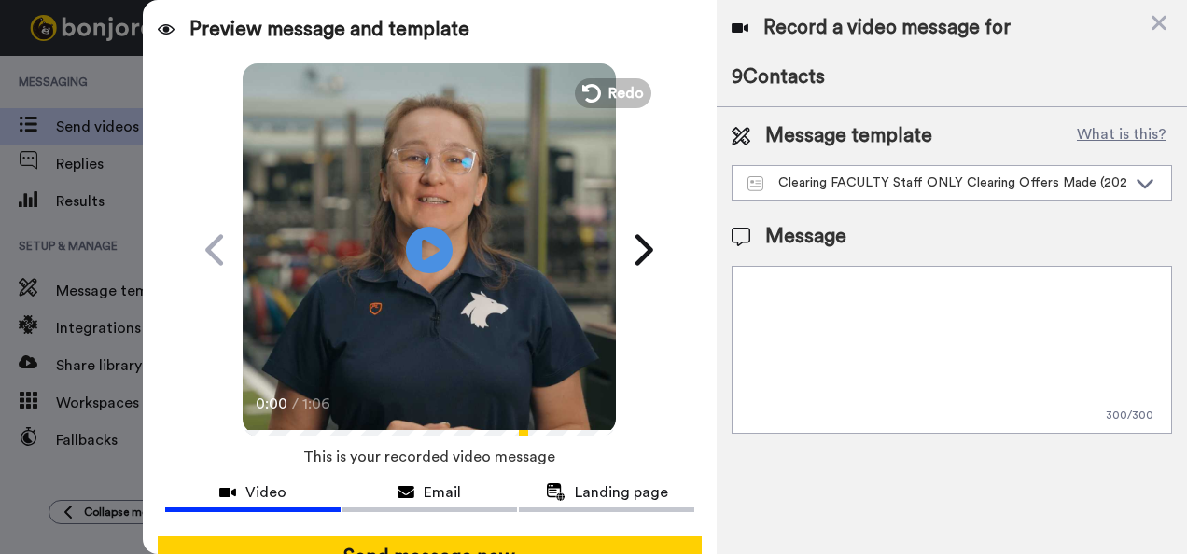
paste textarea "Hi {first_name|there}, Here's a recorded message from a lecturer about the Univ…"
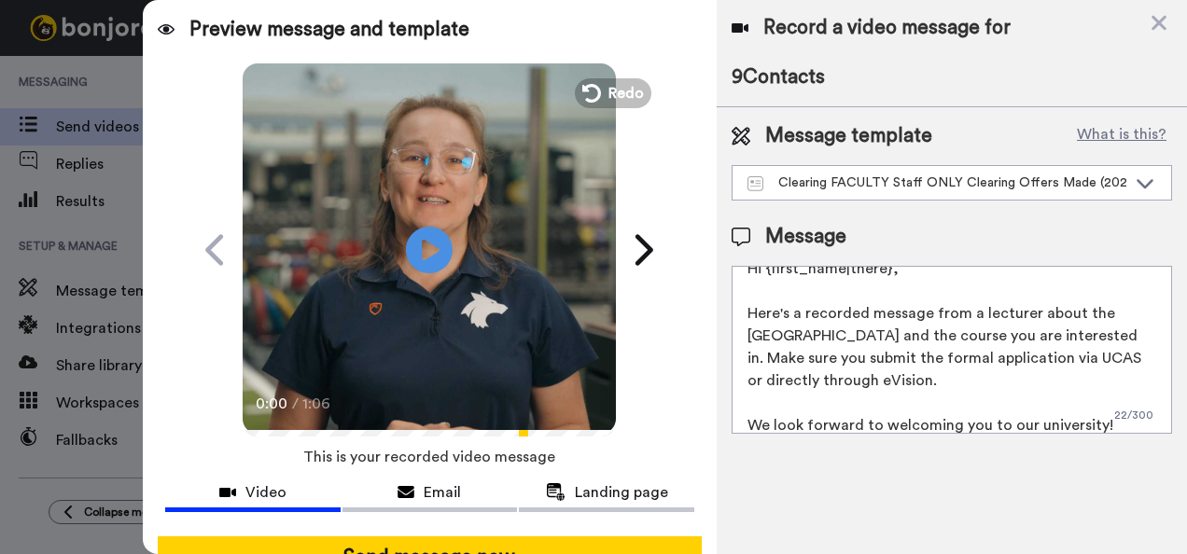
scroll to position [49, 0]
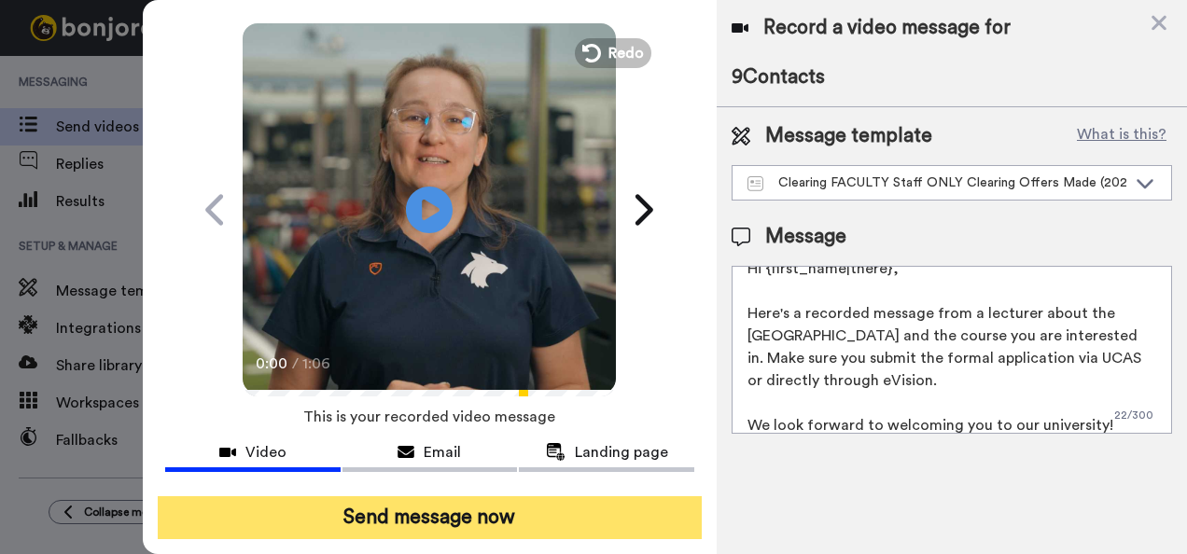
type textarea "Hi {first_name|there}, Here's a recorded message from a lecturer about the Univ…"
click at [528, 507] on button "Send message now" at bounding box center [430, 517] width 545 height 43
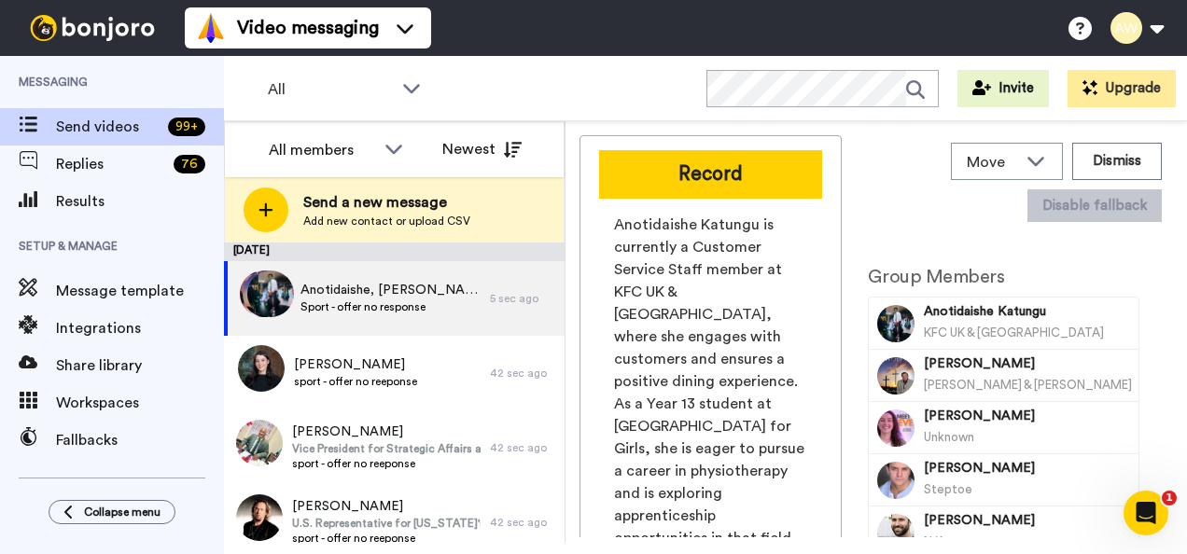
scroll to position [0, 0]
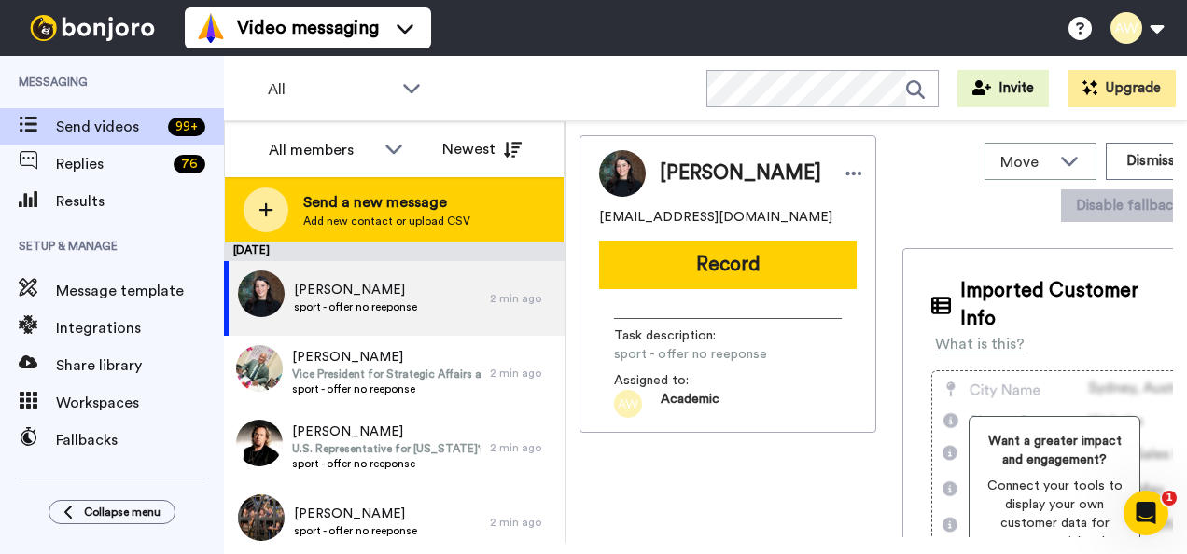
click at [250, 192] on div "Send a new message Add new contact or upload CSV" at bounding box center [394, 209] width 339 height 65
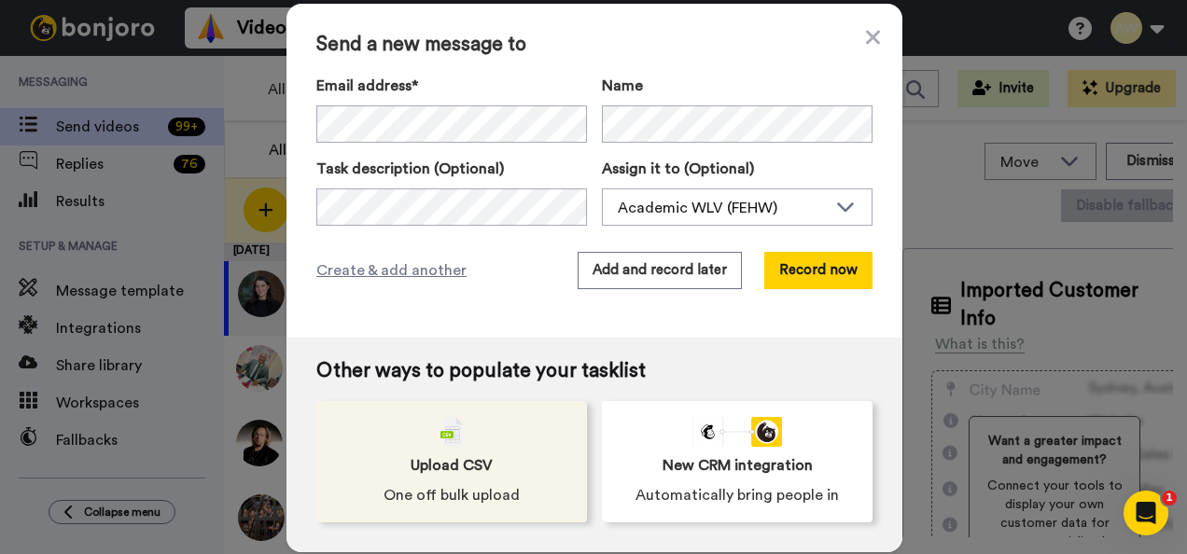
click at [467, 487] on span "One off bulk upload" at bounding box center [452, 495] width 136 height 22
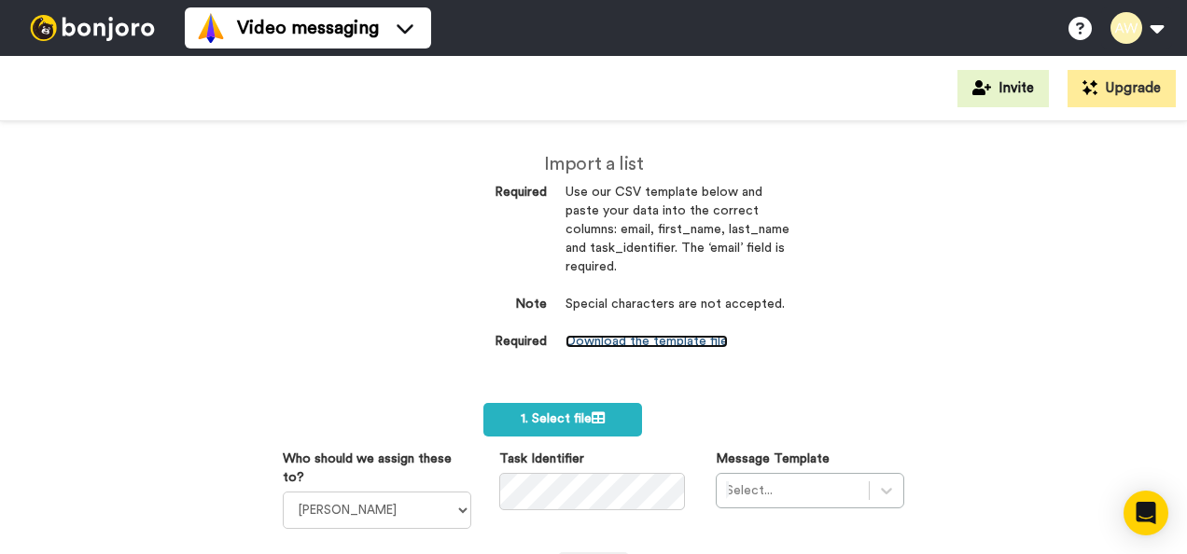
click at [626, 337] on link "Download the template file" at bounding box center [647, 341] width 162 height 13
click at [426, 336] on dt "Required" at bounding box center [472, 342] width 149 height 19
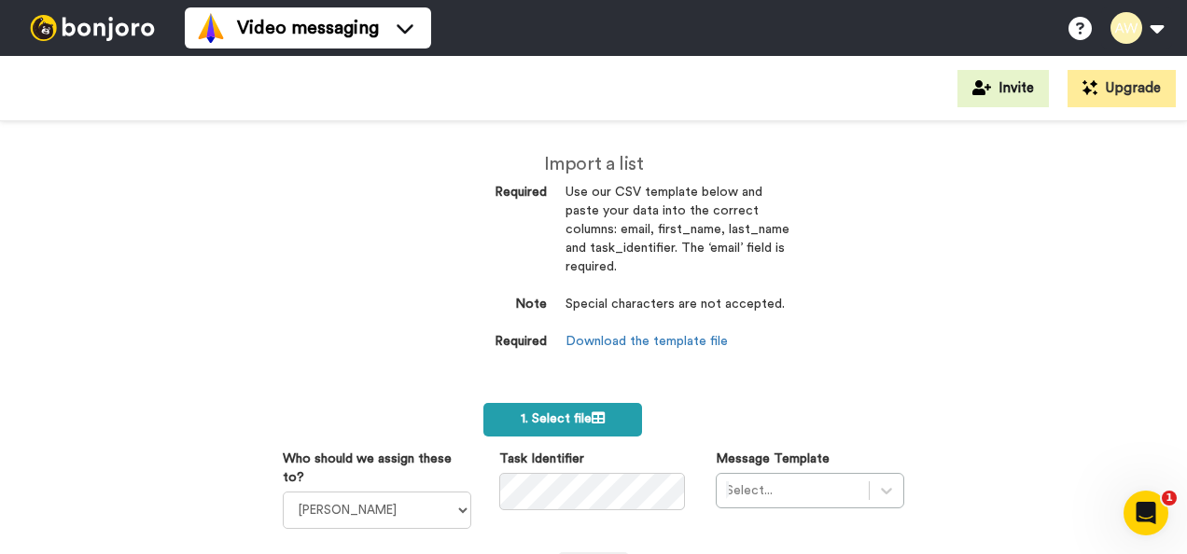
click at [554, 424] on span "1. Select file" at bounding box center [563, 418] width 84 height 13
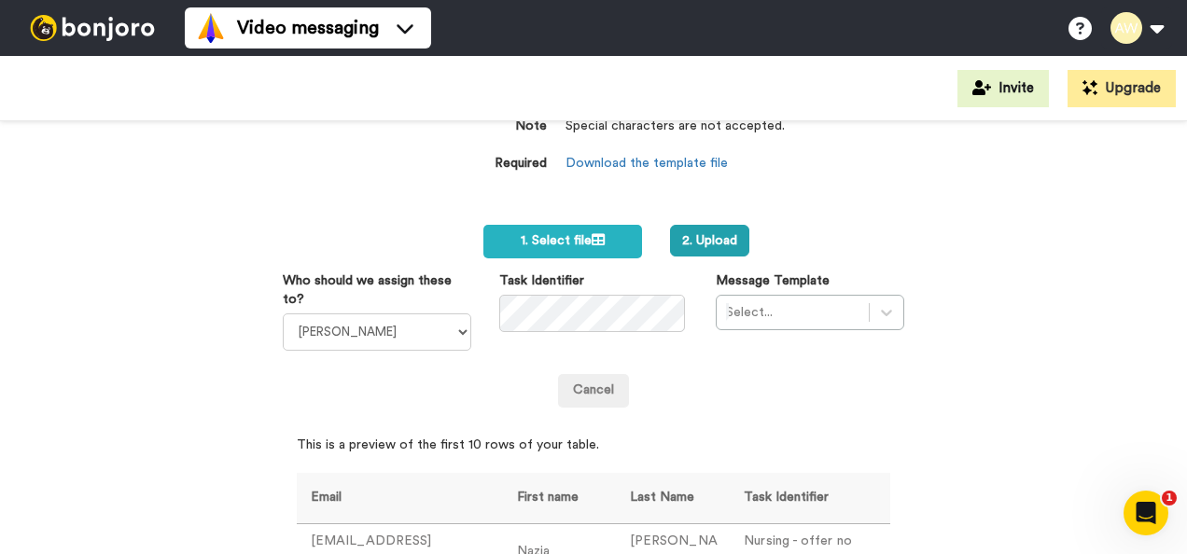
scroll to position [177, 0]
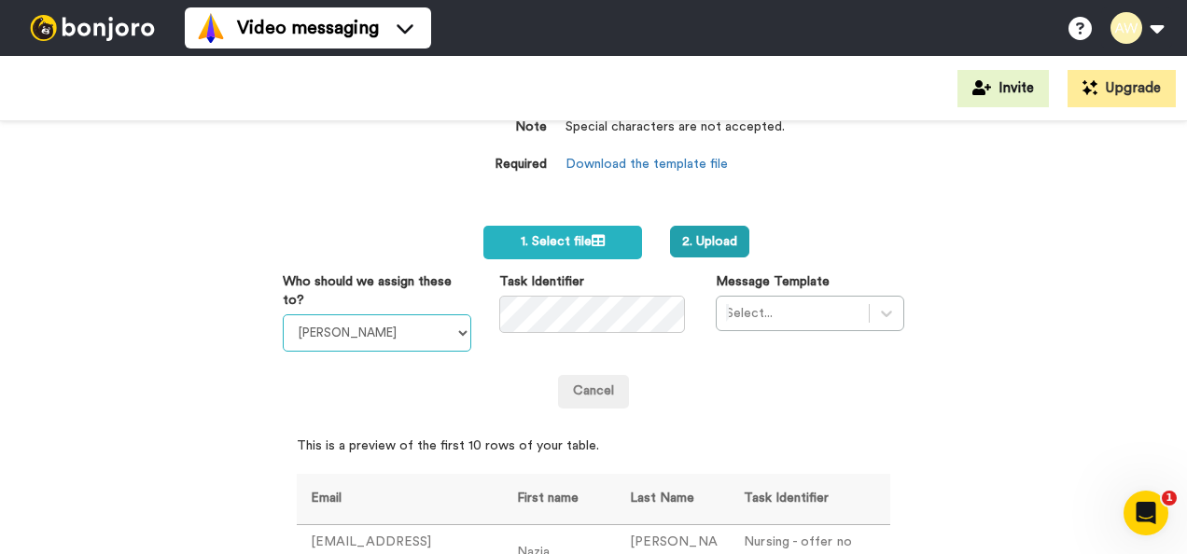
click at [451, 320] on select "Laura Wright Amarjit Duggal WLV Academic (FSE) Divandra Birla Bolutife Ademokoy…" at bounding box center [377, 333] width 189 height 37
select select "893d32a1-1eca-438f-900e-e073b28e2bc9"
click at [283, 315] on select "Laura Wright Amarjit Duggal WLV Academic (FSE) Divandra Birla Bolutife Ademokoy…" at bounding box center [377, 333] width 189 height 37
click at [851, 310] on div "Select..." at bounding box center [810, 313] width 189 height 35
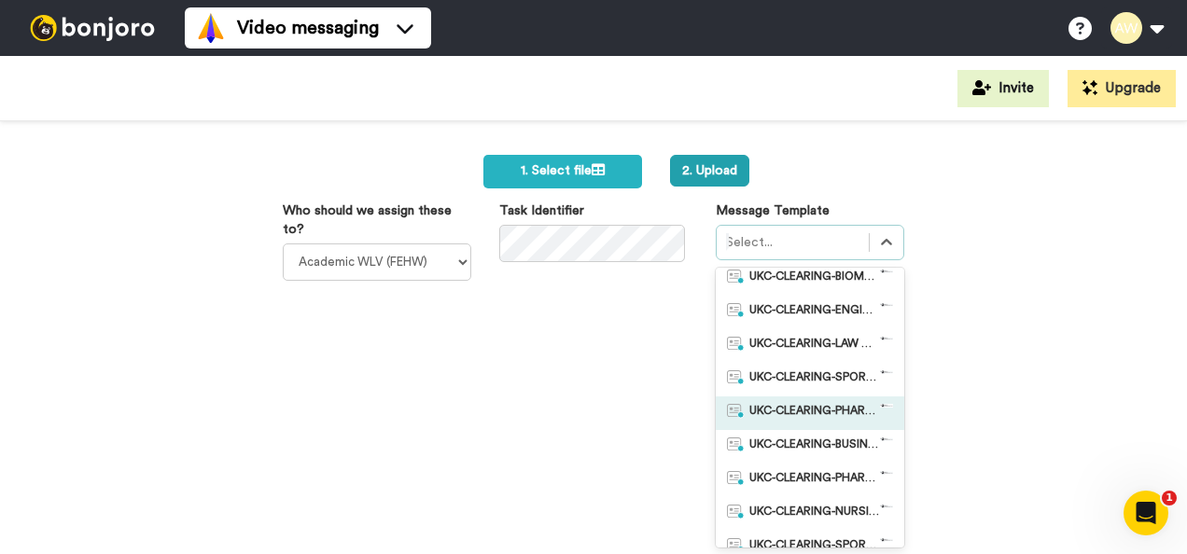
scroll to position [289, 0]
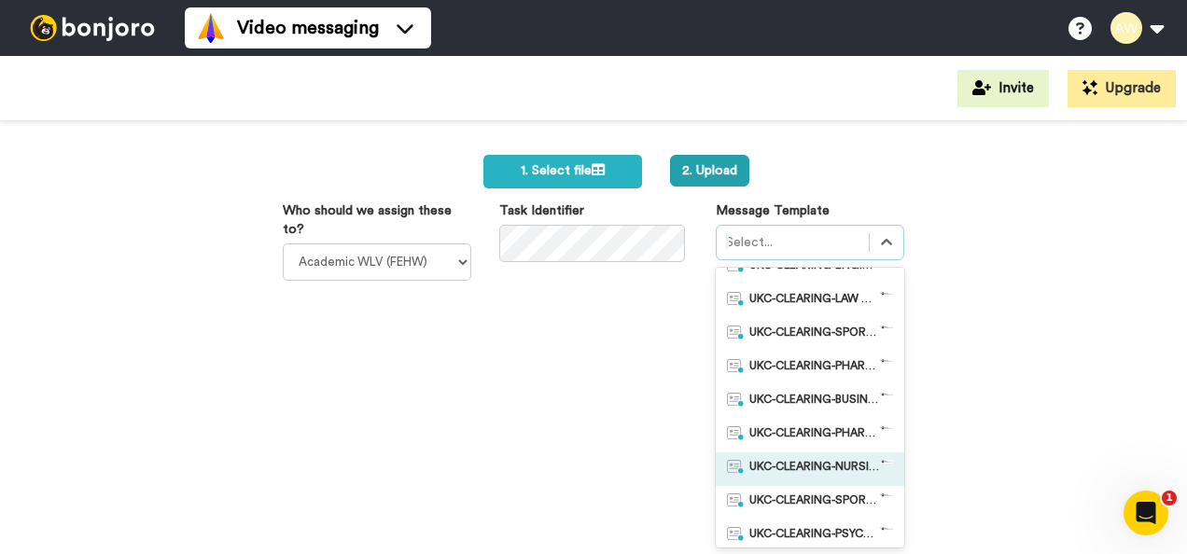
click at [827, 472] on span "UKC-CLEARING-NURSING OFFER NO RESPONSE" at bounding box center [814, 469] width 131 height 19
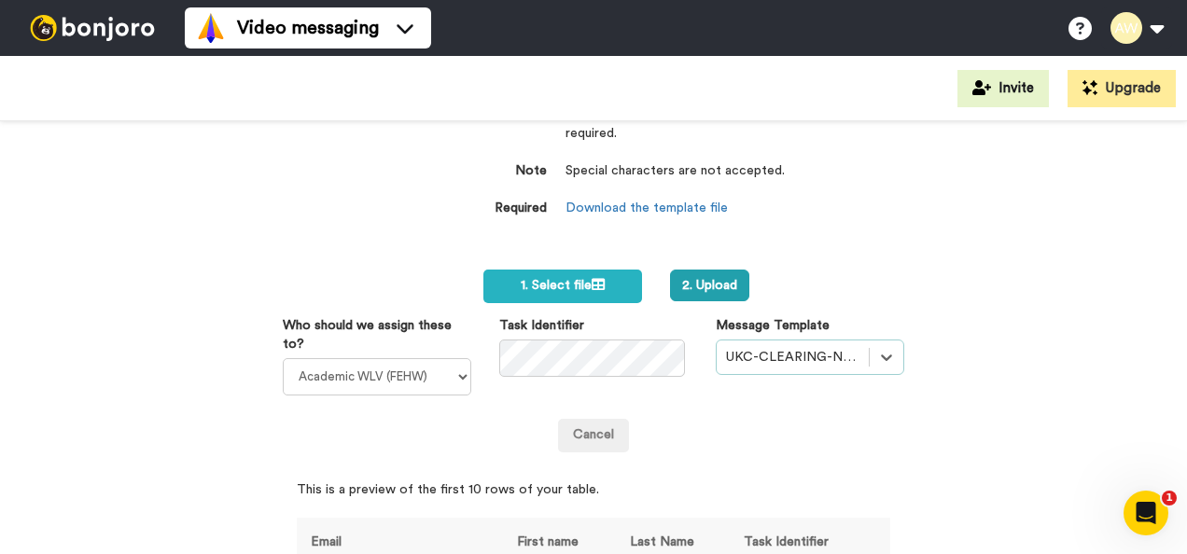
scroll to position [133, 0]
click at [706, 275] on button "2. Upload" at bounding box center [709, 287] width 79 height 32
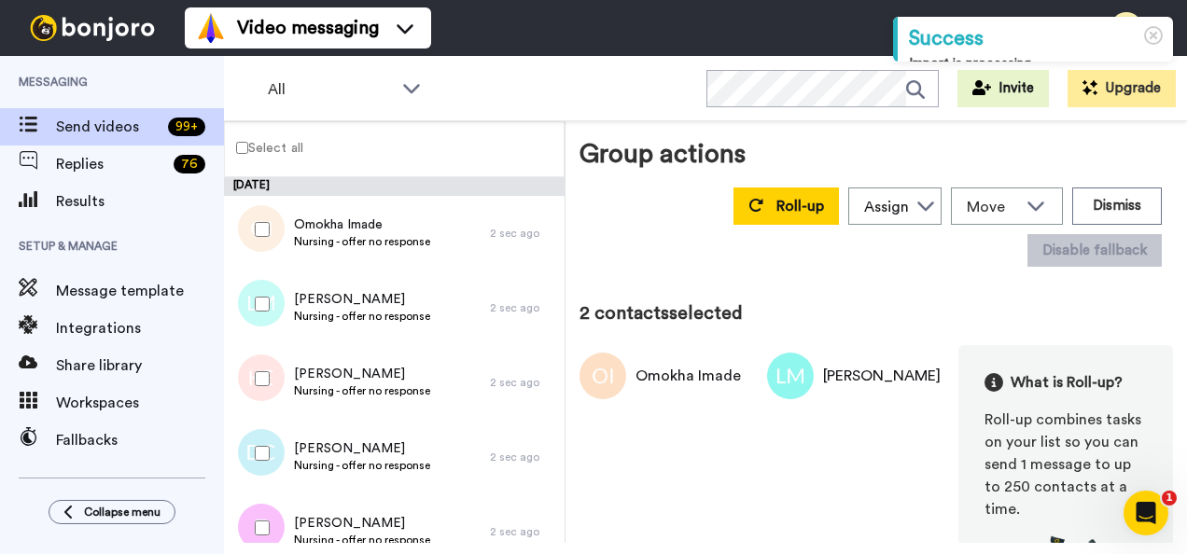
click at [260, 371] on div at bounding box center [258, 378] width 67 height 65
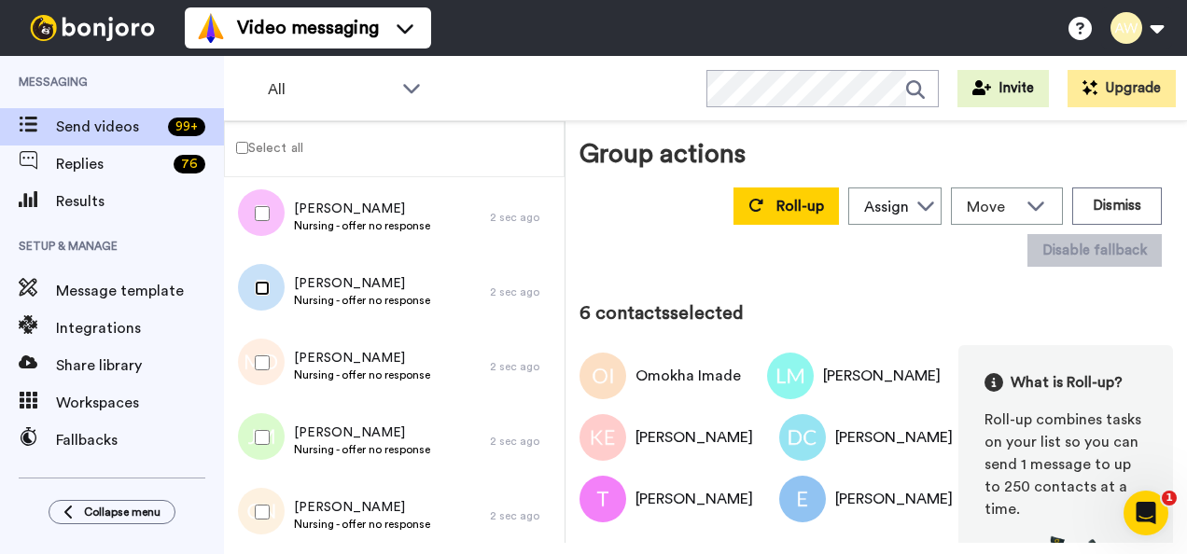
scroll to position [315, 0]
click at [261, 444] on div at bounding box center [258, 436] width 67 height 65
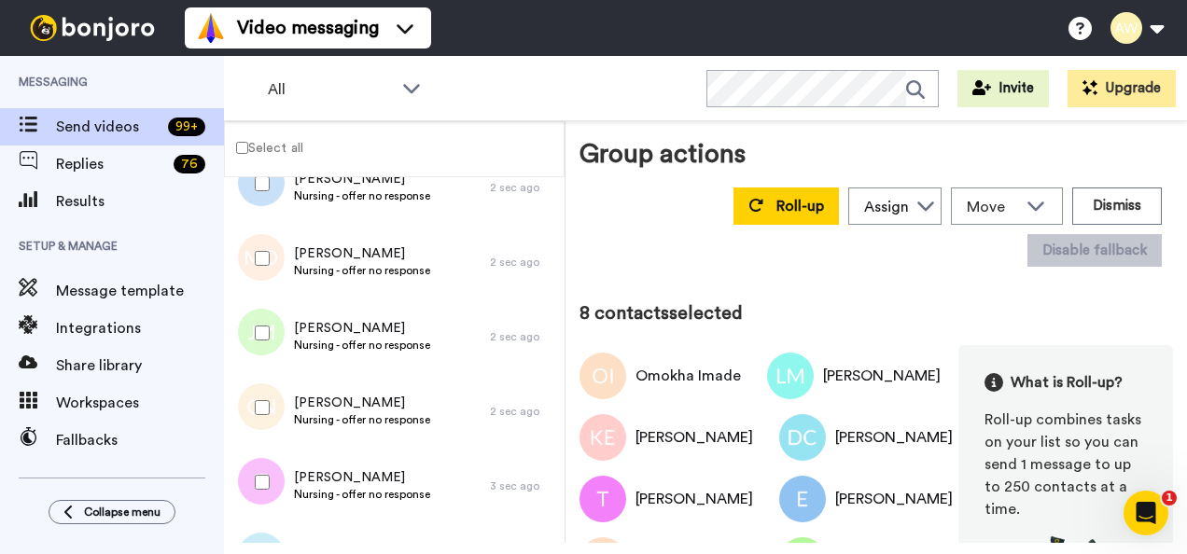
scroll to position [431, 0]
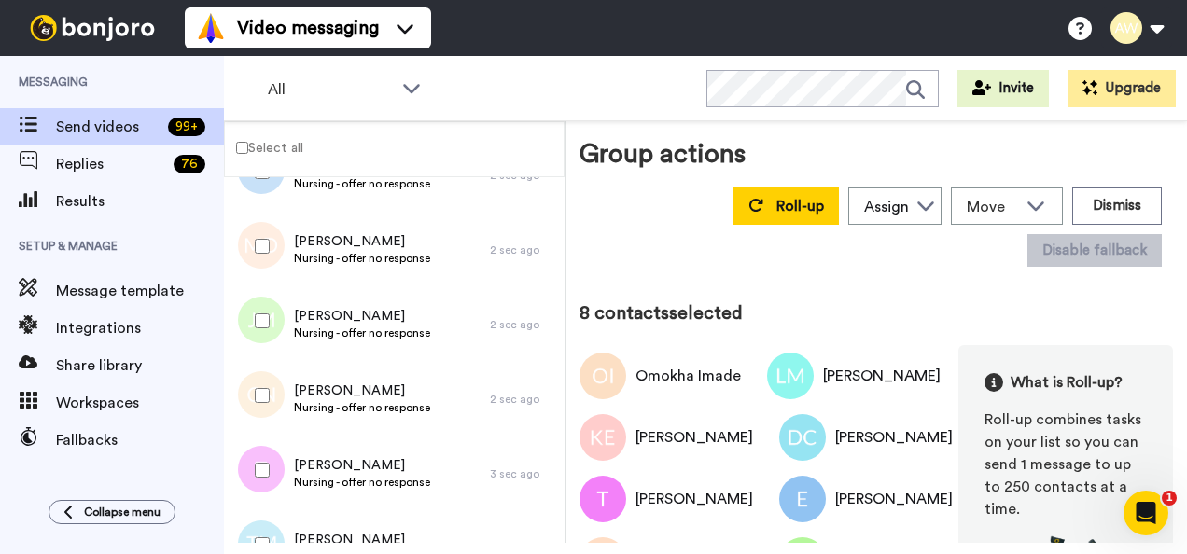
click at [261, 405] on div at bounding box center [258, 395] width 67 height 65
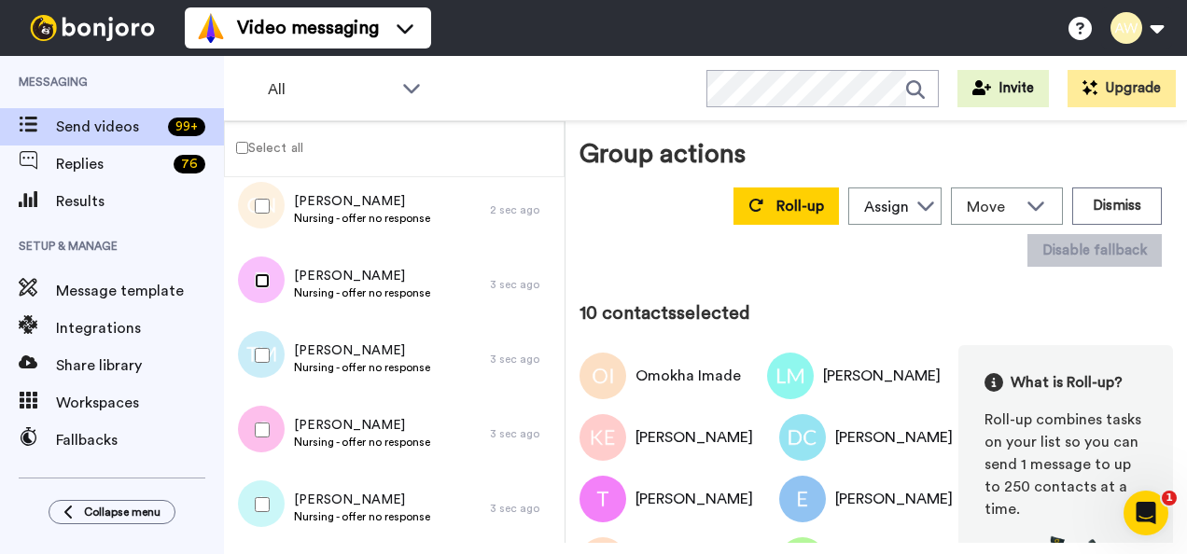
scroll to position [622, 0]
click at [259, 367] on div at bounding box center [258, 354] width 67 height 65
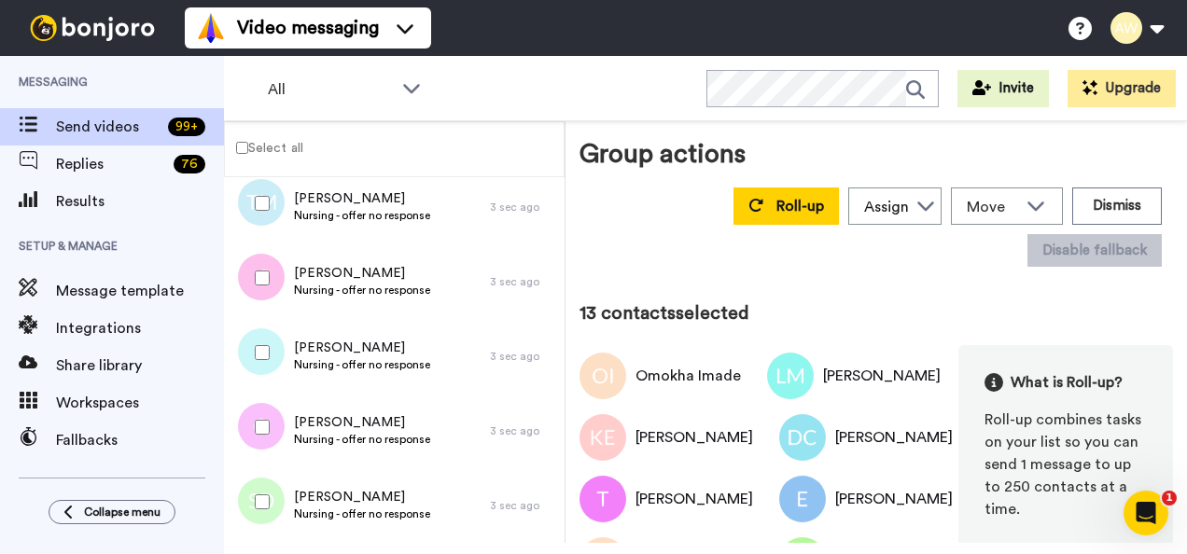
click at [266, 439] on div at bounding box center [258, 427] width 67 height 65
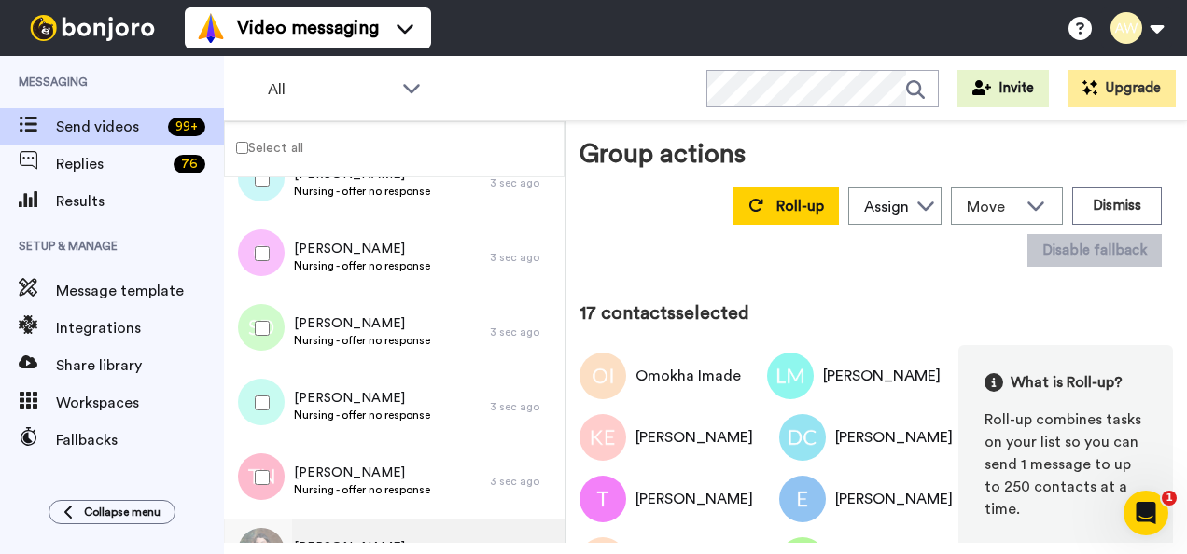
scroll to position [938, 0]
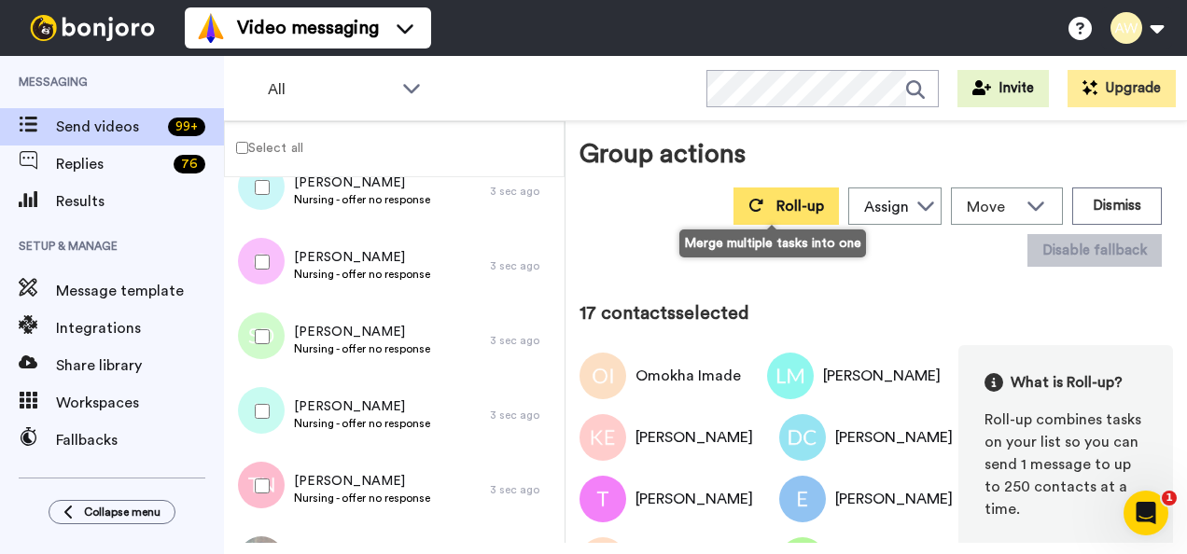
click at [754, 205] on button "Roll-up" at bounding box center [786, 206] width 105 height 37
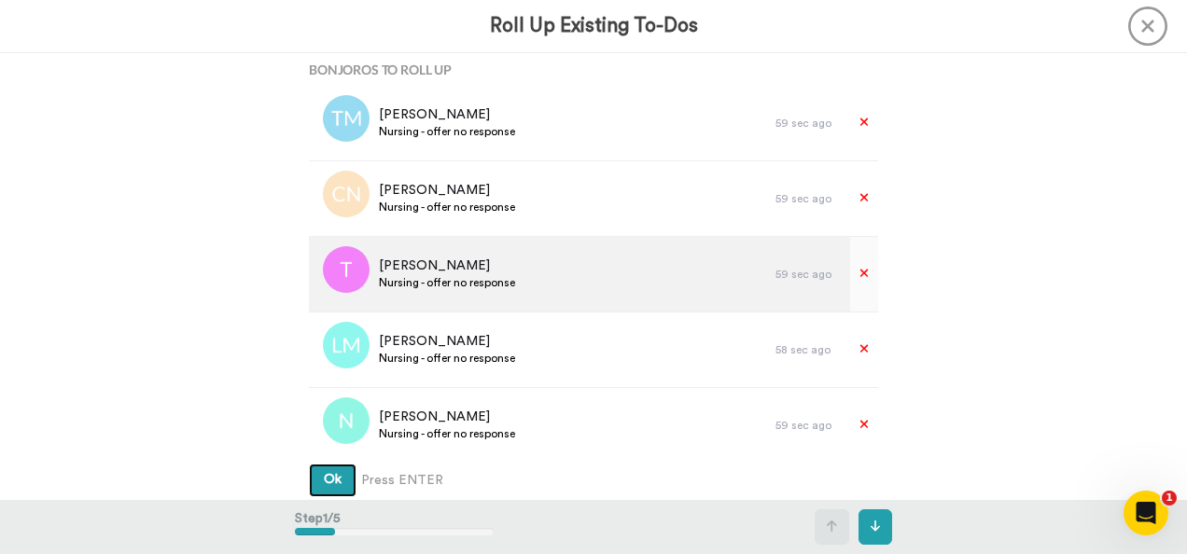
click at [309, 464] on button "Ok" at bounding box center [333, 481] width 48 height 34
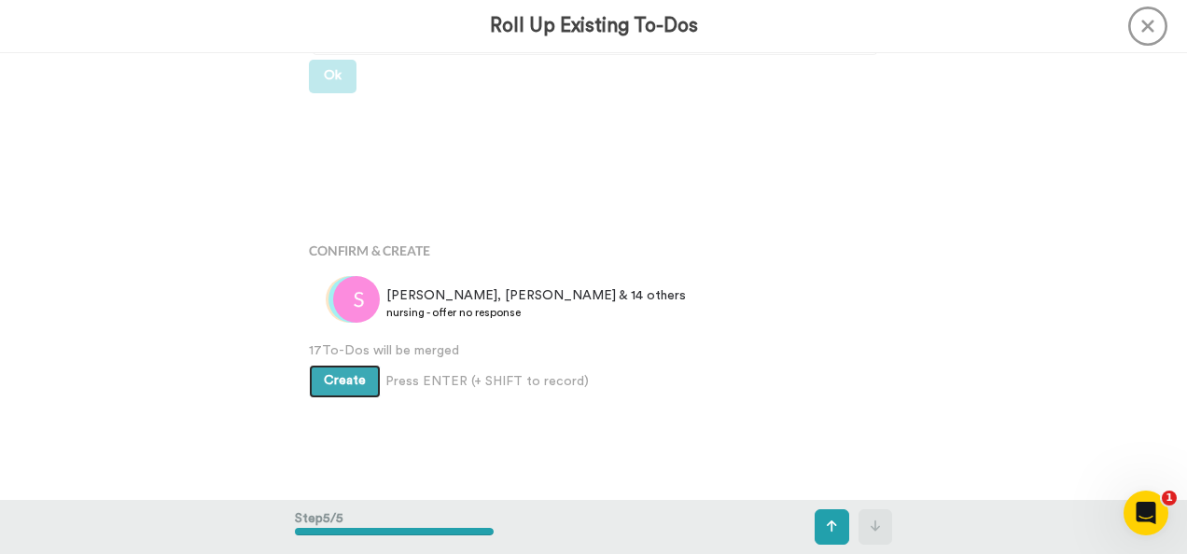
scroll to position [1460, 0]
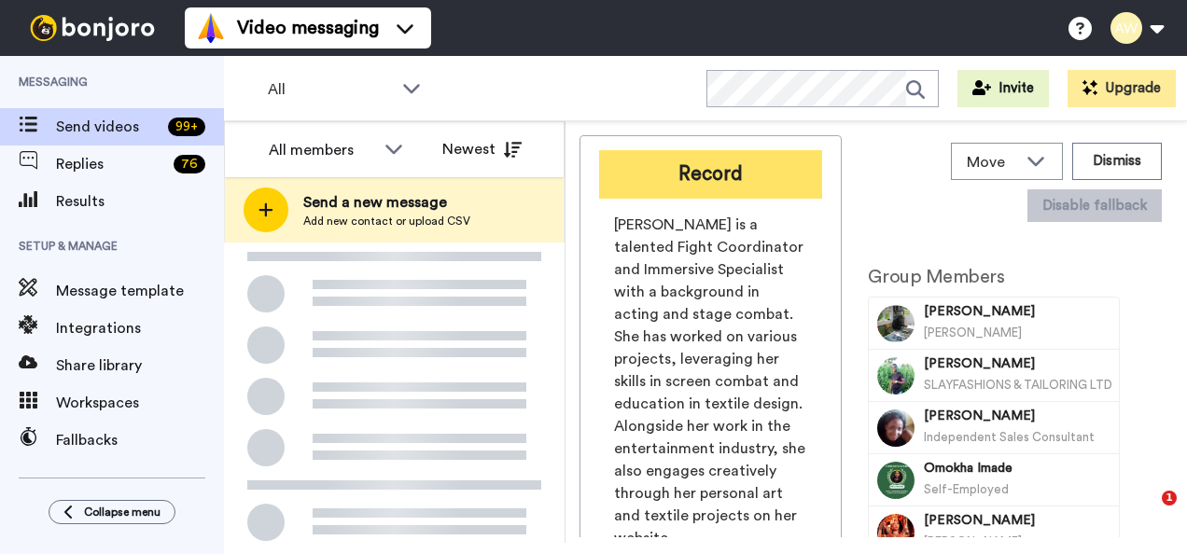
click at [676, 170] on button "Record" at bounding box center [710, 174] width 223 height 49
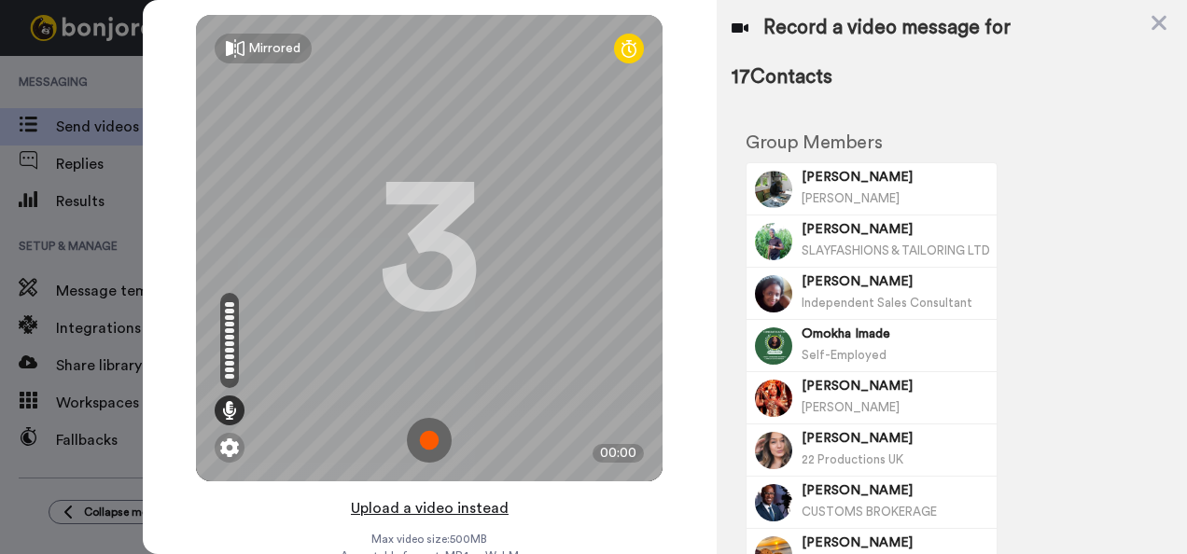
click at [434, 508] on button "Upload a video instead" at bounding box center [429, 508] width 169 height 24
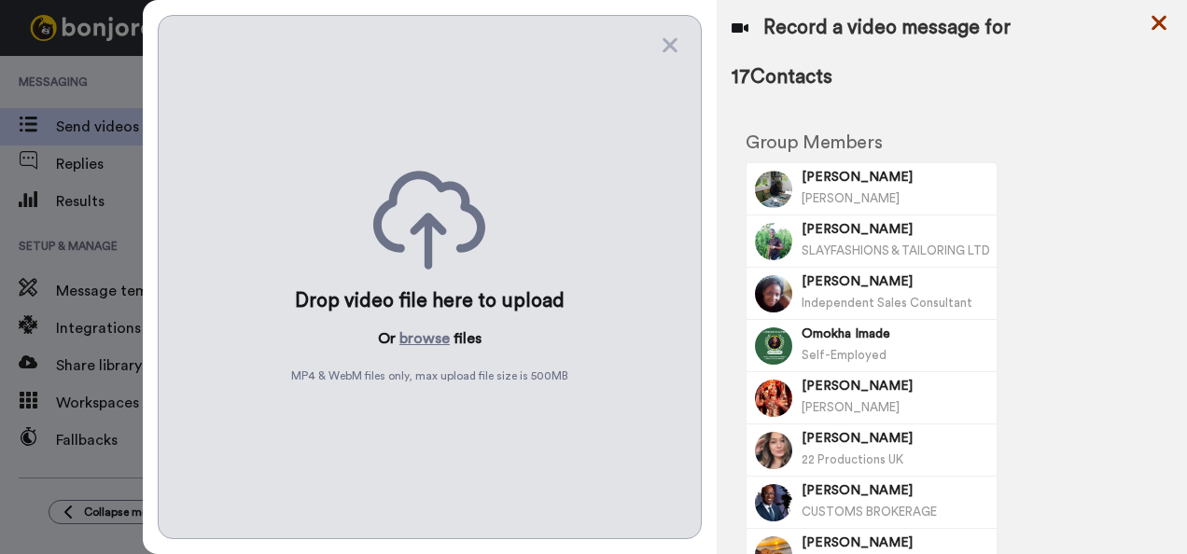
click at [1162, 28] on icon at bounding box center [1159, 23] width 15 height 15
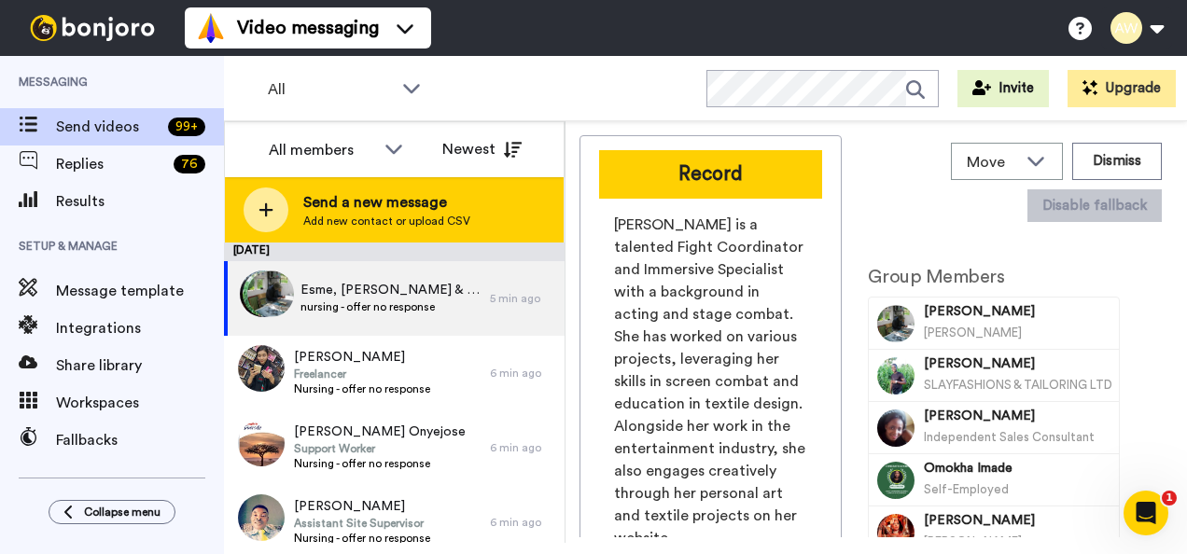
click at [422, 183] on div "Send a new message Add new contact or upload CSV" at bounding box center [394, 209] width 339 height 65
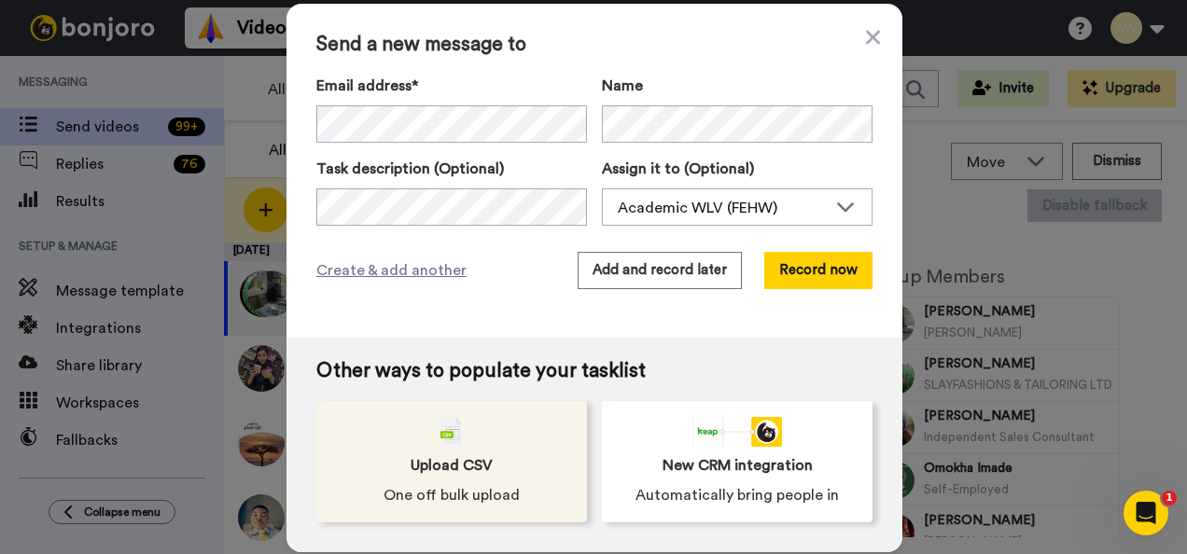
click at [470, 448] on div "Upload CSV One off bulk upload" at bounding box center [451, 461] width 271 height 121
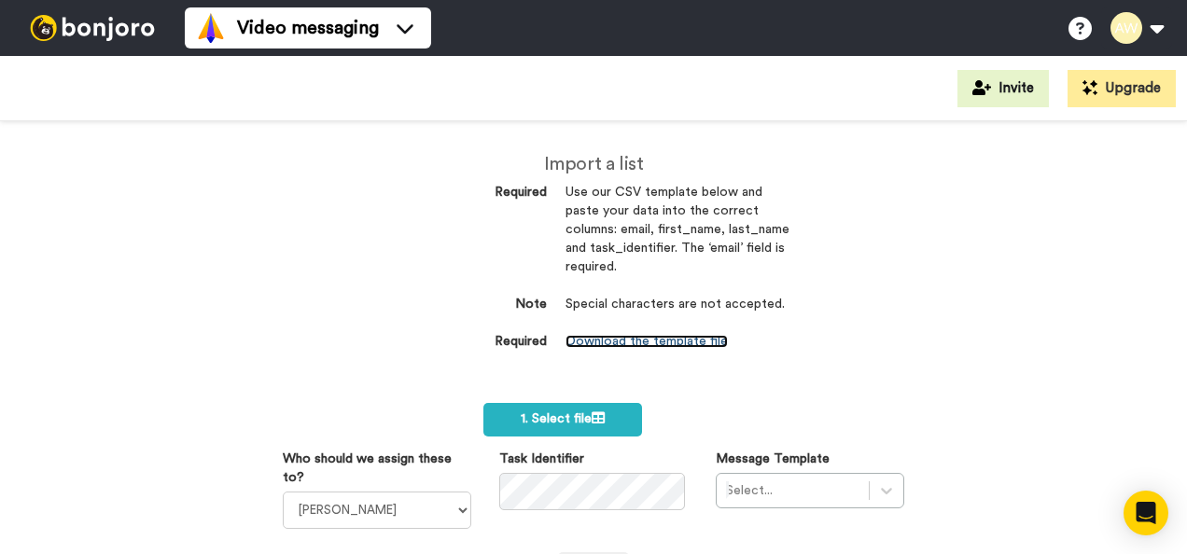
click at [612, 336] on link "Download the template file" at bounding box center [647, 341] width 162 height 13
click at [420, 308] on dt "Note" at bounding box center [472, 305] width 149 height 19
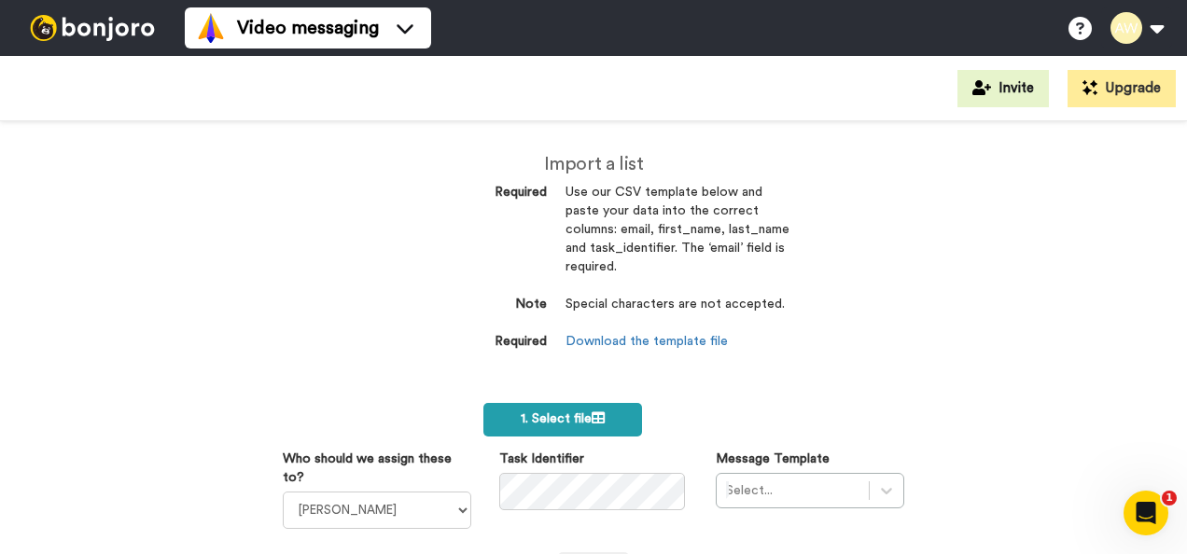
click at [605, 421] on label "1. Select file" at bounding box center [562, 420] width 159 height 34
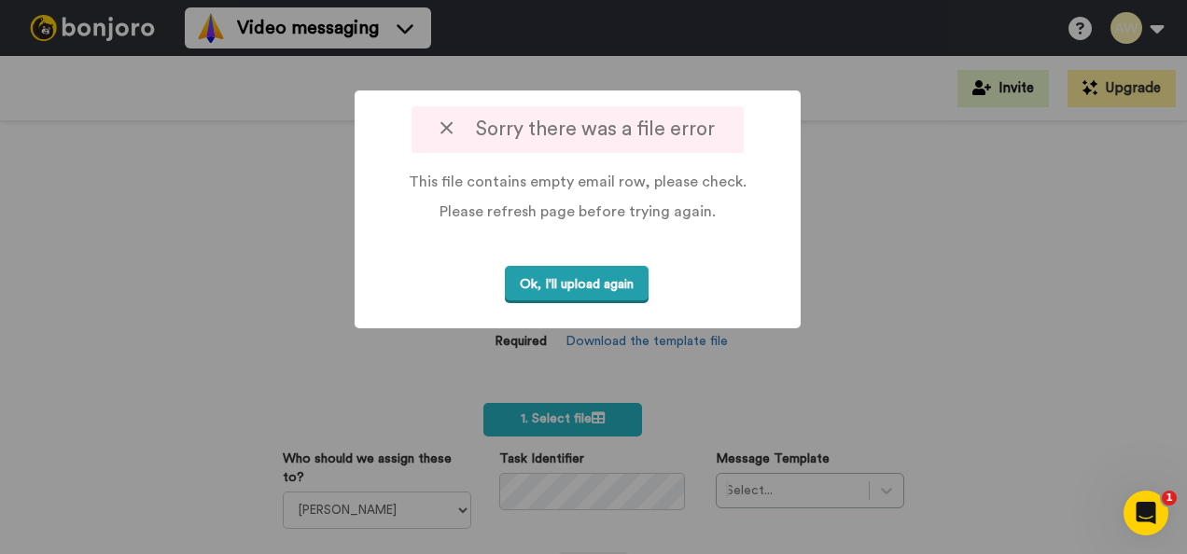
click at [567, 268] on button "Ok, I'll upload again" at bounding box center [577, 285] width 144 height 38
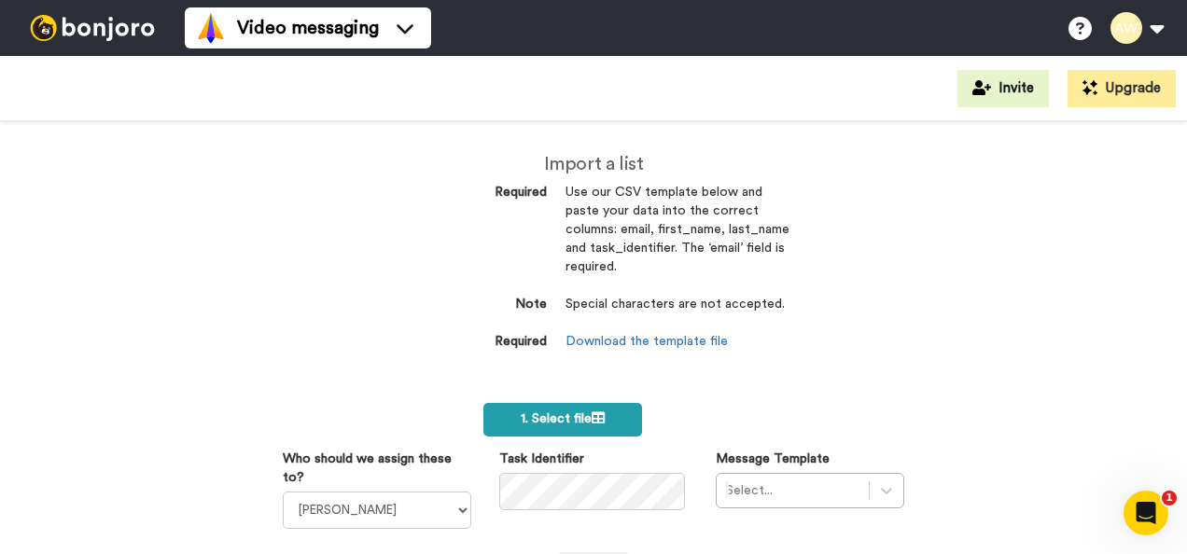
click at [595, 411] on label "1. Select file" at bounding box center [562, 420] width 159 height 34
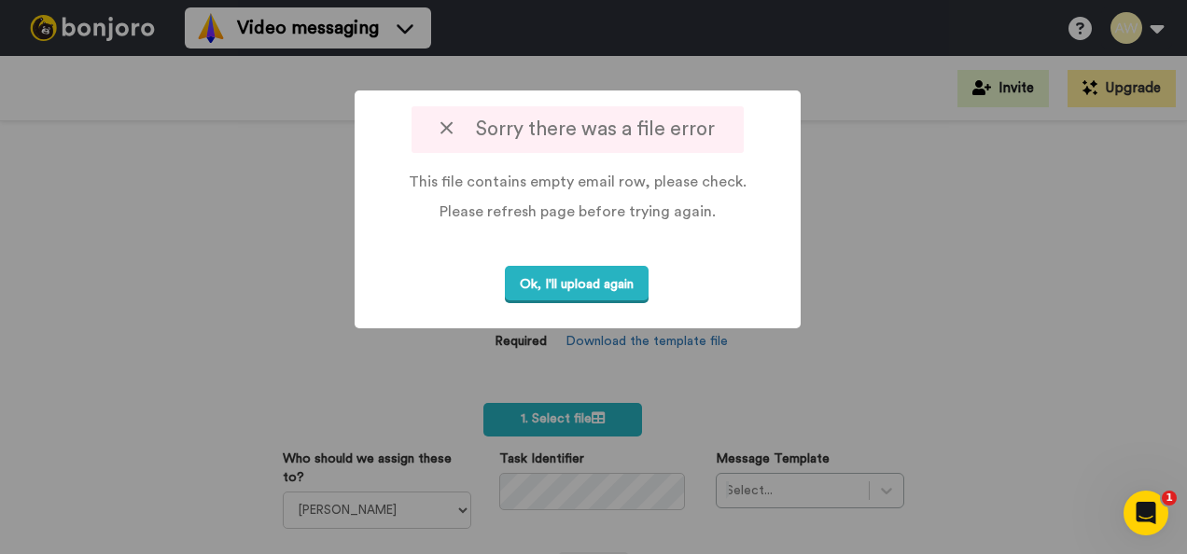
click at [445, 121] on icon at bounding box center [446, 129] width 12 height 20
click at [447, 126] on icon at bounding box center [446, 129] width 12 height 20
click at [606, 280] on button "Ok, I'll upload again" at bounding box center [577, 285] width 144 height 38
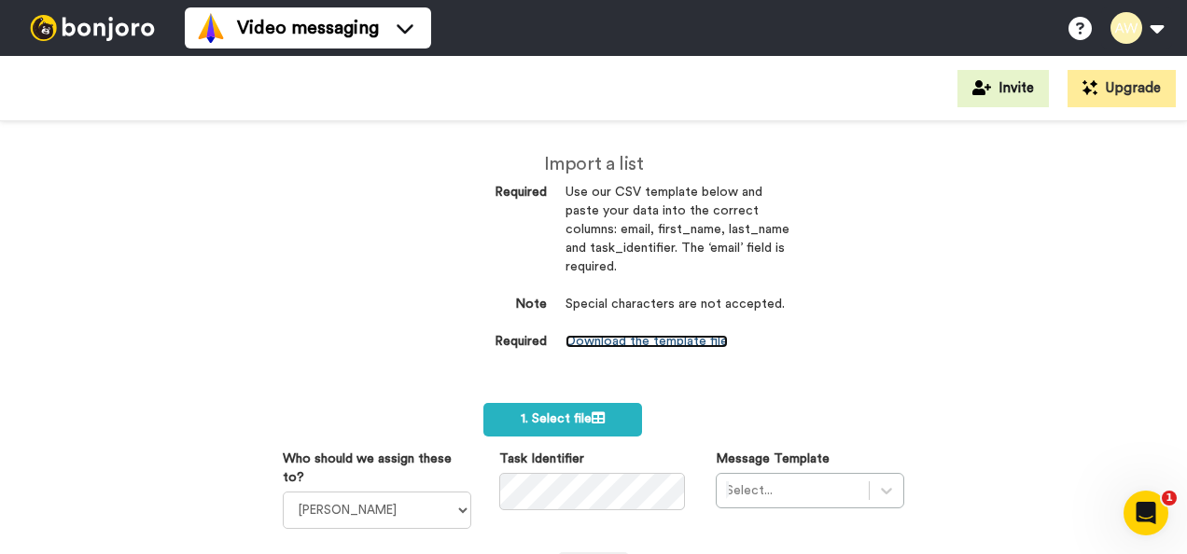
click at [622, 336] on link "Download the template file" at bounding box center [647, 341] width 162 height 13
click at [453, 273] on dl "Required Use our CSV template below and paste your data into the correct column…" at bounding box center [594, 268] width 392 height 168
click at [570, 410] on label "1. Select file" at bounding box center [562, 420] width 159 height 34
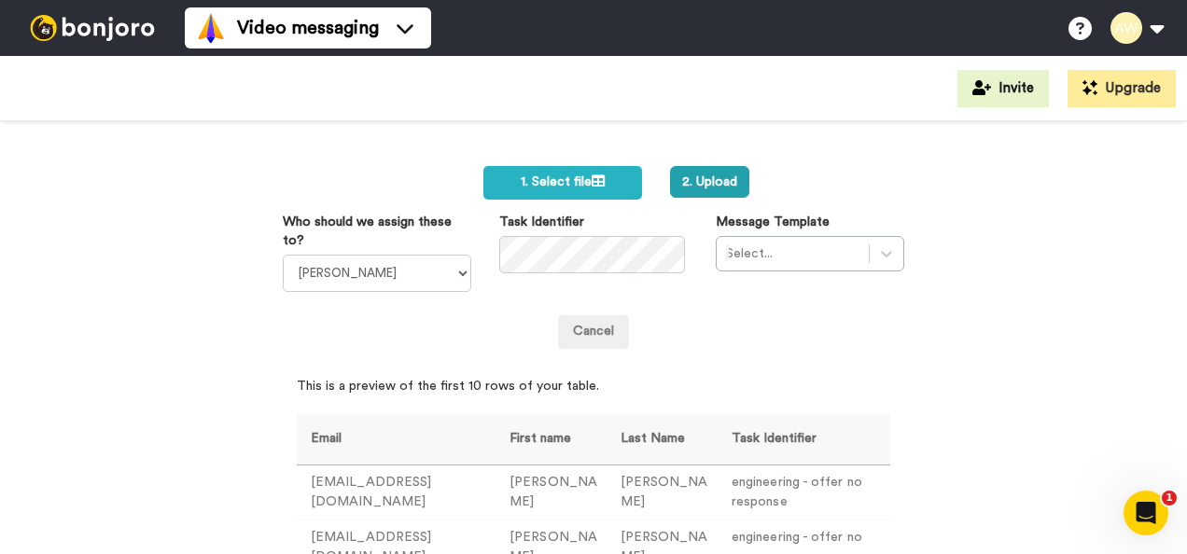
scroll to position [221, 0]
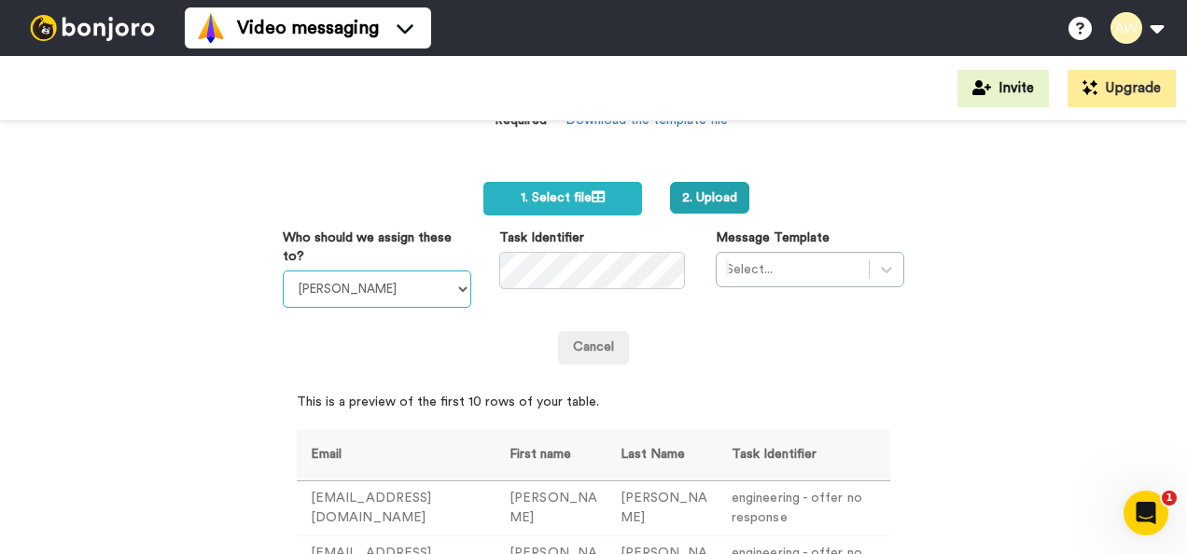
click at [453, 278] on select "Laura Wright Amarjit Duggal WLV Academic (FSE) Divandra Birla Bolutife Ademokoy…" at bounding box center [377, 289] width 189 height 37
select select "893d32a1-1eca-438f-900e-e073b28e2bc9"
click at [283, 271] on select "Laura Wright Amarjit Duggal WLV Academic (FSE) Divandra Birla Bolutife Ademokoy…" at bounding box center [377, 289] width 189 height 37
click at [871, 273] on div "Select..." at bounding box center [810, 269] width 189 height 35
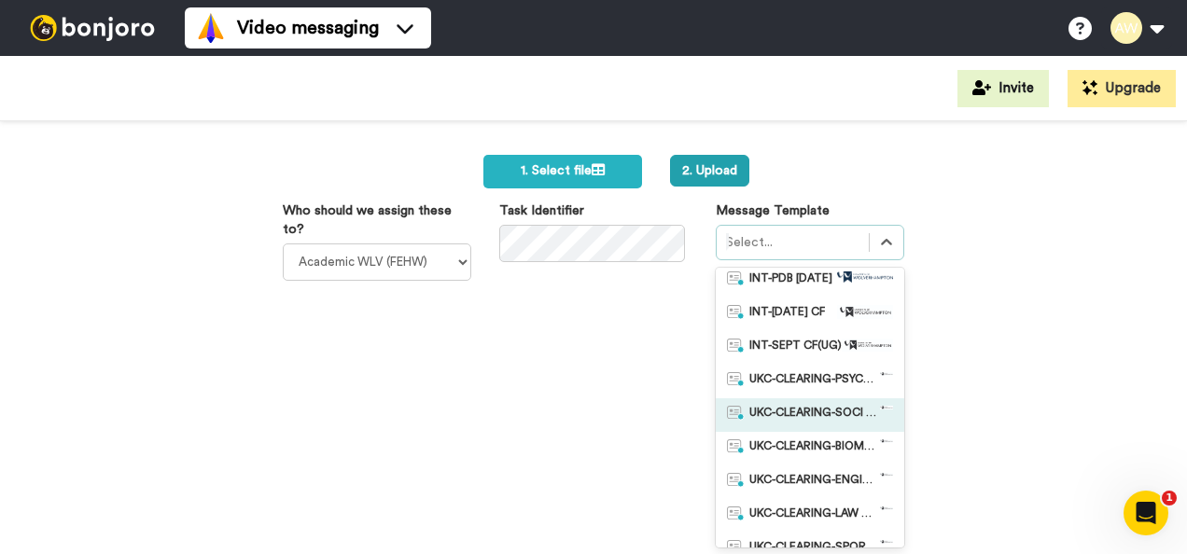
scroll to position [110, 0]
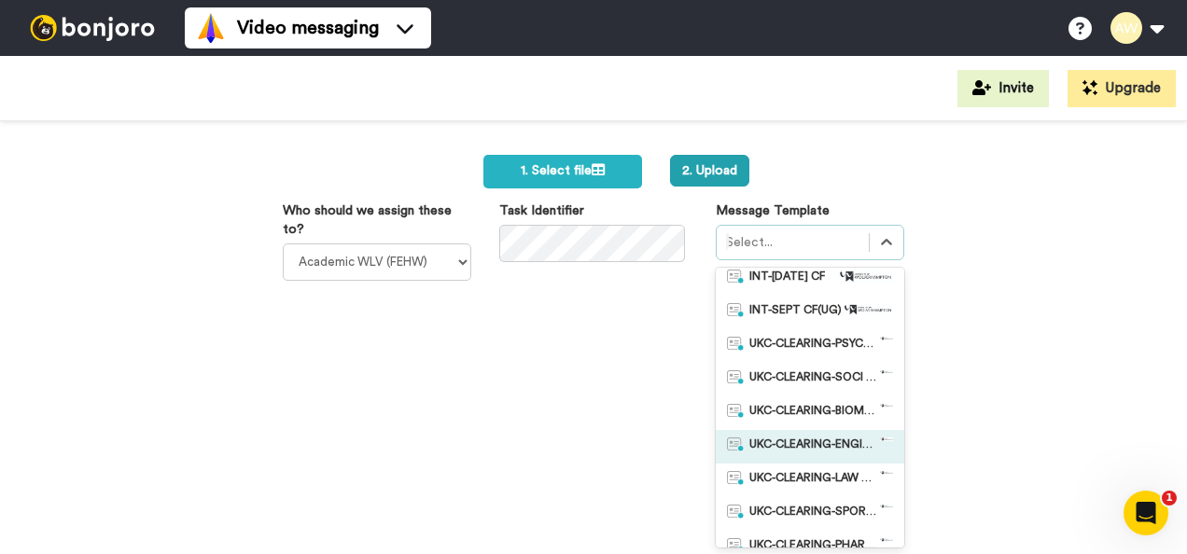
click at [811, 438] on span "UKC-CLEARING-ENGINEERING OFFER NO RESPONE" at bounding box center [814, 447] width 131 height 19
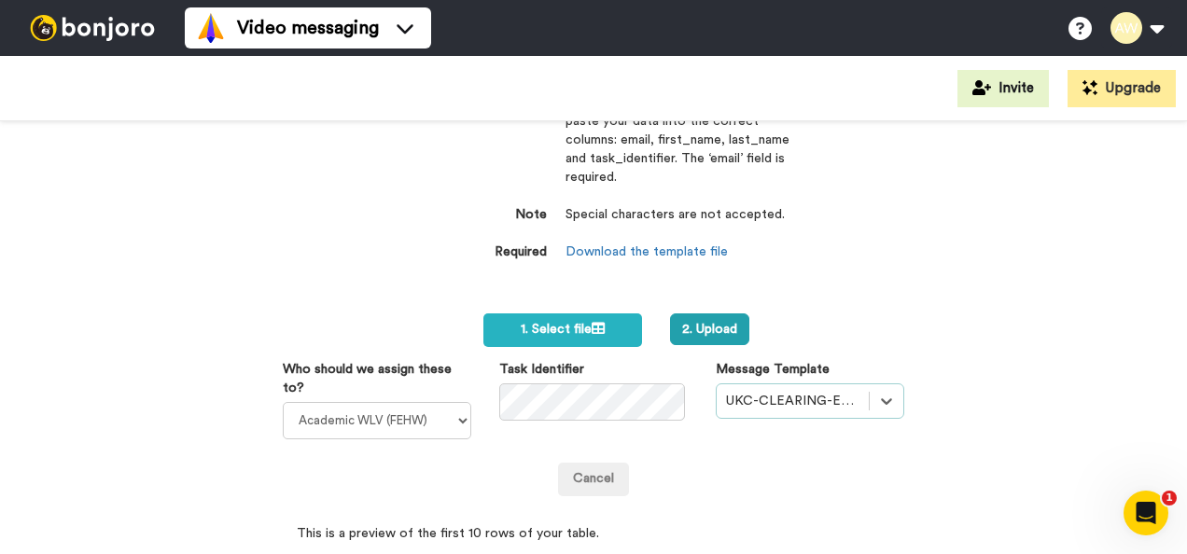
scroll to position [0, 0]
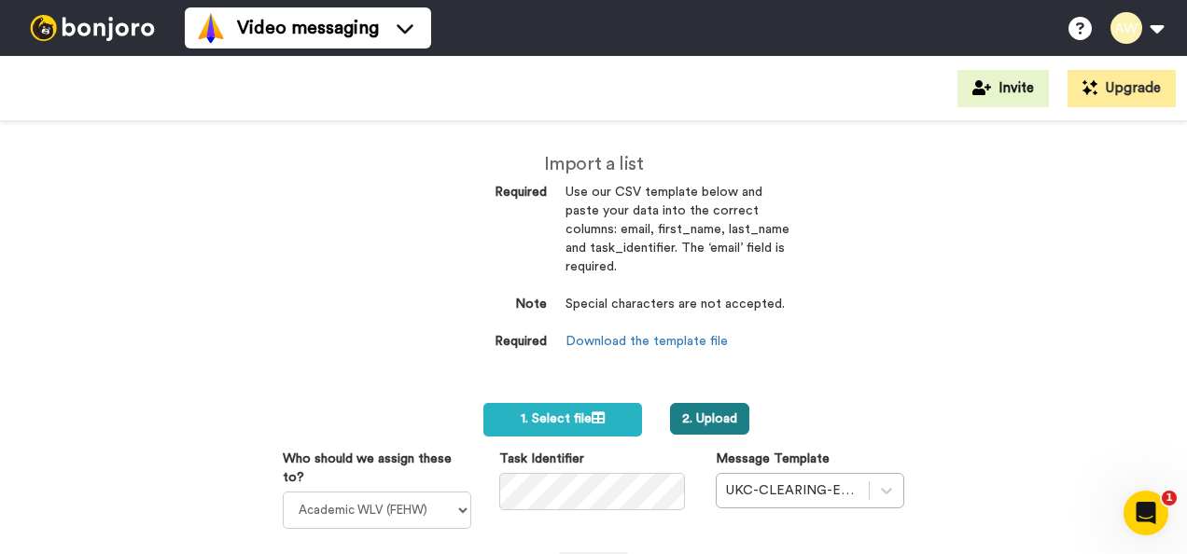
click at [705, 415] on button "2. Upload" at bounding box center [709, 419] width 79 height 32
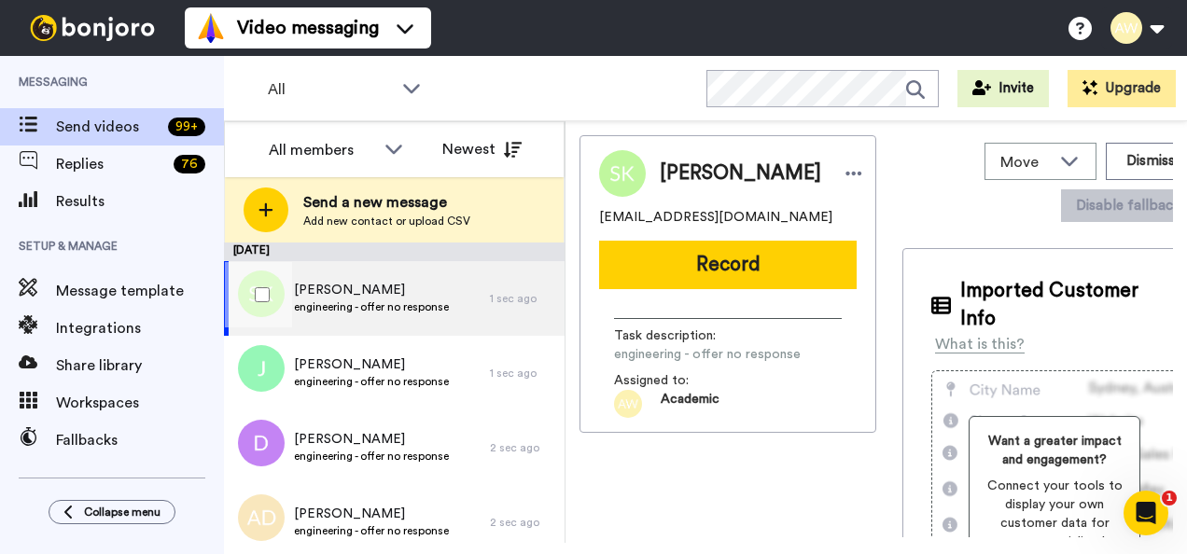
click at [261, 287] on div at bounding box center [258, 294] width 67 height 65
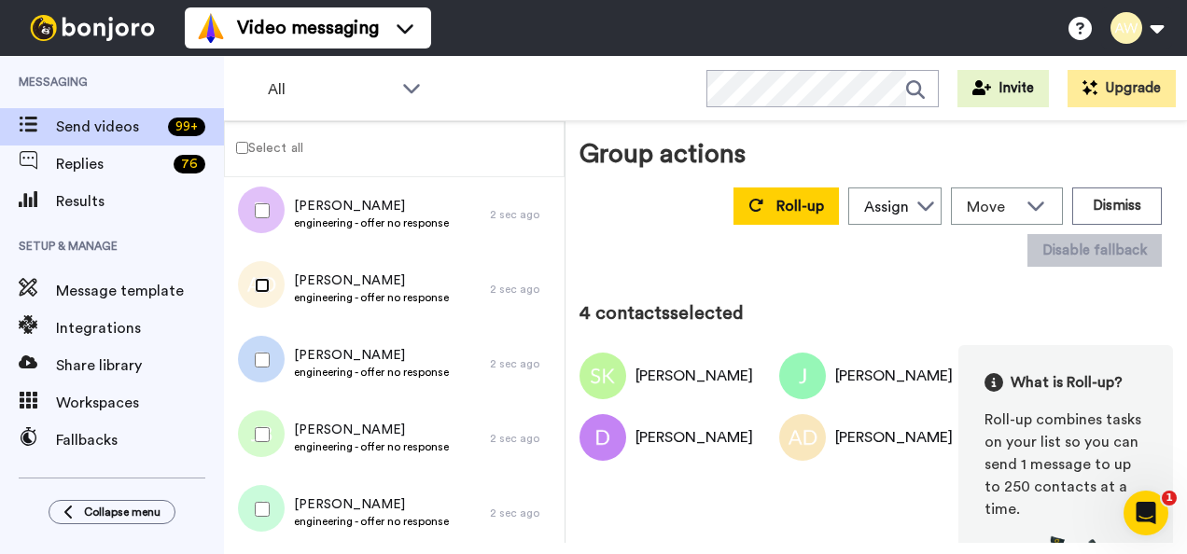
scroll to position [176, 0]
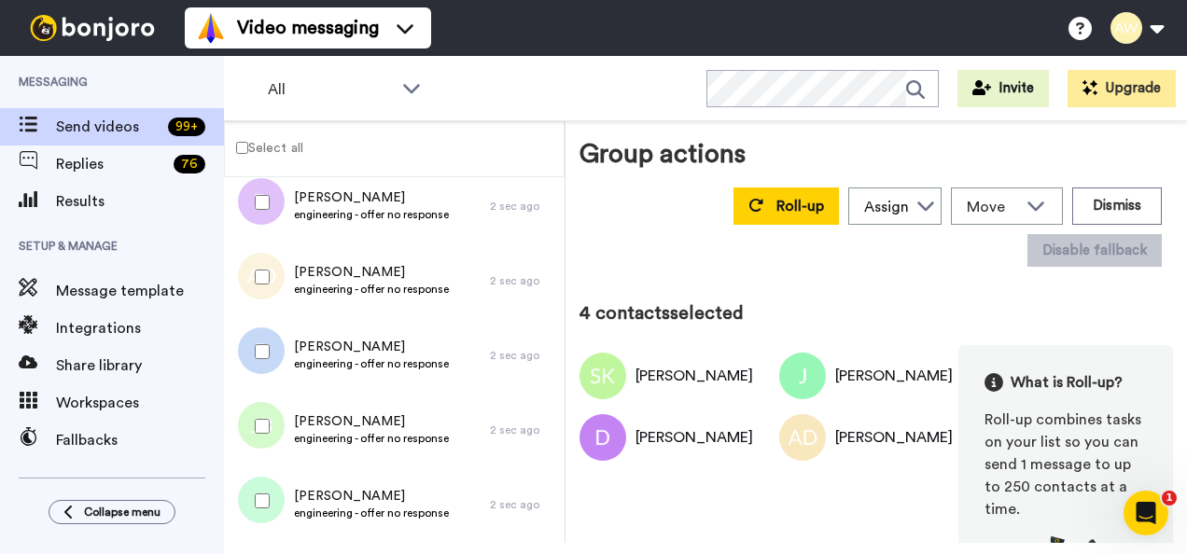
click at [267, 343] on div at bounding box center [258, 351] width 67 height 65
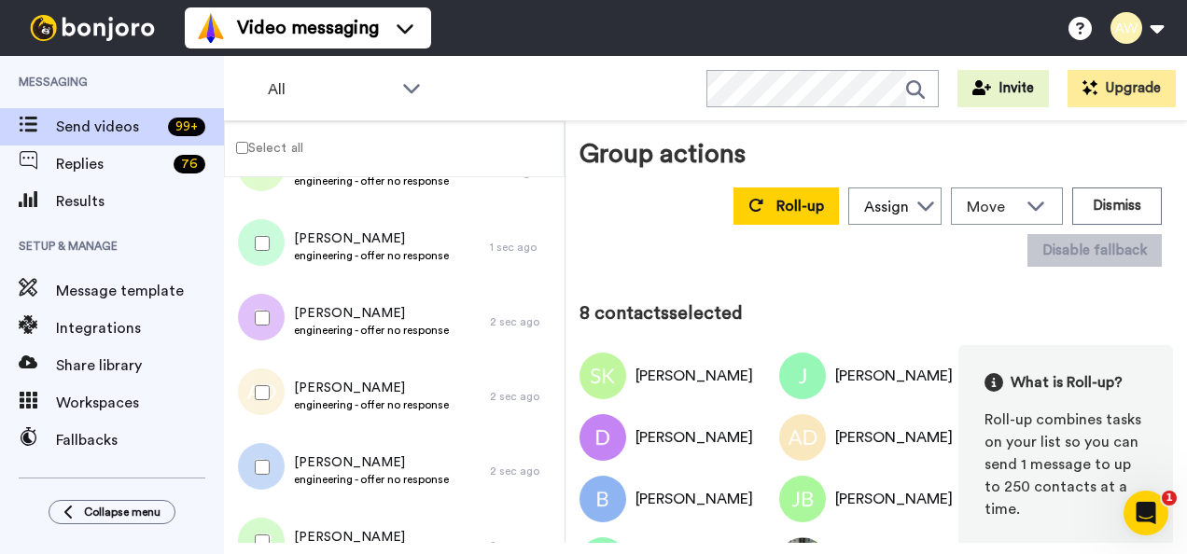
scroll to position [0, 0]
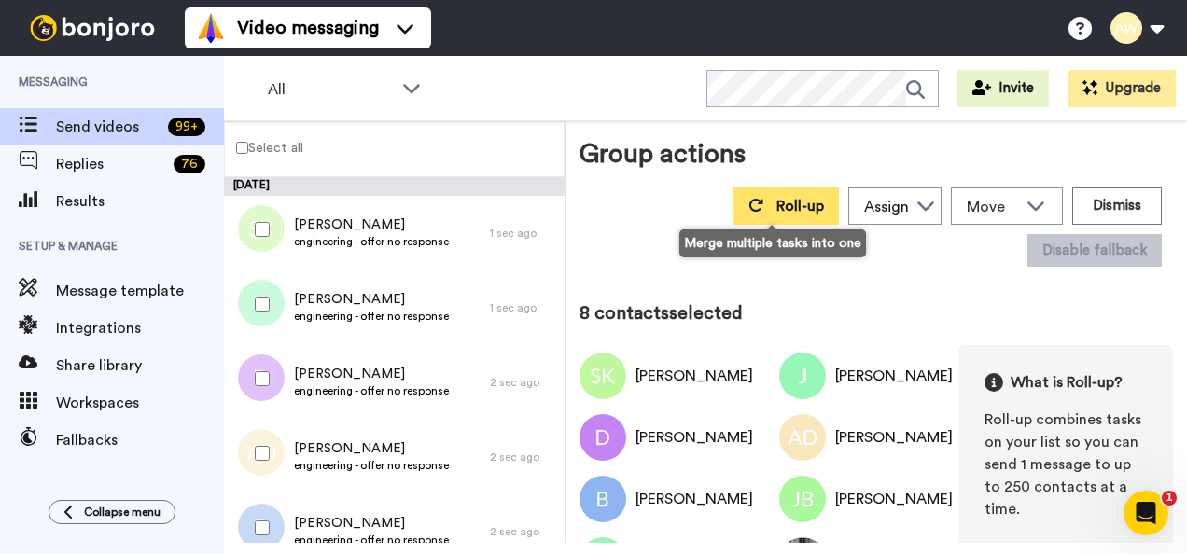
click at [750, 202] on button "Roll-up" at bounding box center [786, 206] width 105 height 37
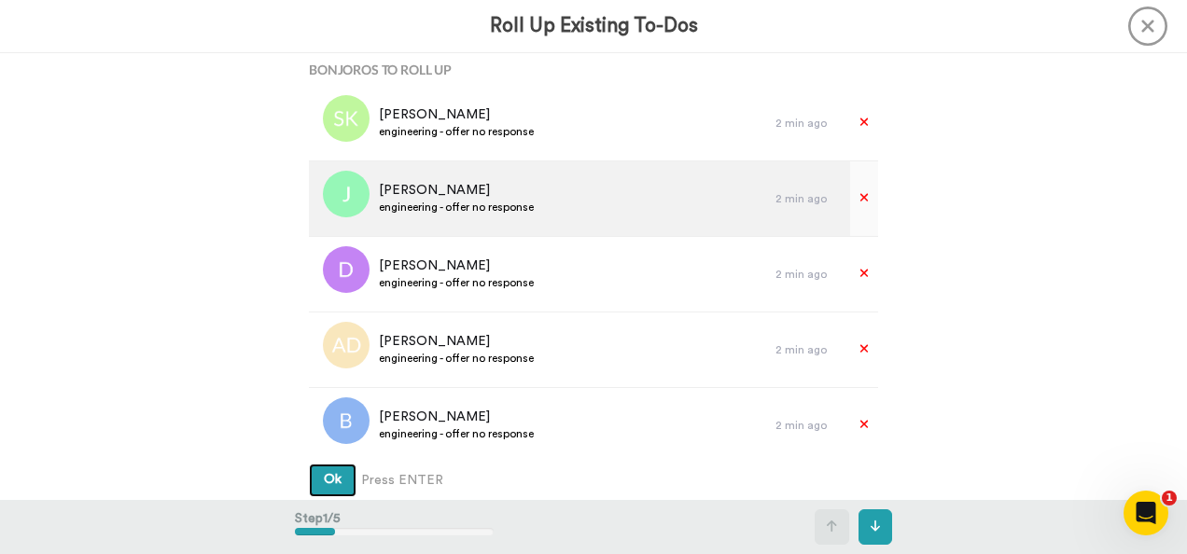
click at [309, 464] on button "Ok" at bounding box center [333, 481] width 48 height 34
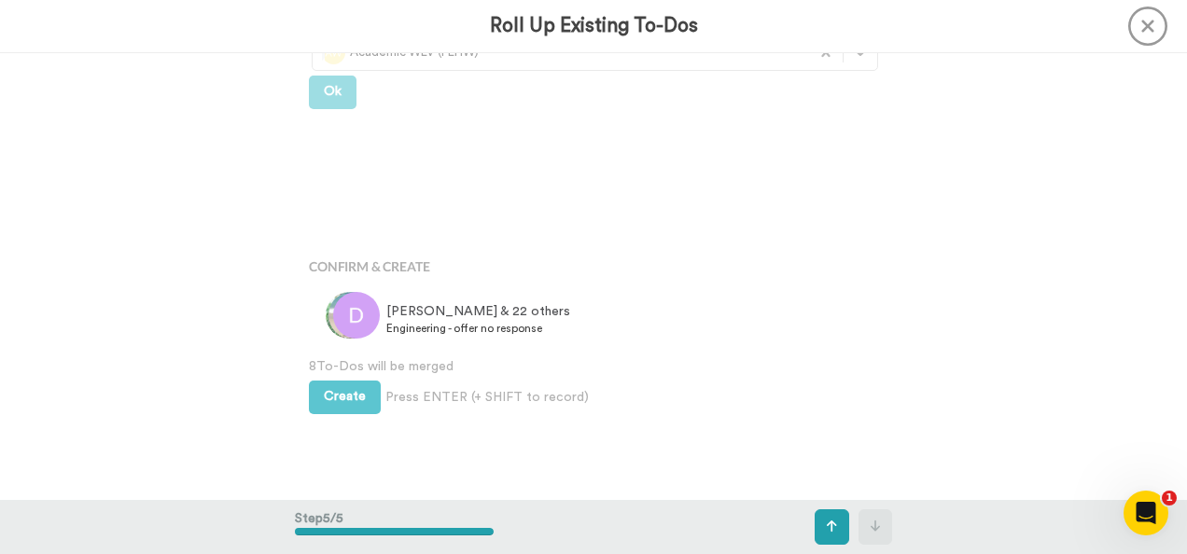
scroll to position [1460, 0]
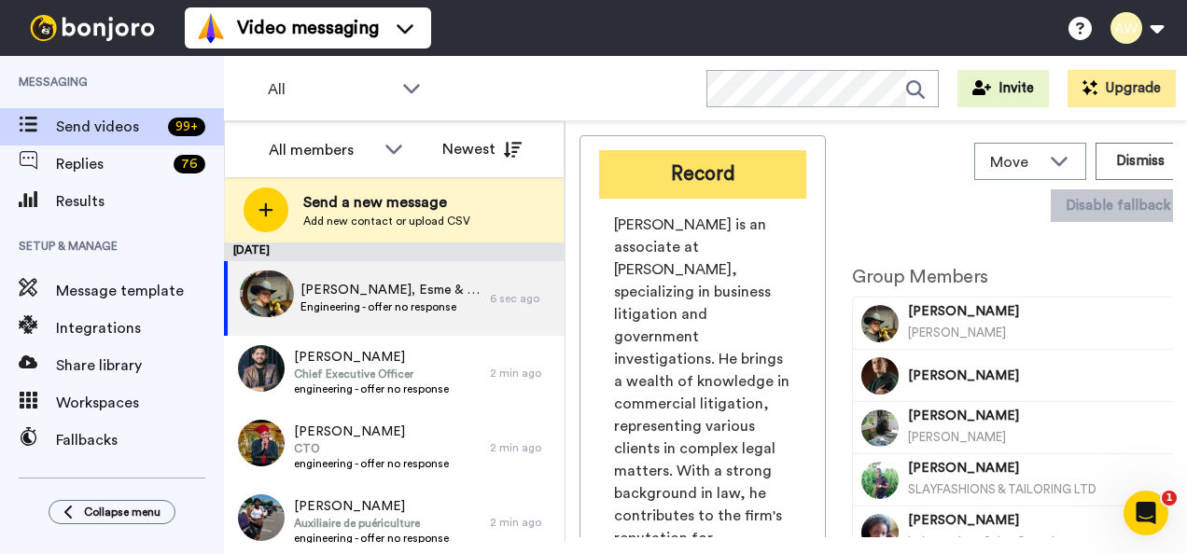
click at [702, 196] on button "Record" at bounding box center [702, 174] width 207 height 49
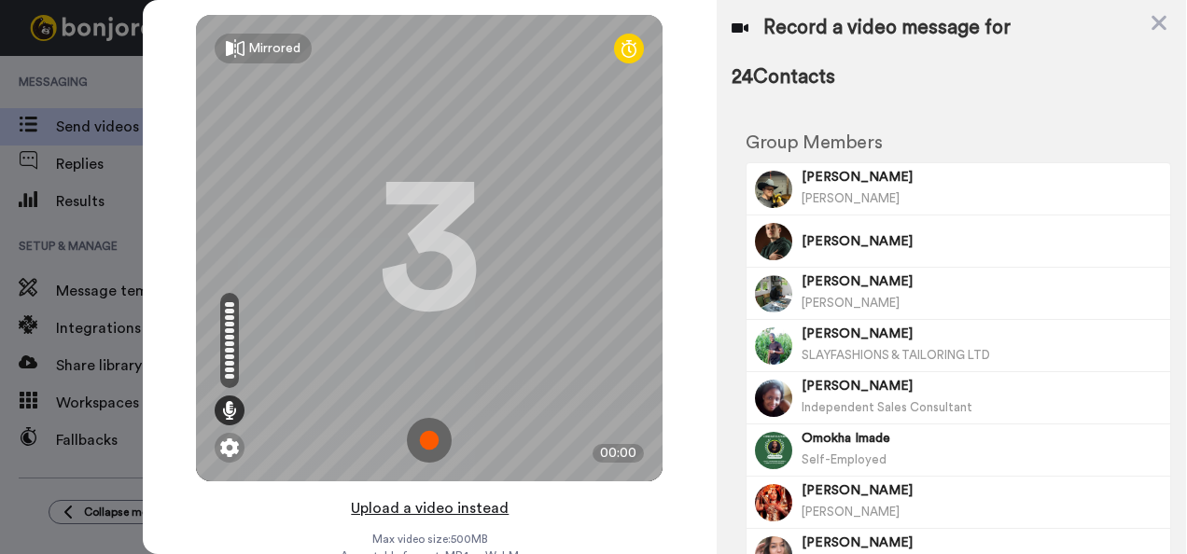
click at [462, 507] on button "Upload a video instead" at bounding box center [429, 508] width 169 height 24
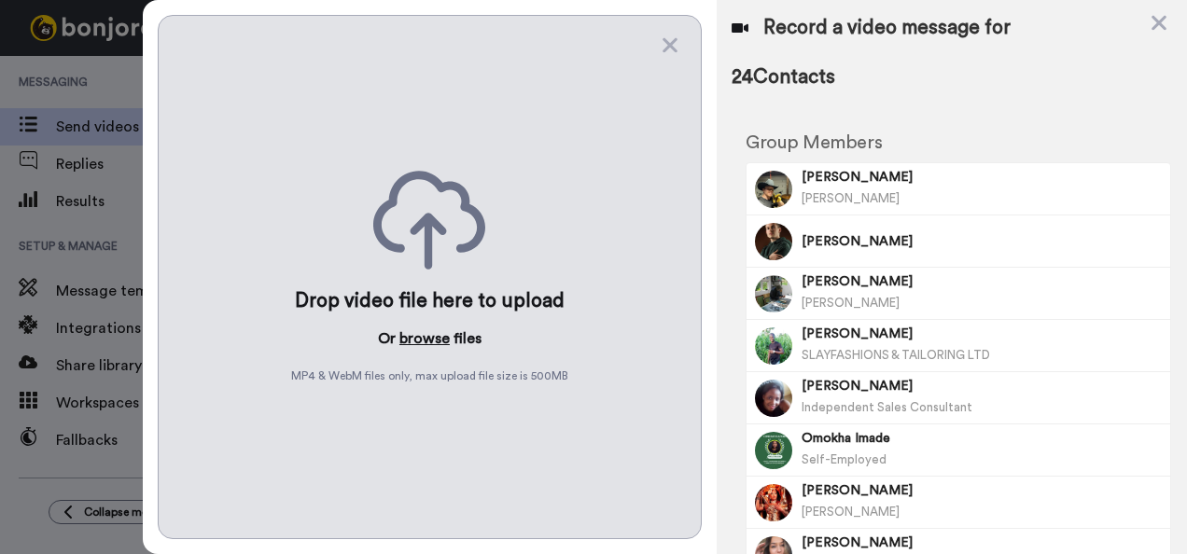
click at [429, 332] on button "browse" at bounding box center [424, 339] width 50 height 22
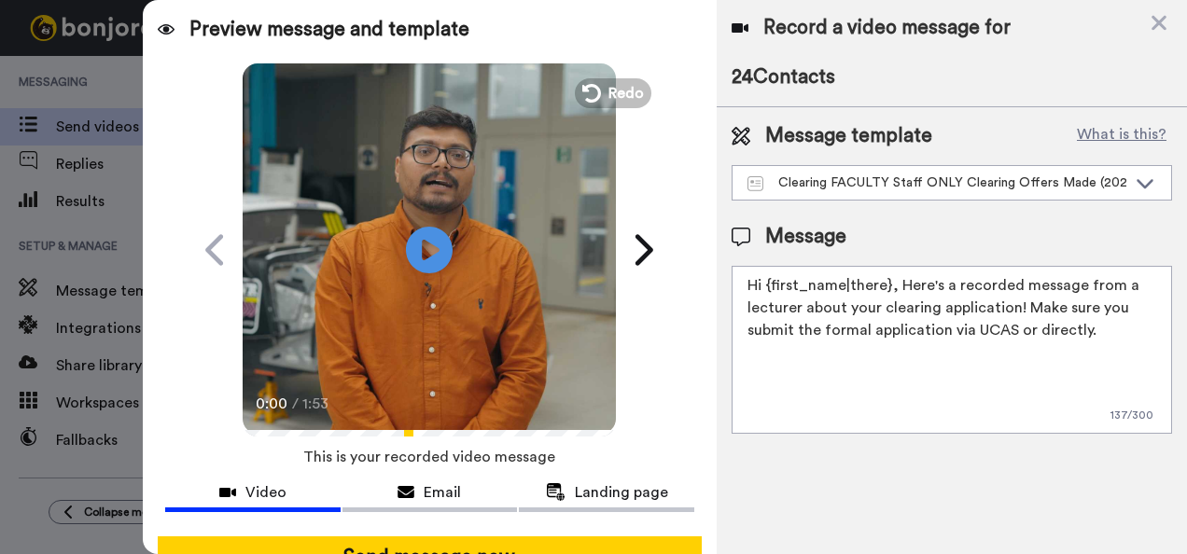
drag, startPoint x: 1109, startPoint y: 342, endPoint x: 587, endPoint y: 268, distance: 526.9
click at [587, 268] on div "Preview message and template Play/Pause 0:00 / 1:53 Surprise! I’ve got a messag…" at bounding box center [665, 277] width 1044 height 554
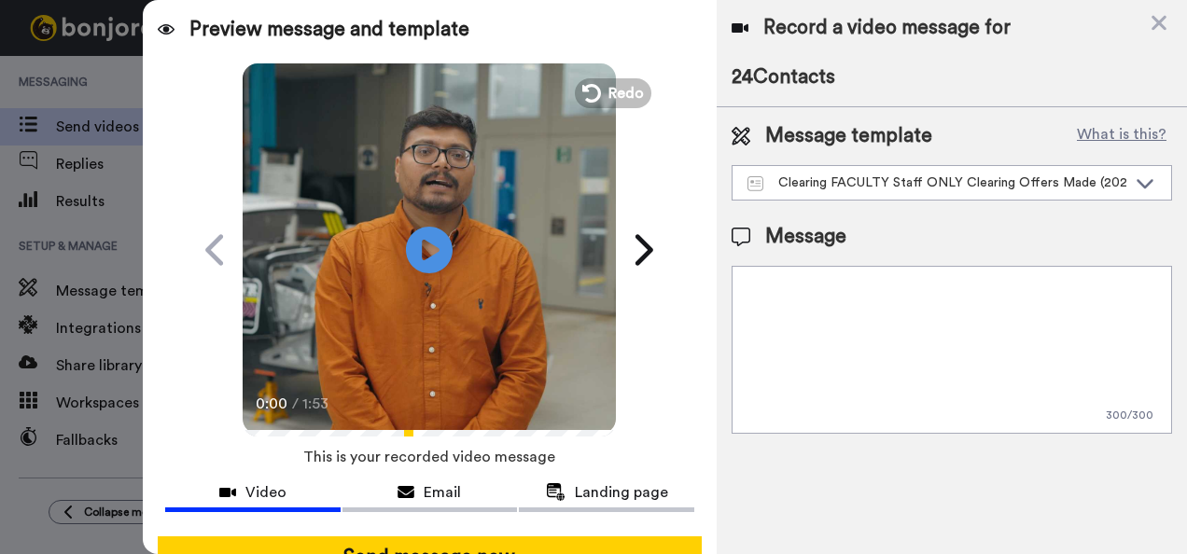
click at [759, 287] on textarea at bounding box center [952, 350] width 440 height 168
paste textarea "Hi {first_name|there}, Here's a recorded message from a lecturer about the Univ…"
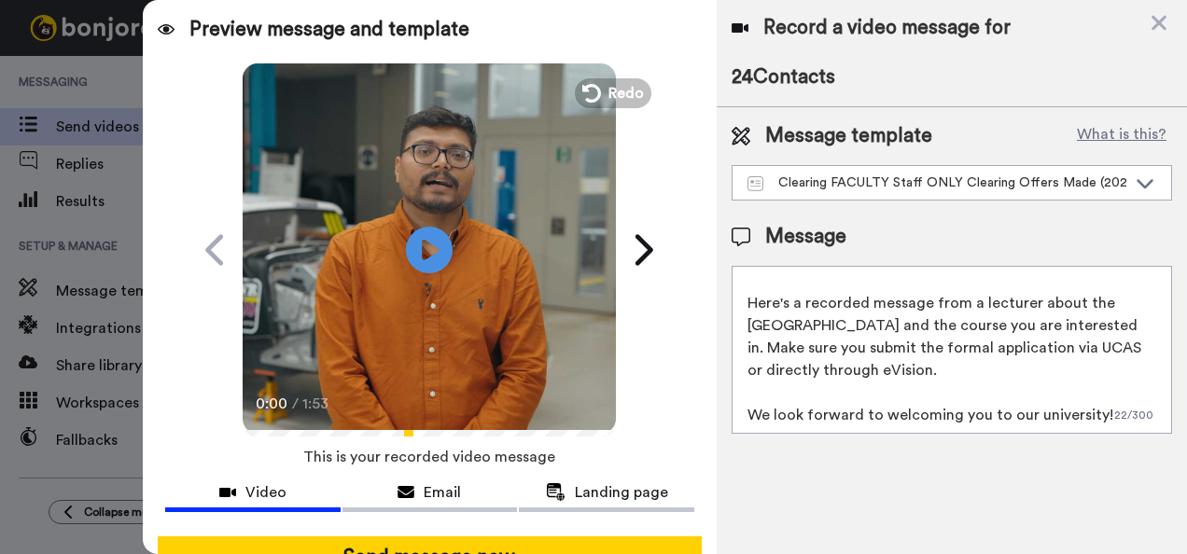
scroll to position [49, 0]
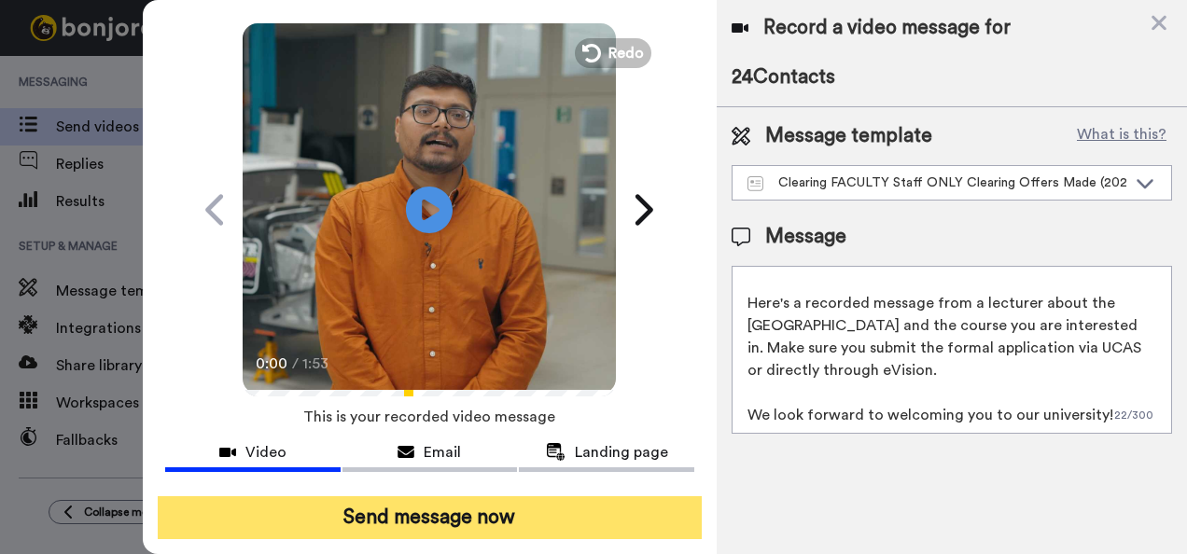
type textarea "Hi {first_name|there}, Here's a recorded message from a lecturer about the Univ…"
click at [496, 507] on button "Send message now" at bounding box center [430, 517] width 545 height 43
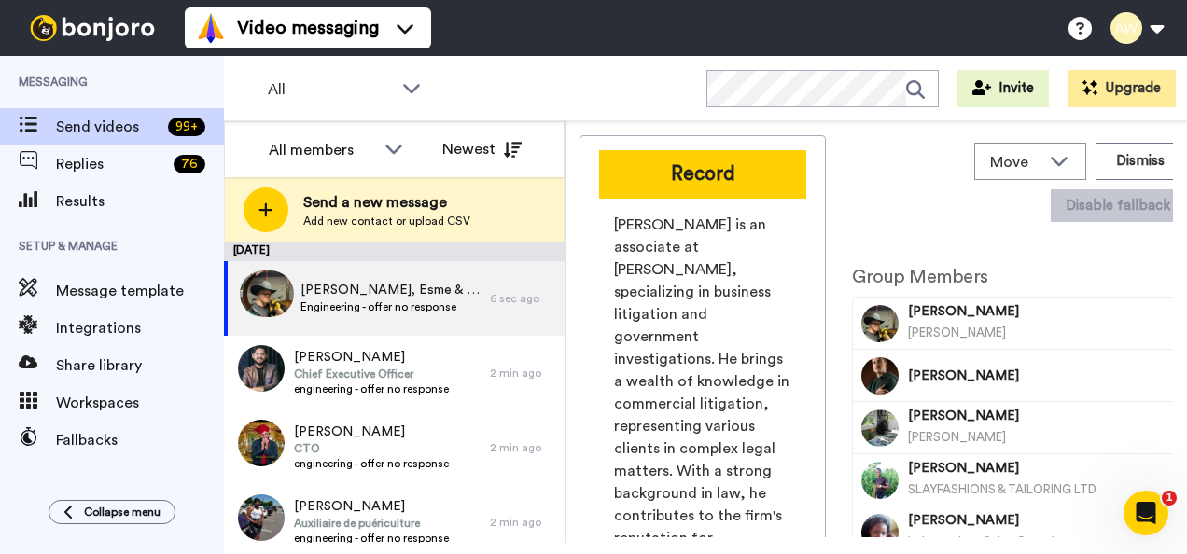
scroll to position [0, 0]
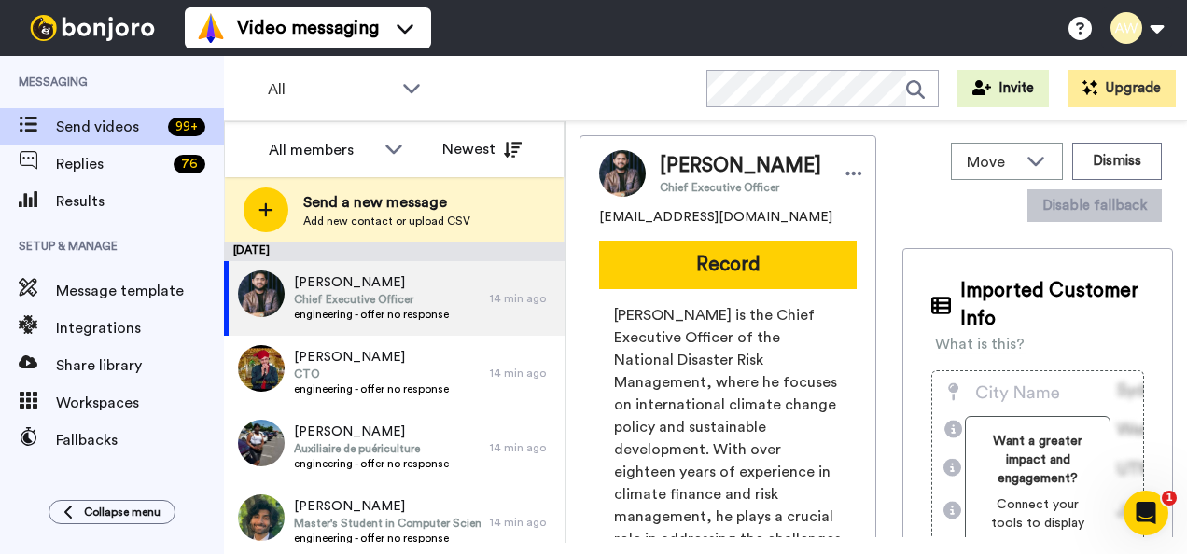
click at [340, 205] on span "Send a new message" at bounding box center [386, 202] width 167 height 22
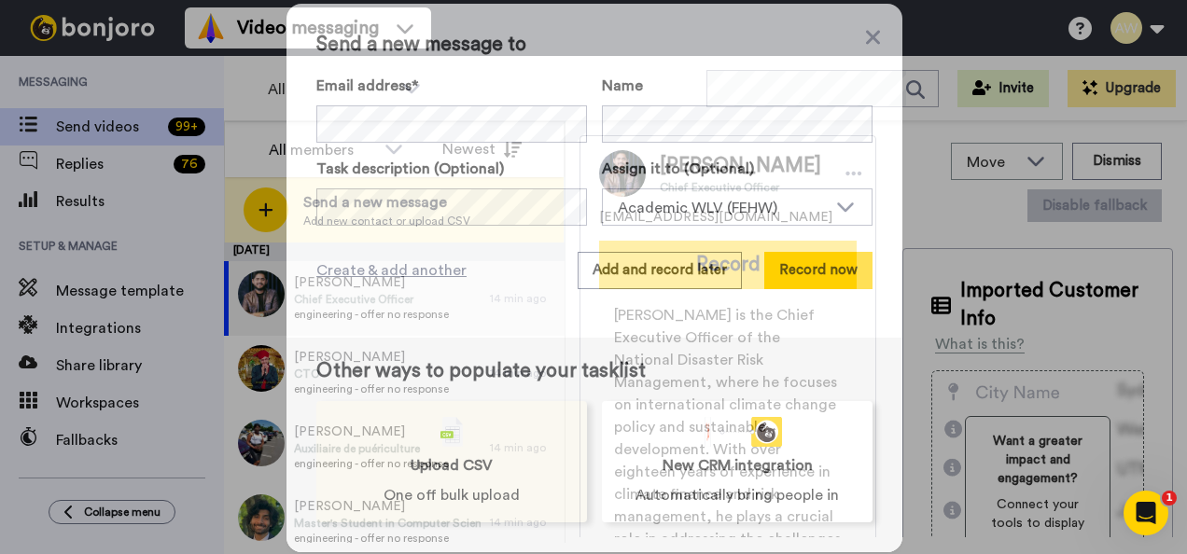
click at [415, 440] on div "Upload CSV One off bulk upload" at bounding box center [451, 461] width 271 height 121
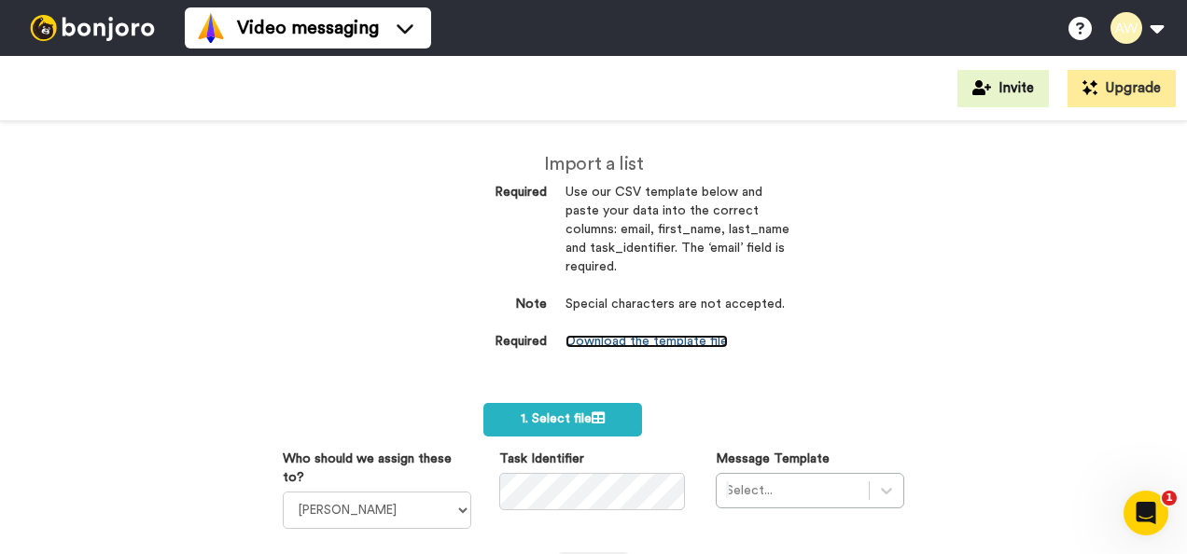
click at [649, 341] on link "Download the template file" at bounding box center [647, 341] width 162 height 13
click at [464, 231] on dl "Required Use our CSV template below and paste your data into the correct column…" at bounding box center [594, 268] width 392 height 168
click at [554, 417] on span "1. Select file" at bounding box center [563, 418] width 84 height 13
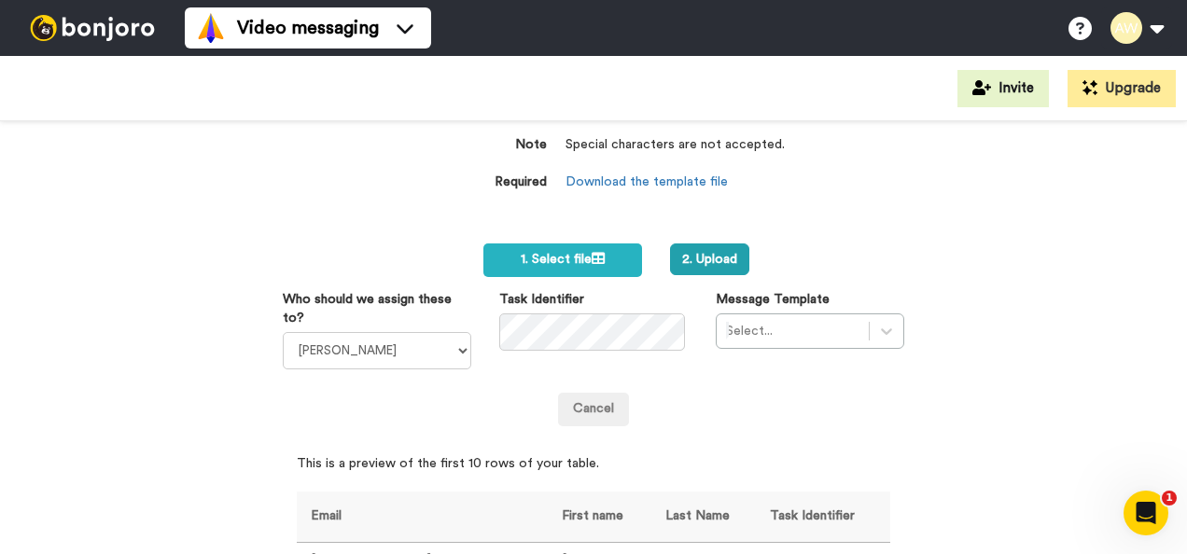
scroll to position [165, 0]
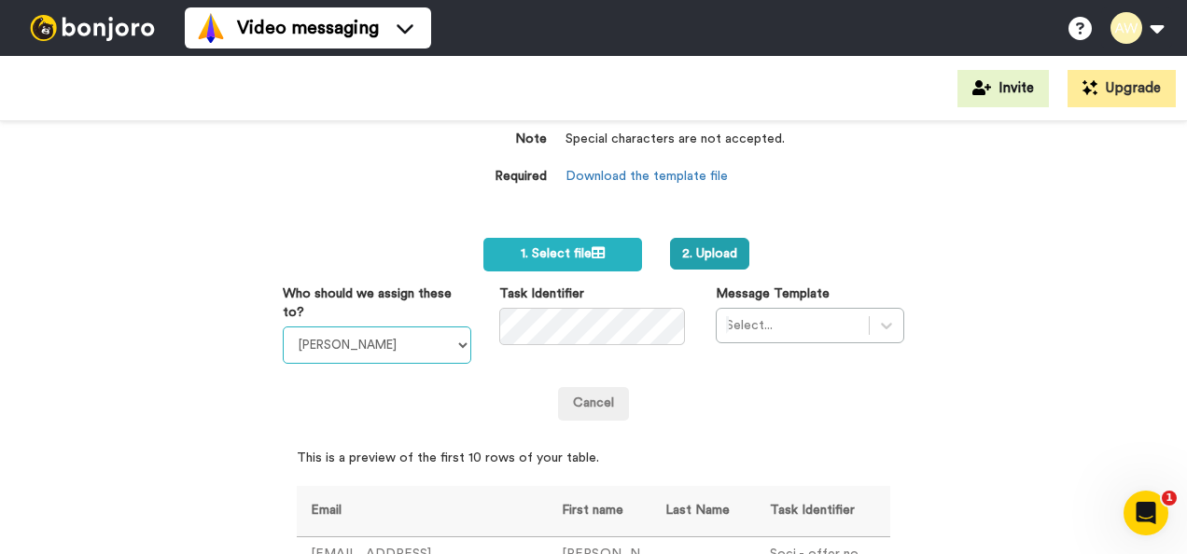
click at [439, 329] on select "[PERSON_NAME] [PERSON_NAME] WLV Academic (FSE) [PERSON_NAME] Ademokoya UK Recru…" at bounding box center [377, 345] width 189 height 37
select select "893d32a1-1eca-438f-900e-e073b28e2bc9"
click at [283, 327] on select "[PERSON_NAME] [PERSON_NAME] WLV Academic (FSE) [PERSON_NAME] Ademokoya UK Recru…" at bounding box center [377, 345] width 189 height 37
click at [887, 327] on div "Select..." at bounding box center [810, 325] width 189 height 35
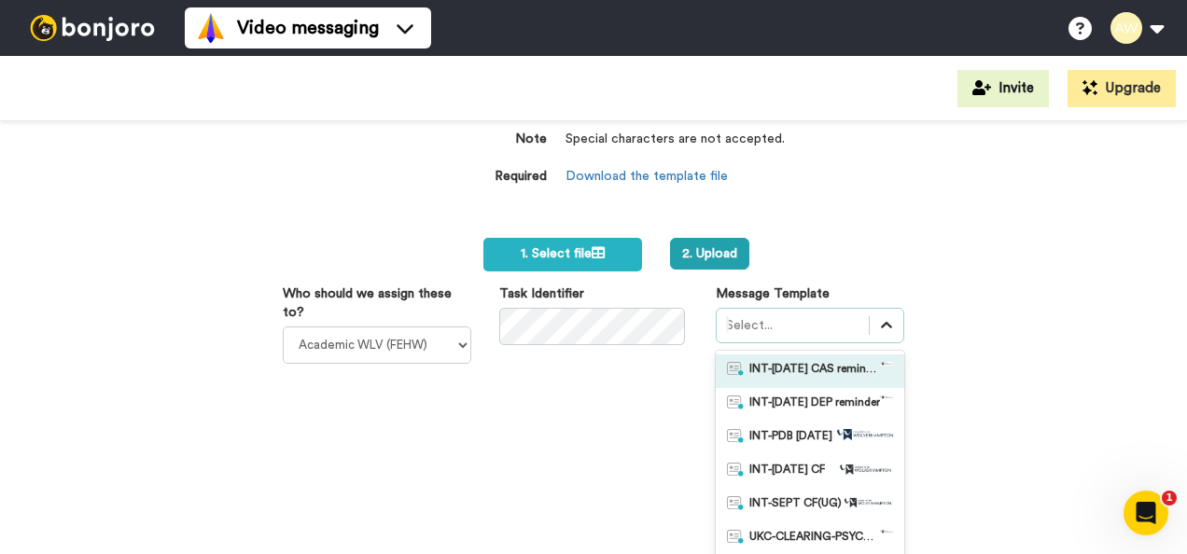
scroll to position [248, 0]
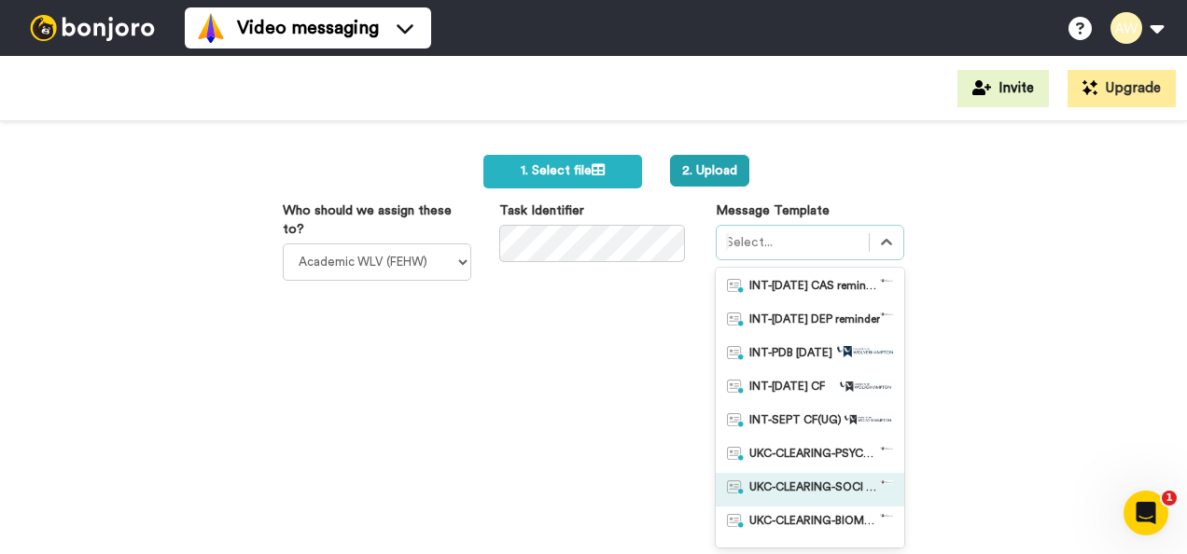
click at [821, 487] on span "UKC-CLEARING-SOCI OFFER NO RESPONSE" at bounding box center [814, 490] width 131 height 19
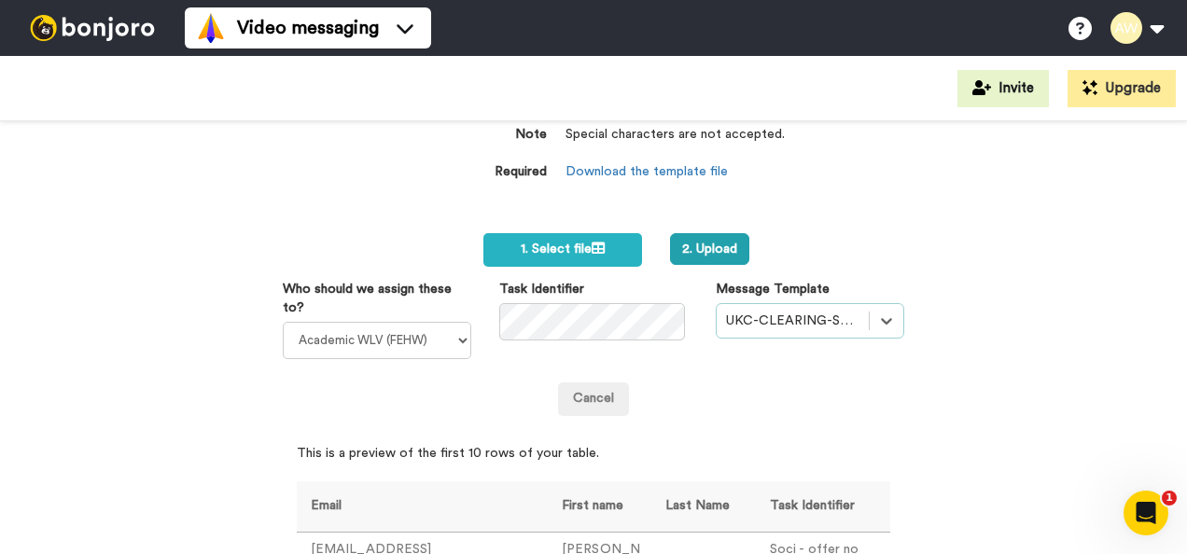
scroll to position [170, 0]
click at [700, 240] on button "2. Upload" at bounding box center [709, 249] width 79 height 32
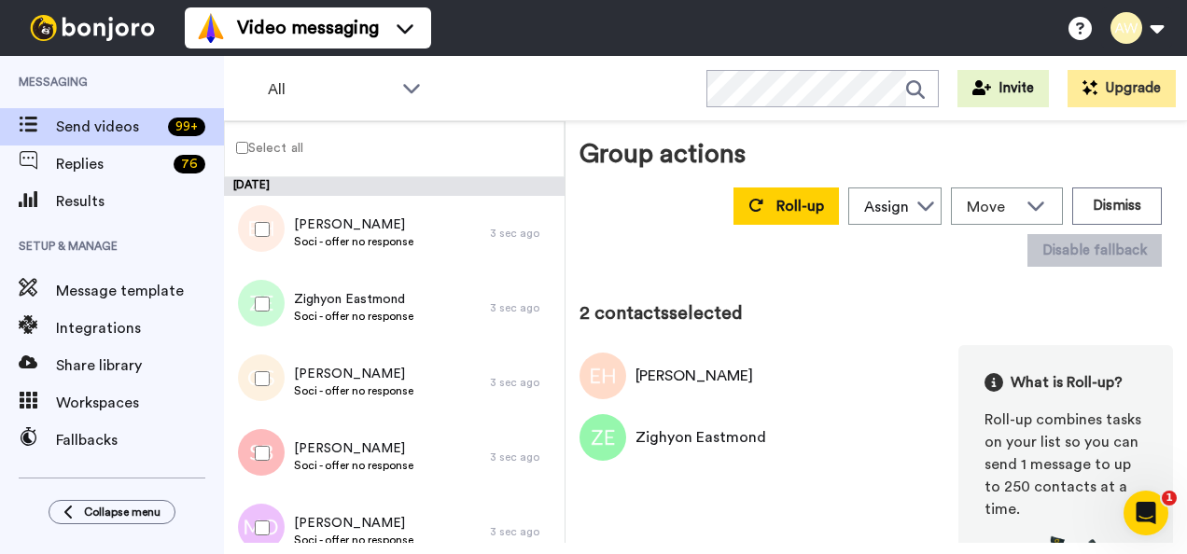
click at [264, 370] on div at bounding box center [258, 378] width 67 height 65
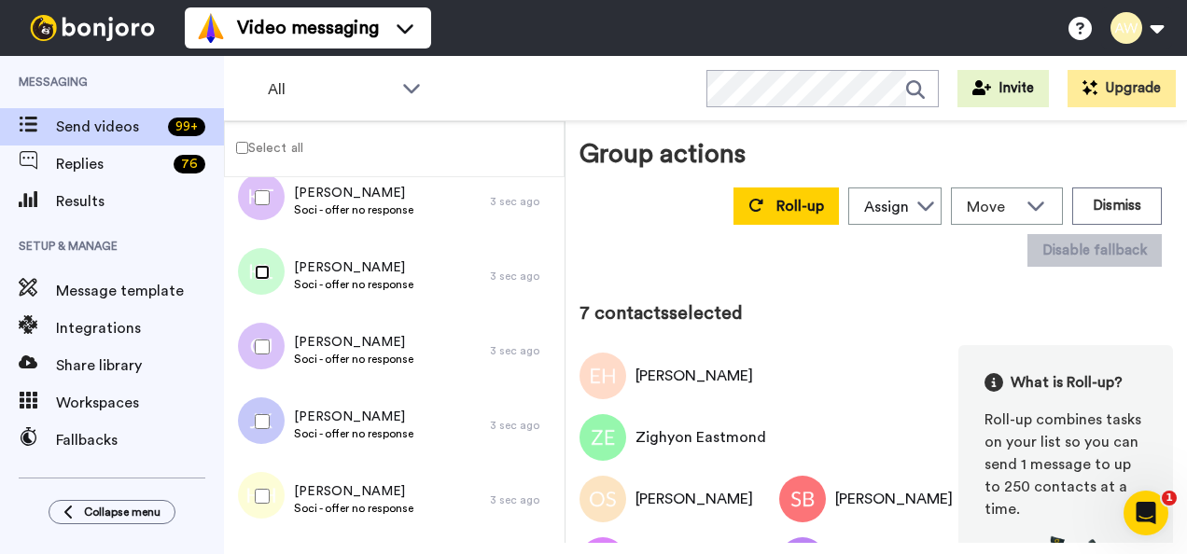
scroll to position [489, 0]
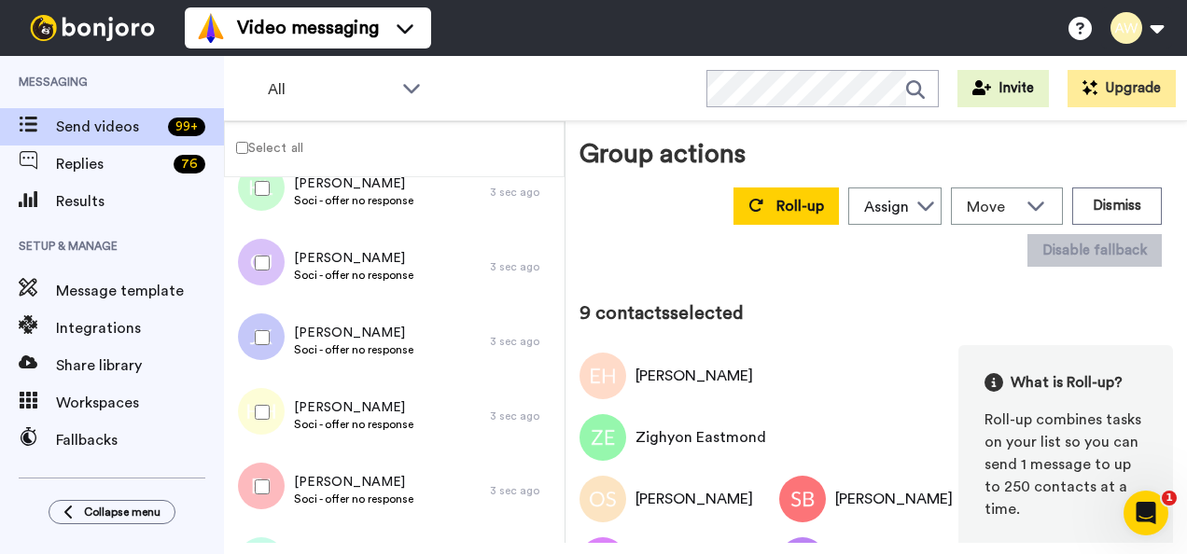
click at [261, 422] on div at bounding box center [258, 412] width 67 height 65
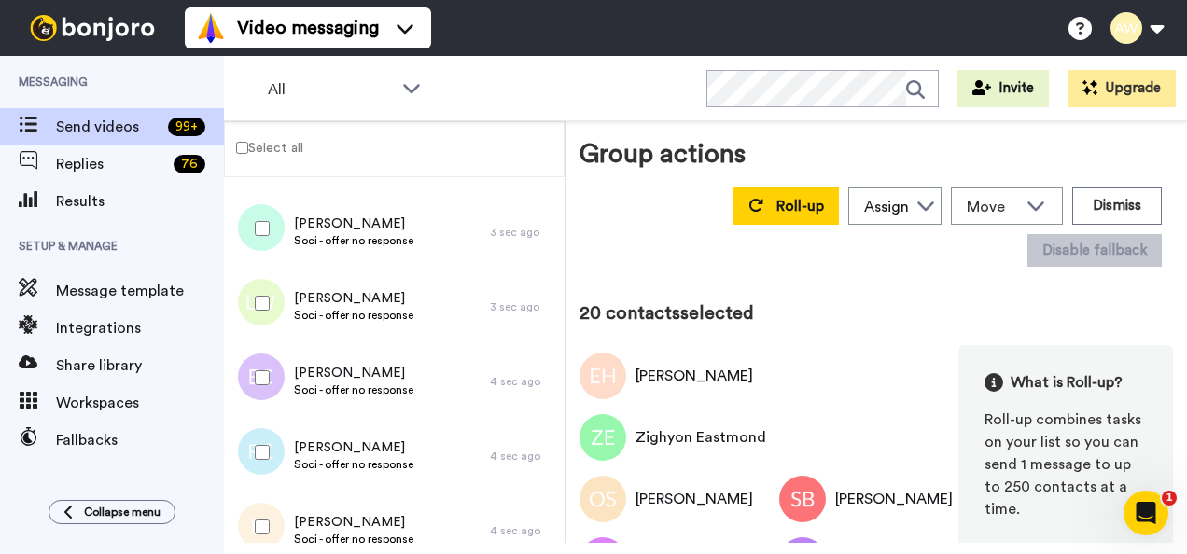
scroll to position [757, 0]
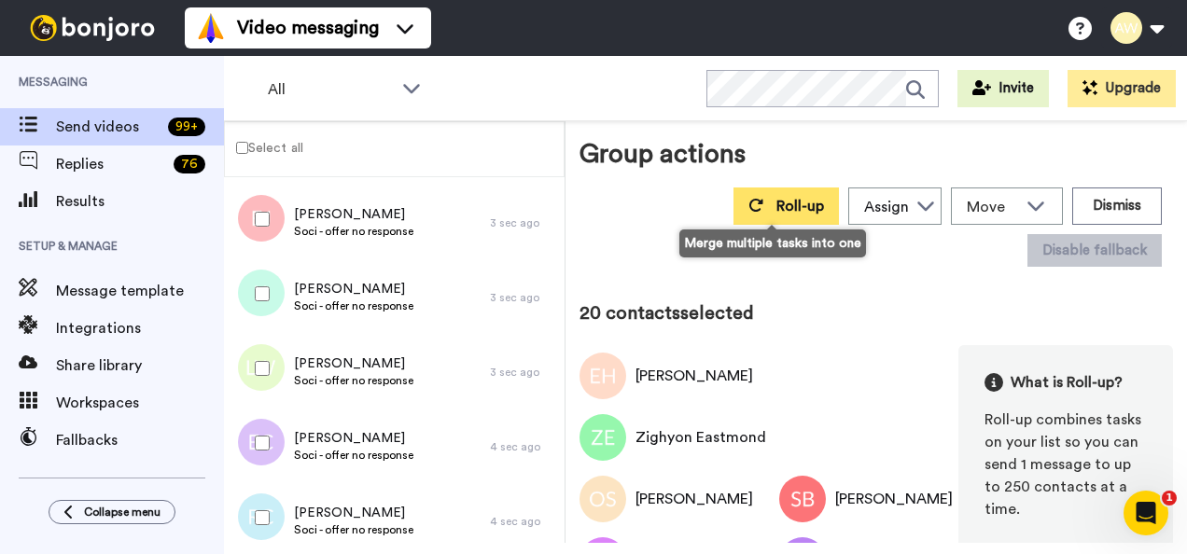
click at [756, 204] on button "Roll-up" at bounding box center [786, 206] width 105 height 37
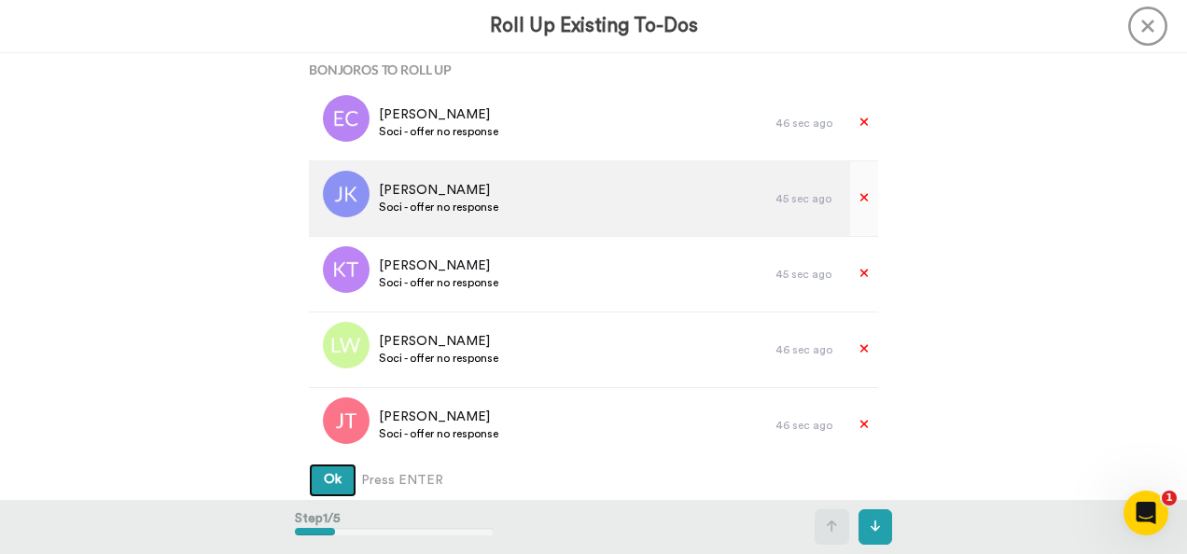
click at [309, 464] on button "Ok" at bounding box center [333, 481] width 48 height 34
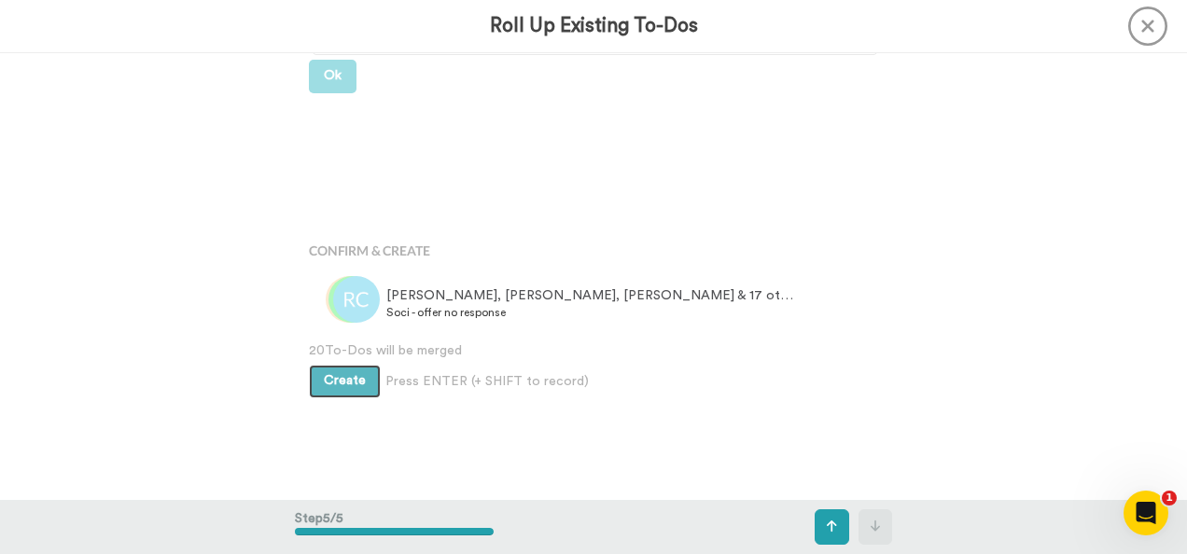
scroll to position [1460, 0]
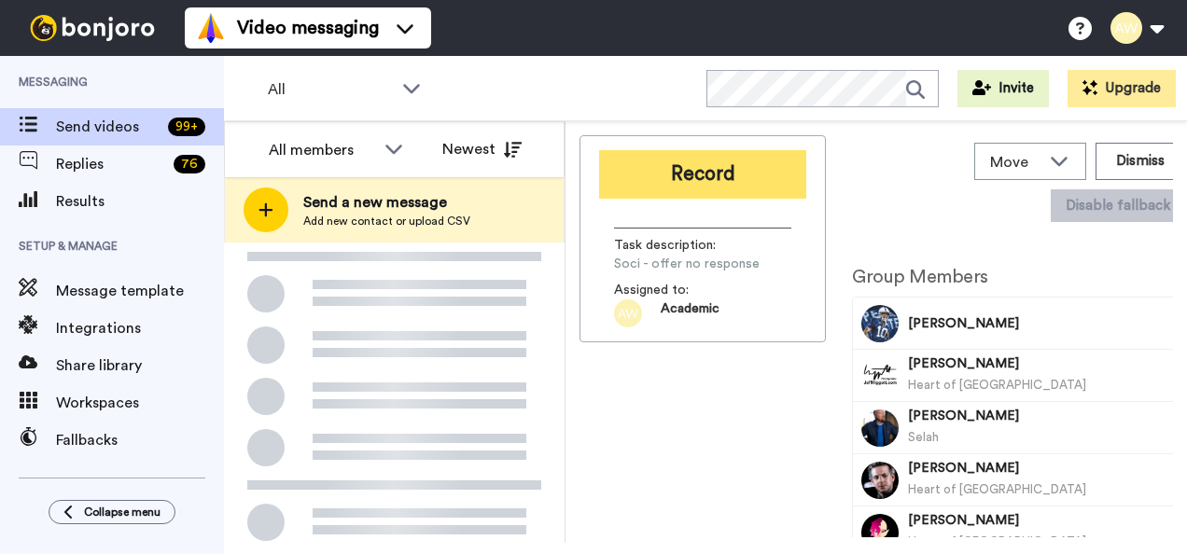
click at [673, 189] on button "Record" at bounding box center [702, 174] width 207 height 49
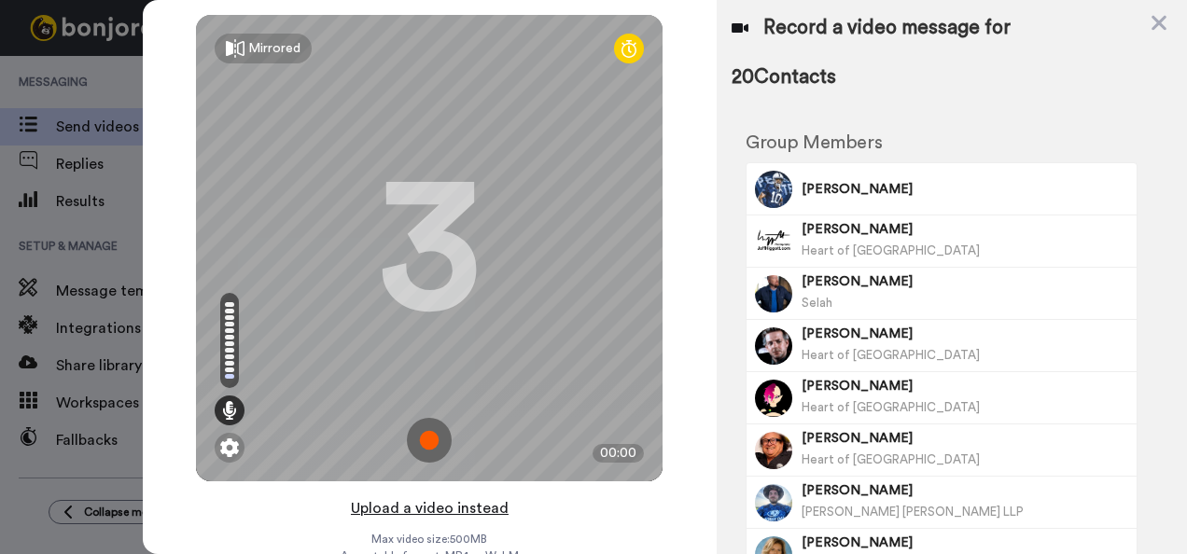
click at [432, 507] on button "Upload a video instead" at bounding box center [429, 508] width 169 height 24
